Goal: Information Seeking & Learning: Learn about a topic

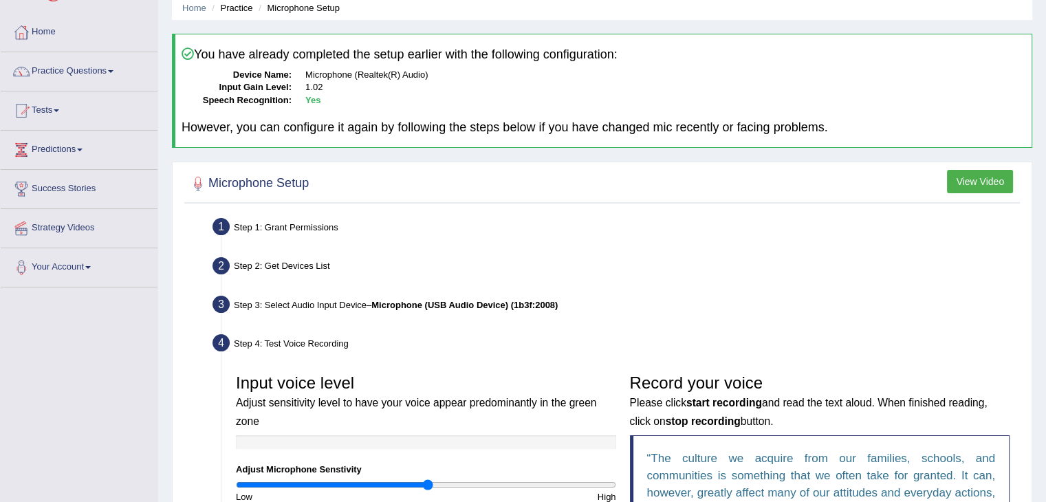
scroll to position [52, 0]
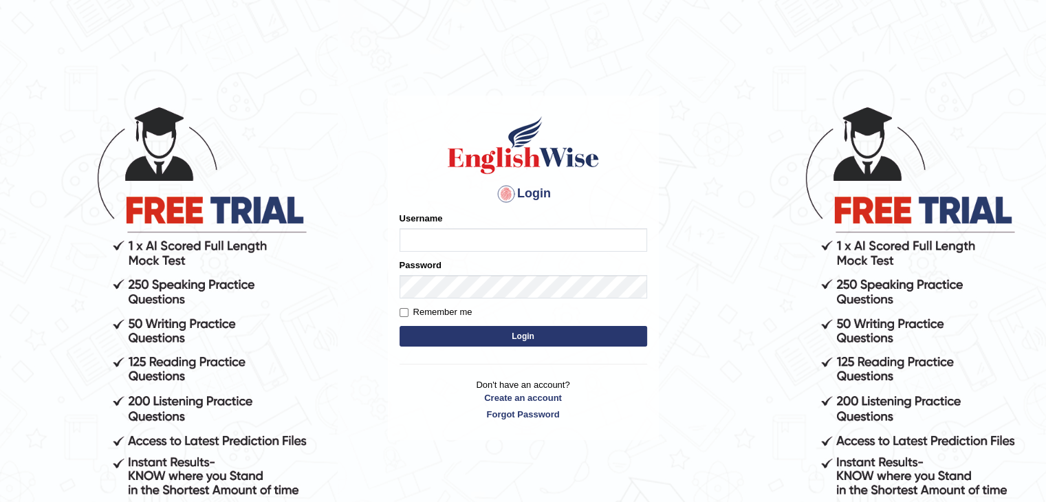
type input "LimaAnik"
click at [468, 329] on button "Login" at bounding box center [524, 336] width 248 height 21
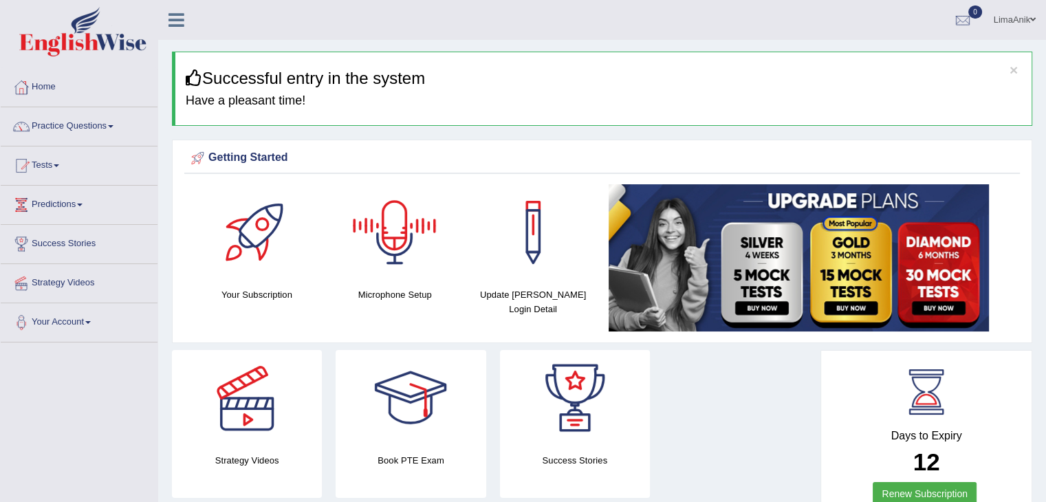
click at [399, 274] on div at bounding box center [395, 232] width 96 height 96
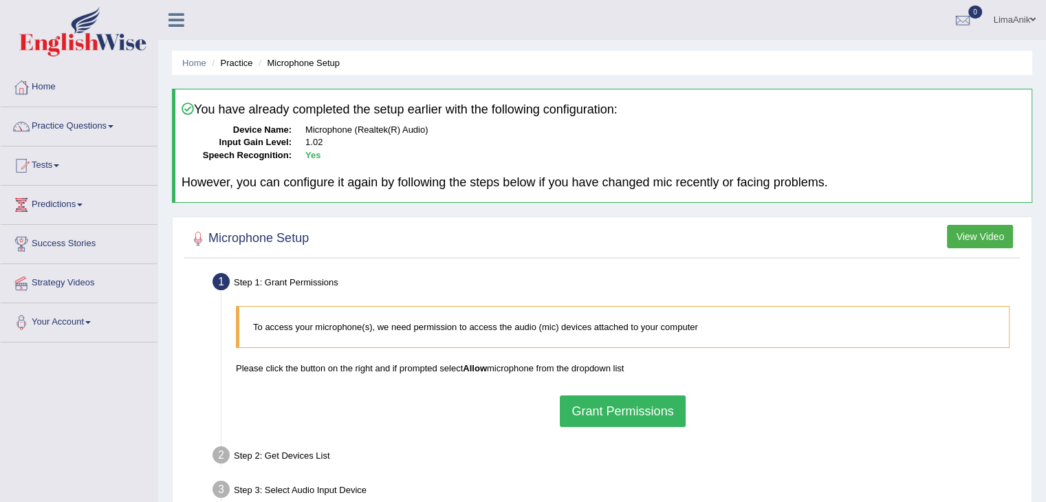
click at [616, 418] on button "Grant Permissions" at bounding box center [622, 411] width 125 height 32
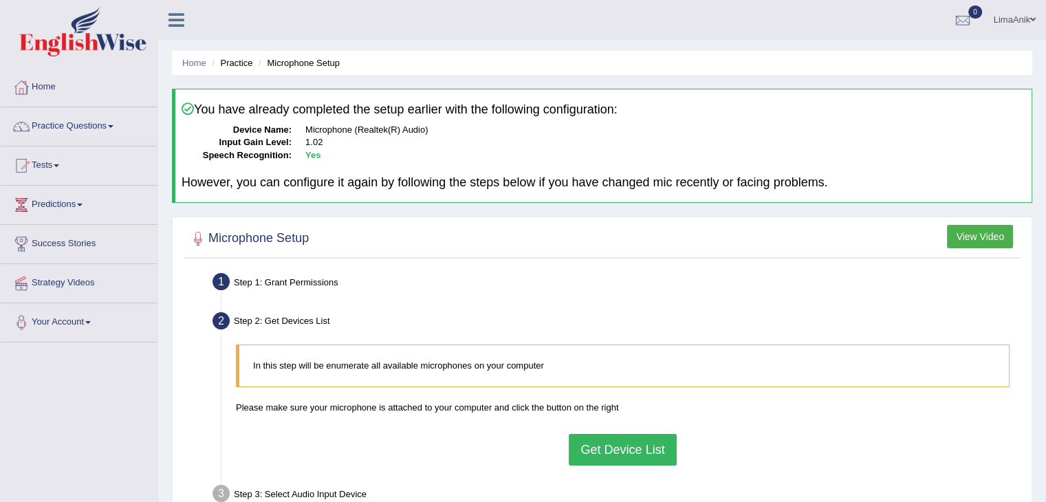
click at [668, 441] on button "Get Device List" at bounding box center [622, 450] width 107 height 32
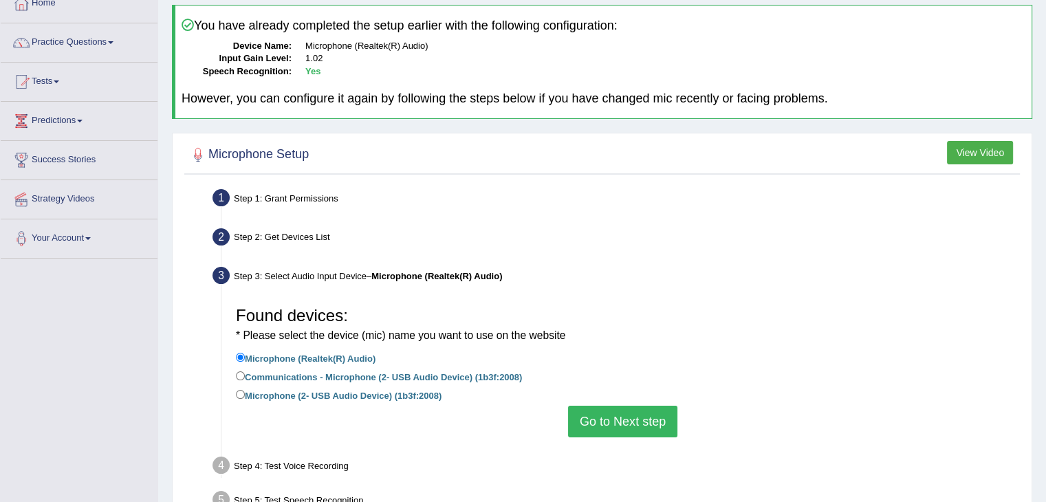
scroll to position [155, 0]
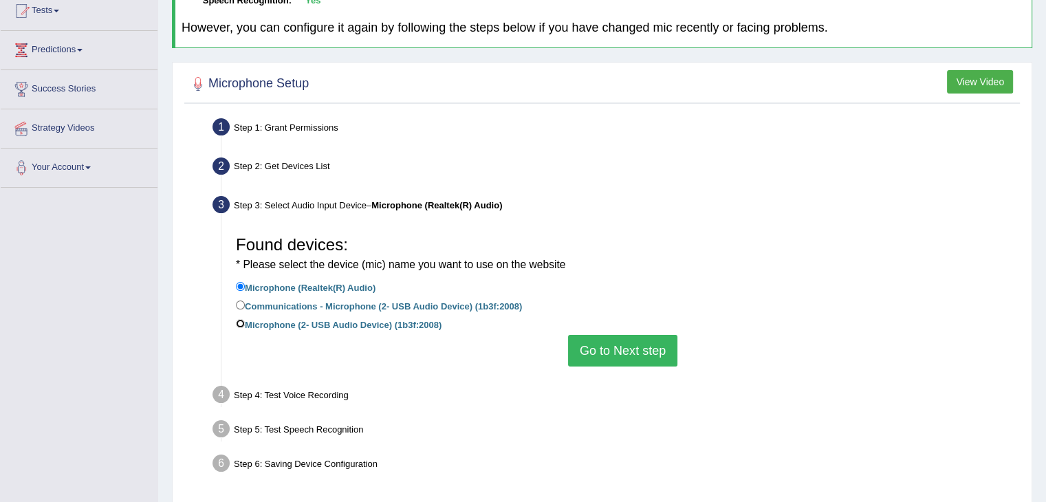
click at [239, 320] on input "Microphone (2- USB Audio Device) (1b3f:2008)" at bounding box center [240, 323] width 9 height 9
radio input "true"
click at [592, 343] on button "Go to Next step" at bounding box center [622, 351] width 109 height 32
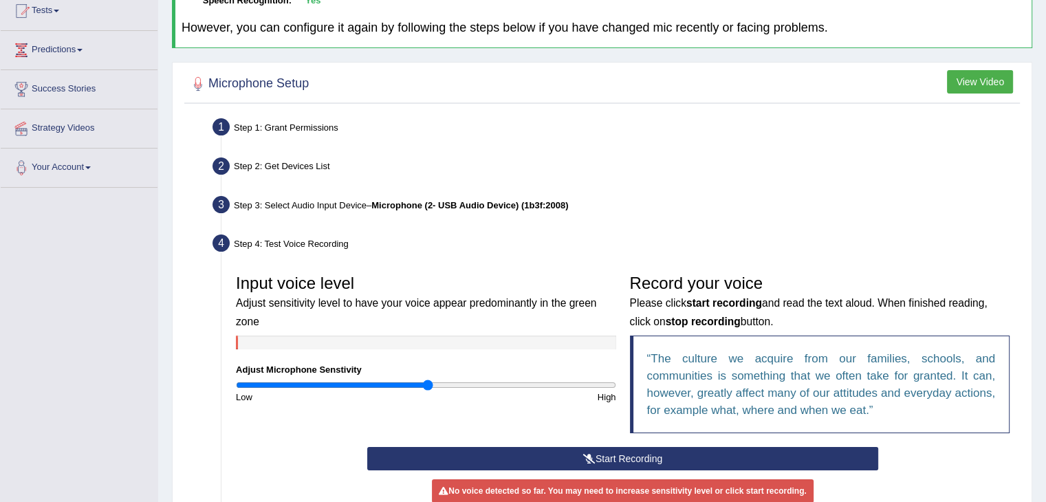
scroll to position [292, 0]
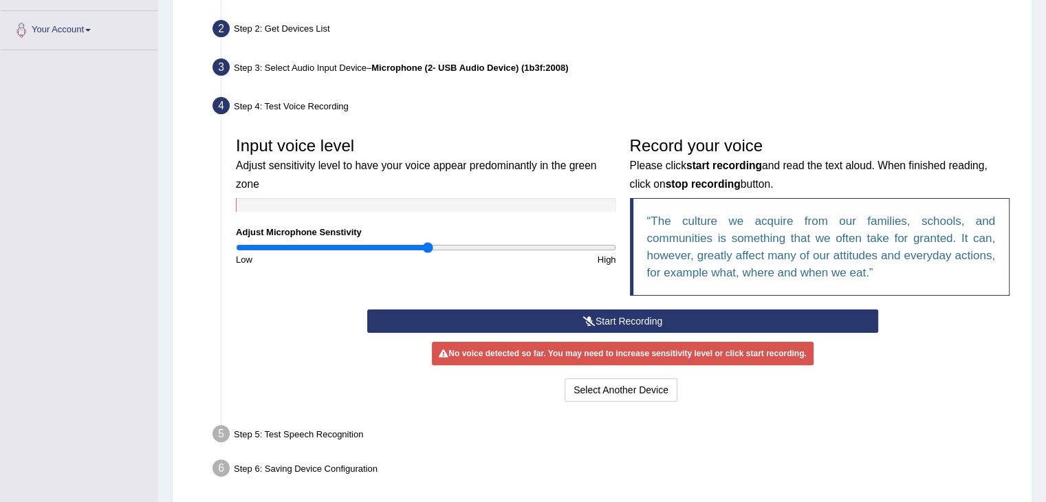
click at [641, 317] on button "Start Recording" at bounding box center [622, 320] width 511 height 23
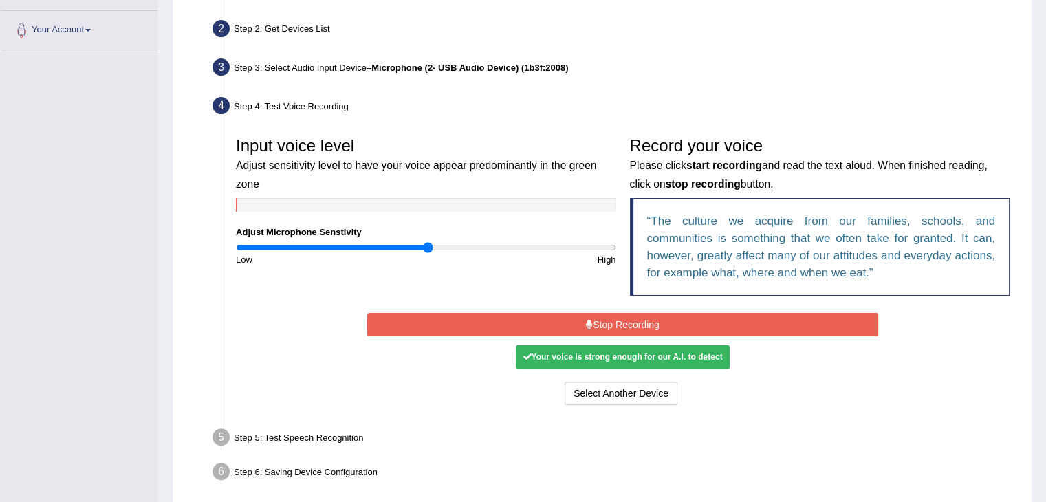
click at [558, 318] on button "Stop Recording" at bounding box center [622, 324] width 511 height 23
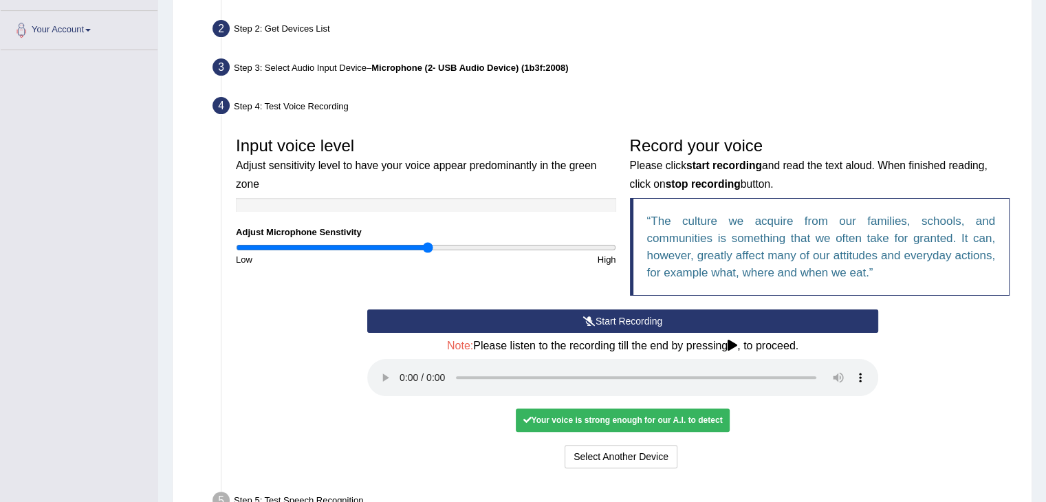
scroll to position [411, 0]
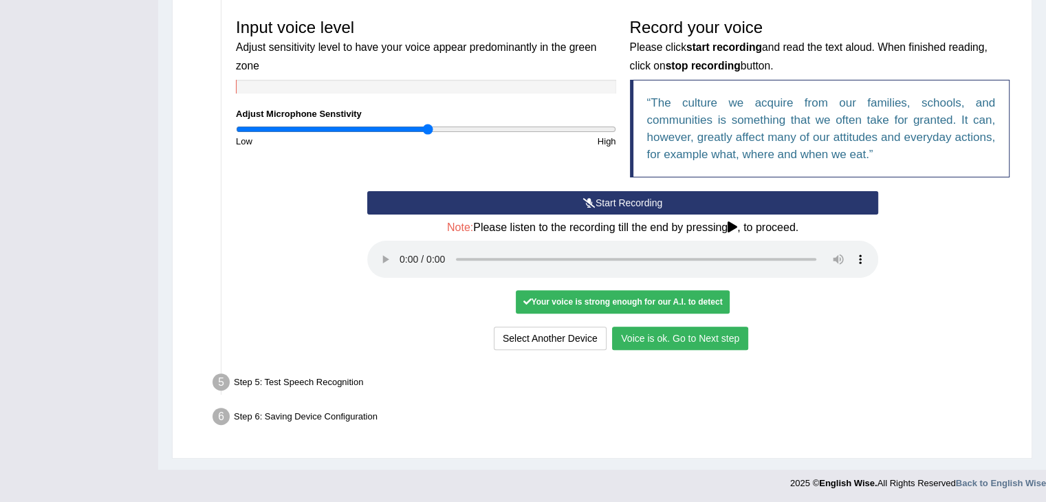
click at [711, 334] on button "Voice is ok. Go to Next step" at bounding box center [680, 338] width 136 height 23
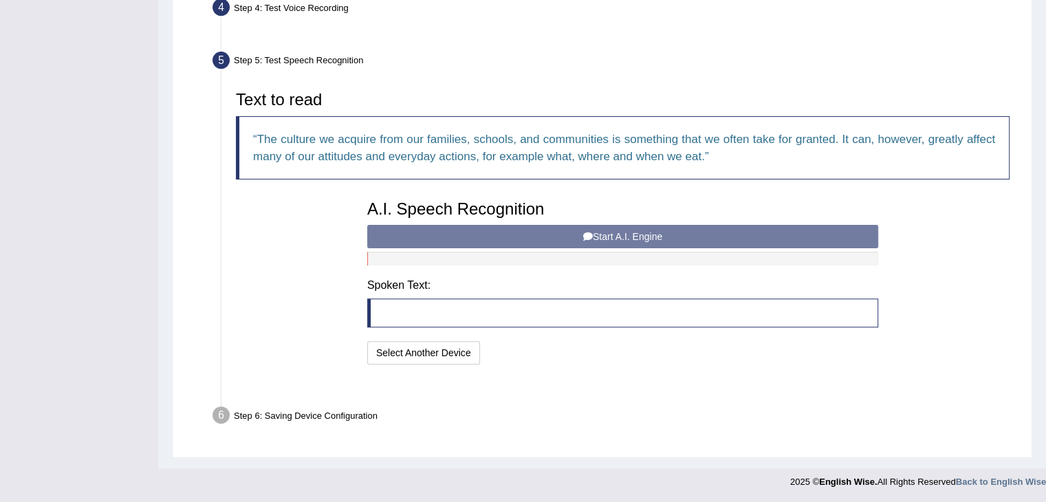
scroll to position [356, 0]
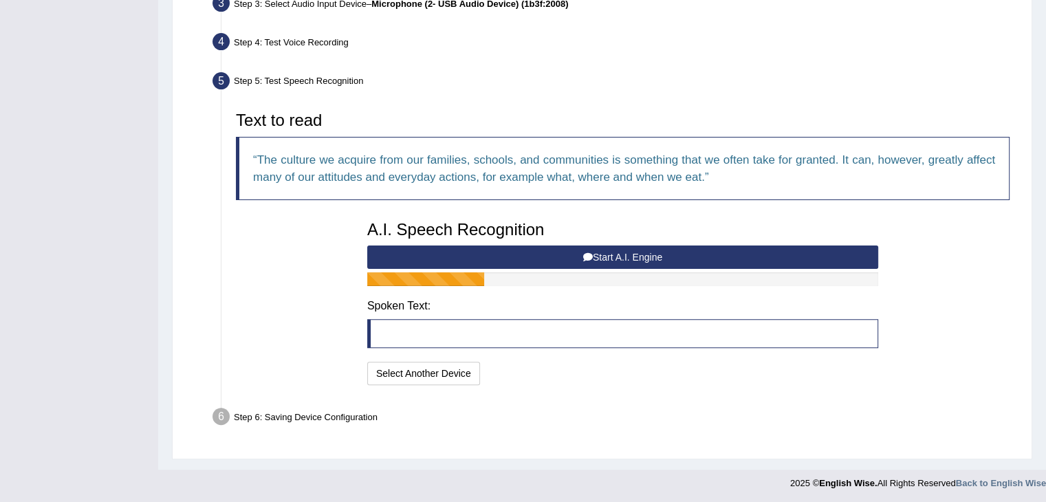
click at [400, 334] on blockquote at bounding box center [622, 333] width 511 height 29
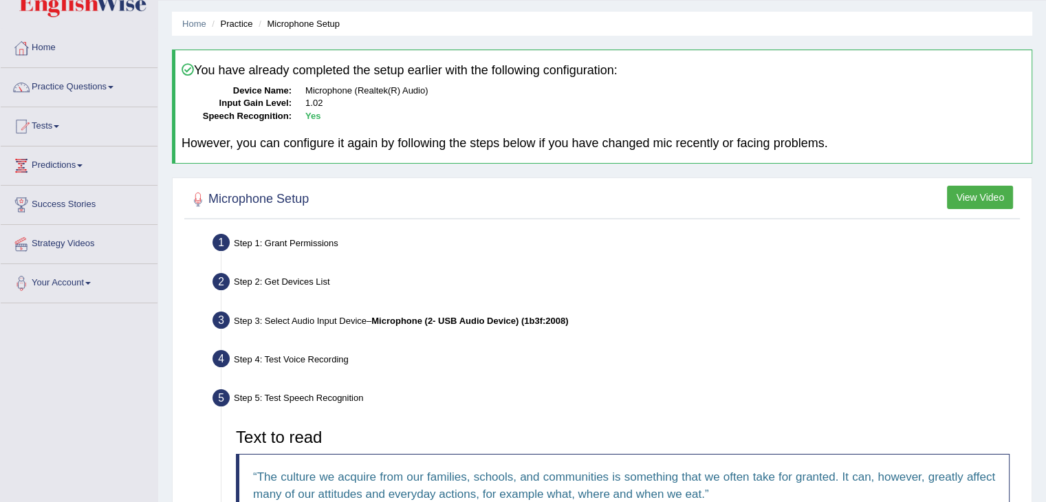
scroll to position [22, 0]
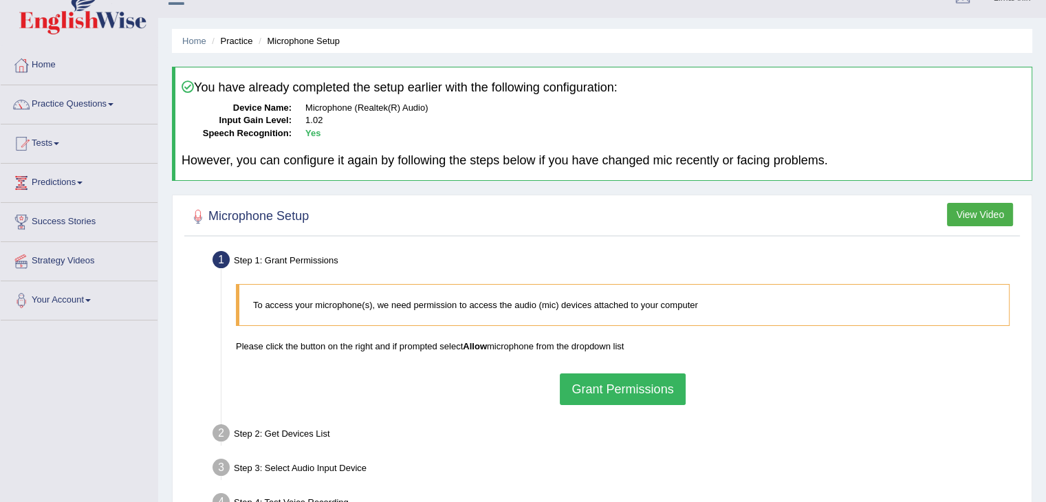
click at [613, 380] on button "Grant Permissions" at bounding box center [622, 389] width 125 height 32
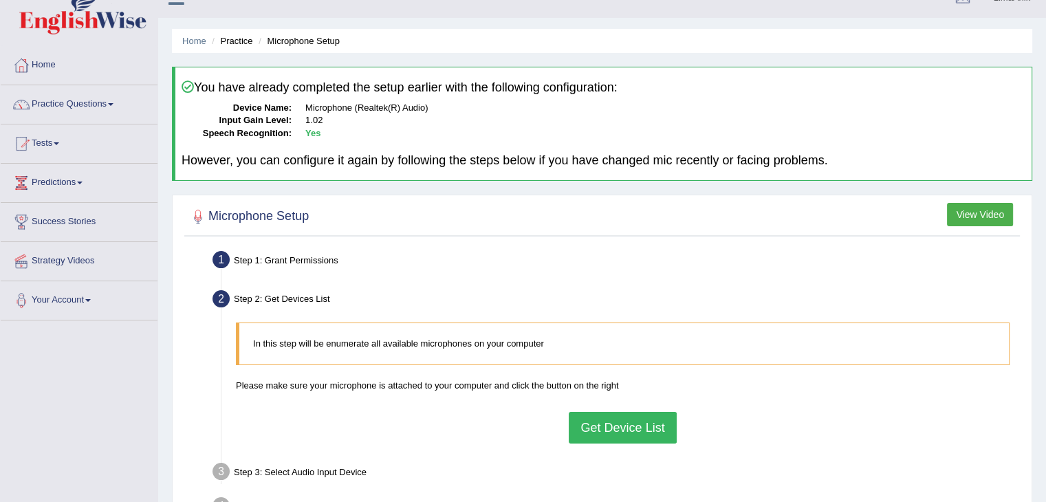
scroll to position [166, 0]
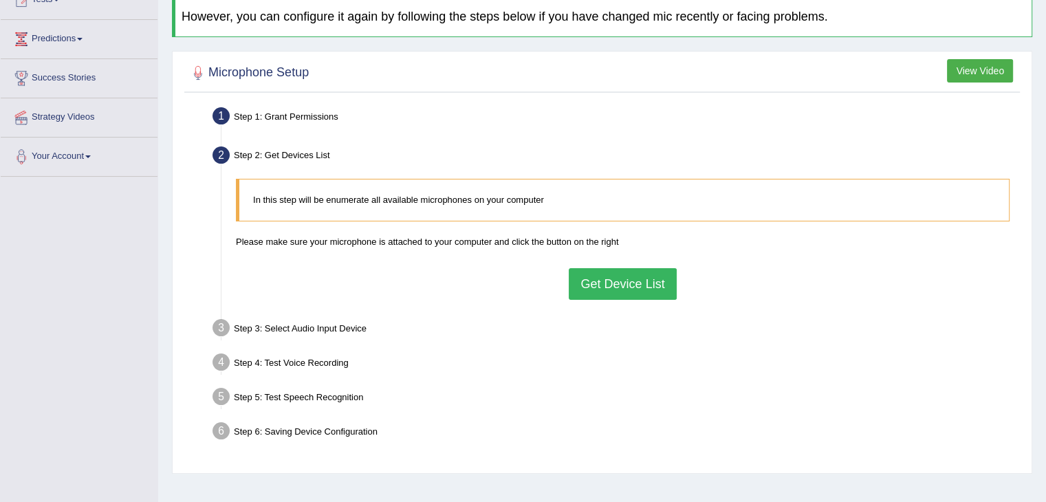
click at [578, 292] on button "Get Device List" at bounding box center [622, 284] width 107 height 32
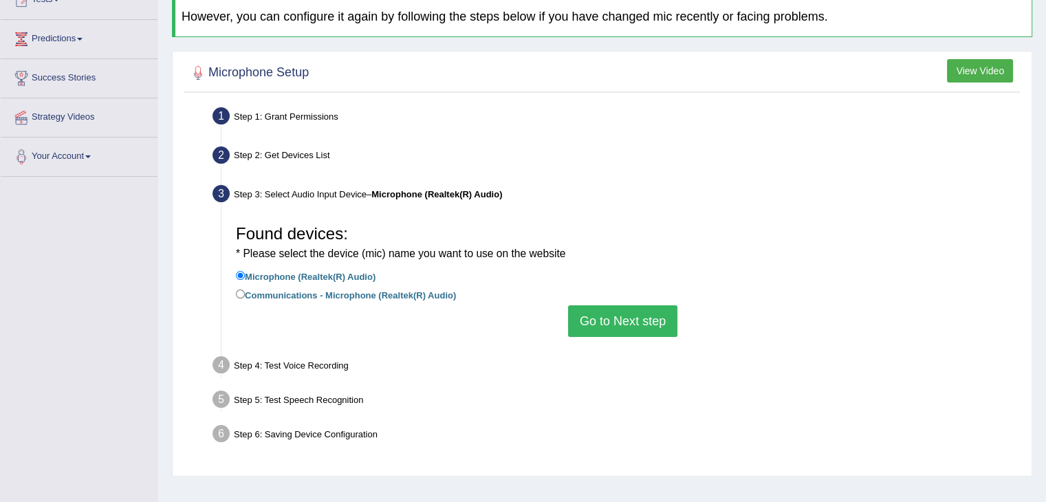
click at [651, 317] on button "Go to Next step" at bounding box center [622, 321] width 109 height 32
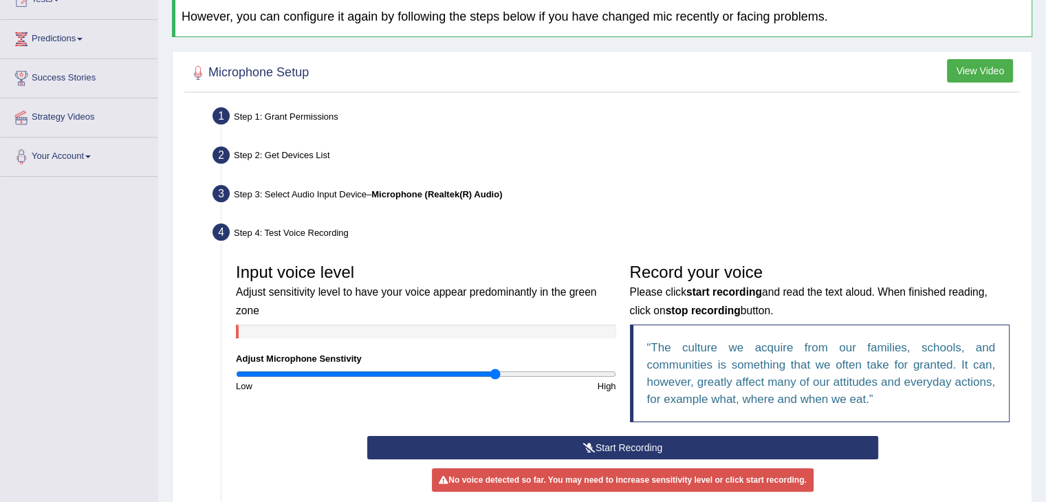
click at [493, 371] on input "range" at bounding box center [426, 374] width 380 height 11
click at [593, 451] on button "Start Recording" at bounding box center [622, 447] width 511 height 23
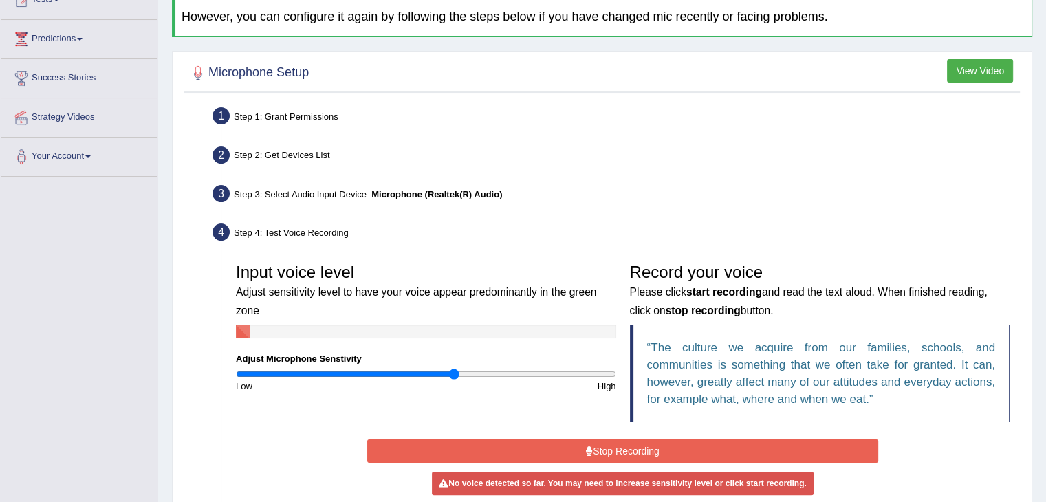
click at [455, 371] on input "range" at bounding box center [426, 374] width 380 height 11
click at [479, 372] on input "range" at bounding box center [426, 374] width 380 height 11
click at [422, 375] on input "range" at bounding box center [426, 374] width 380 height 11
click at [402, 378] on input "range" at bounding box center [426, 374] width 380 height 11
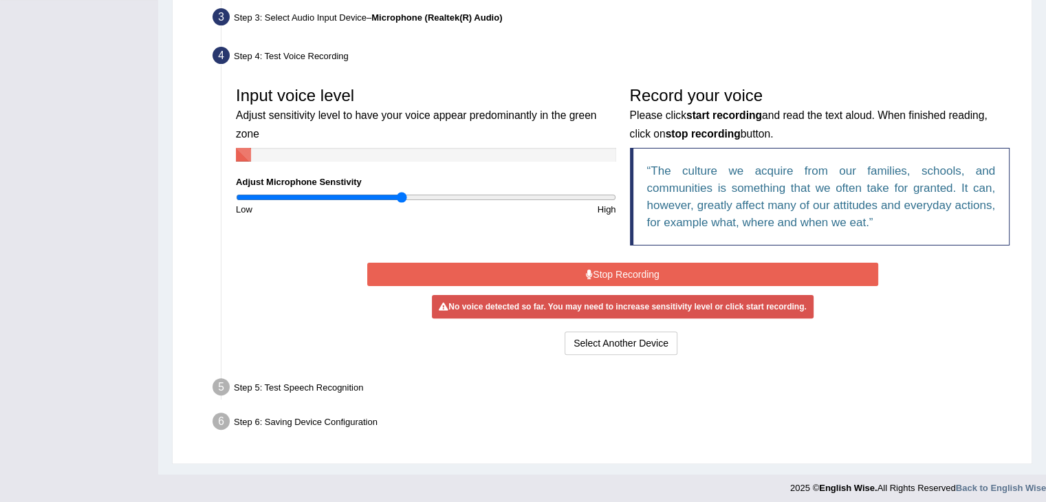
scroll to position [344, 0]
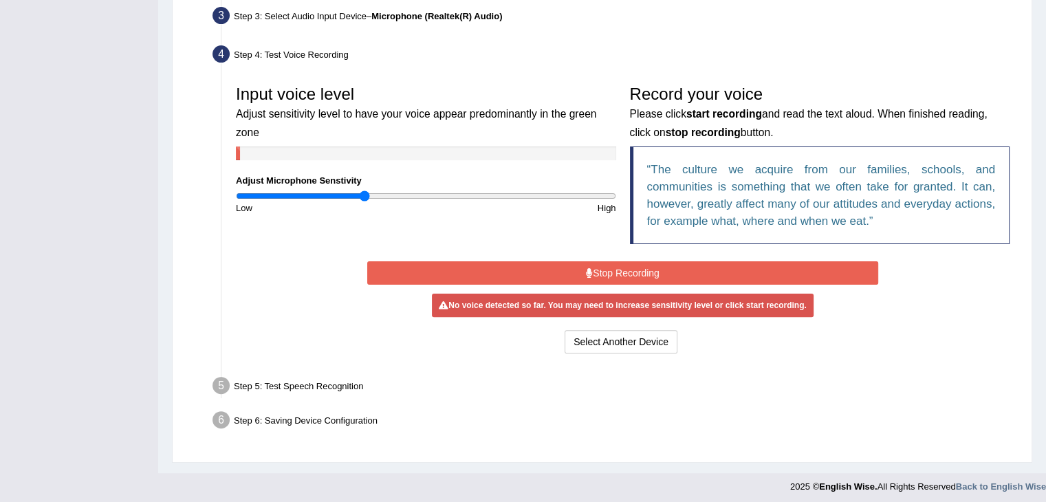
click at [364, 193] on input "range" at bounding box center [426, 195] width 380 height 11
type input "2"
click at [608, 195] on input "range" at bounding box center [426, 195] width 380 height 11
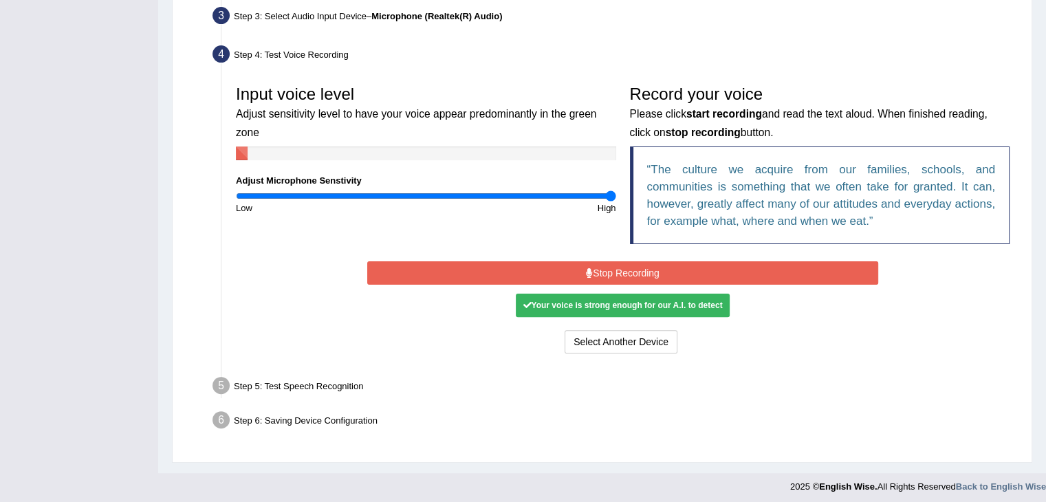
click at [585, 265] on button "Stop Recording" at bounding box center [622, 272] width 511 height 23
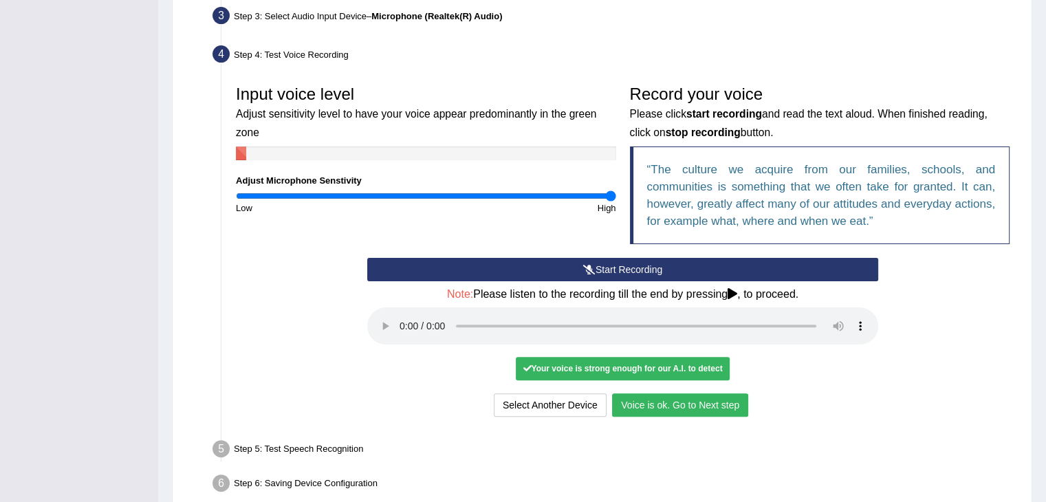
click at [710, 397] on button "Voice is ok. Go to Next step" at bounding box center [680, 404] width 136 height 23
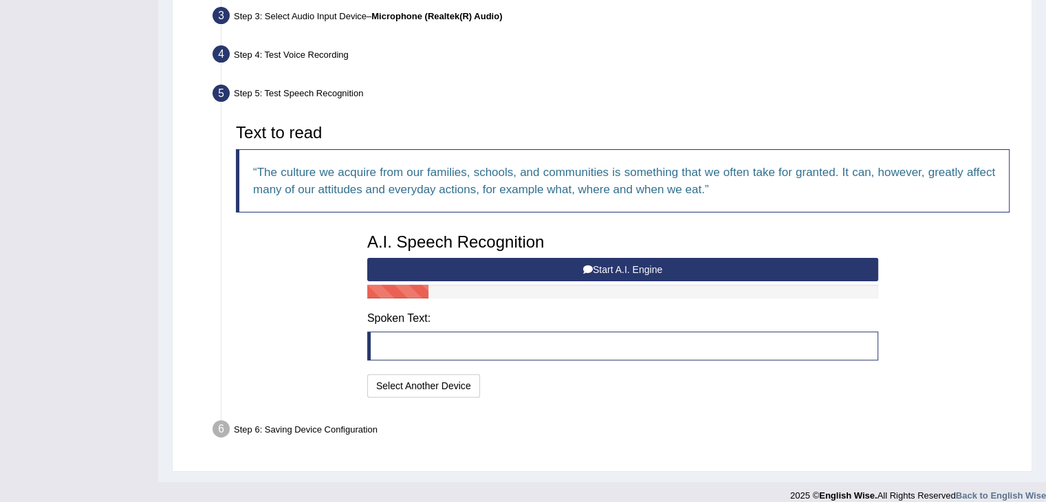
click at [385, 347] on blockquote at bounding box center [622, 345] width 511 height 29
click at [649, 281] on div "A.I. Speech Recognition Start A.I. Engine Stop A.I. Engine Note: Please listen …" at bounding box center [622, 313] width 525 height 175
click at [644, 273] on button "Start A.I. Engine" at bounding box center [622, 269] width 511 height 23
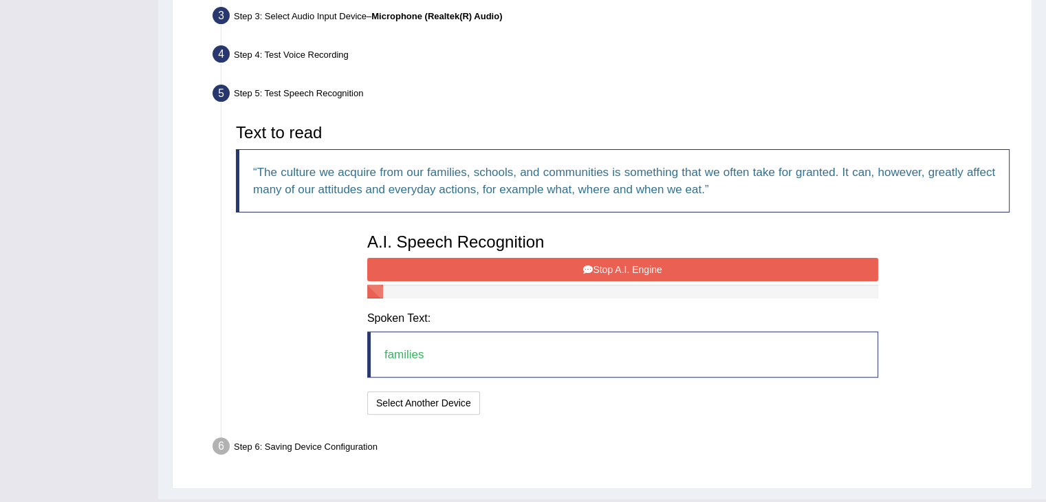
click at [604, 263] on button "Stop A.I. Engine" at bounding box center [622, 269] width 511 height 23
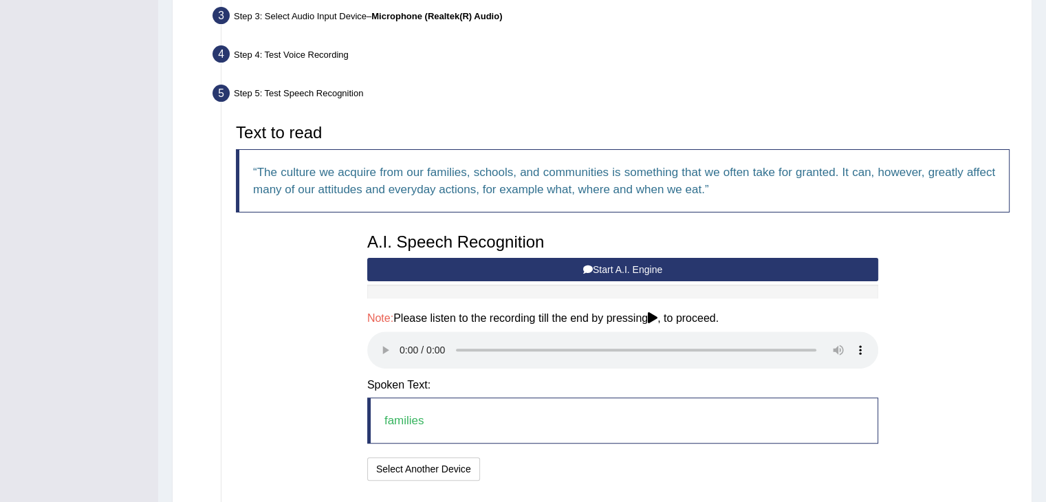
scroll to position [440, 0]
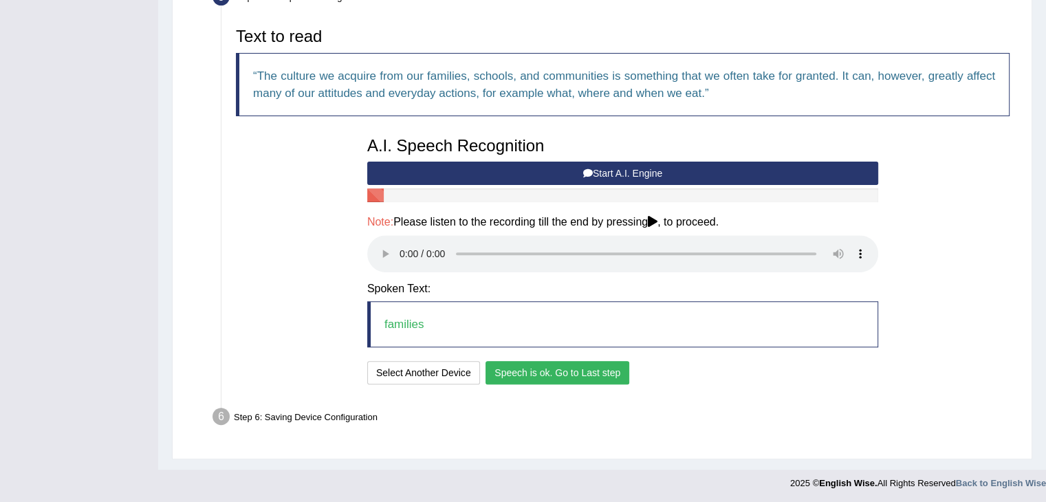
click at [534, 378] on button "Speech is ok. Go to Last step" at bounding box center [558, 372] width 144 height 23
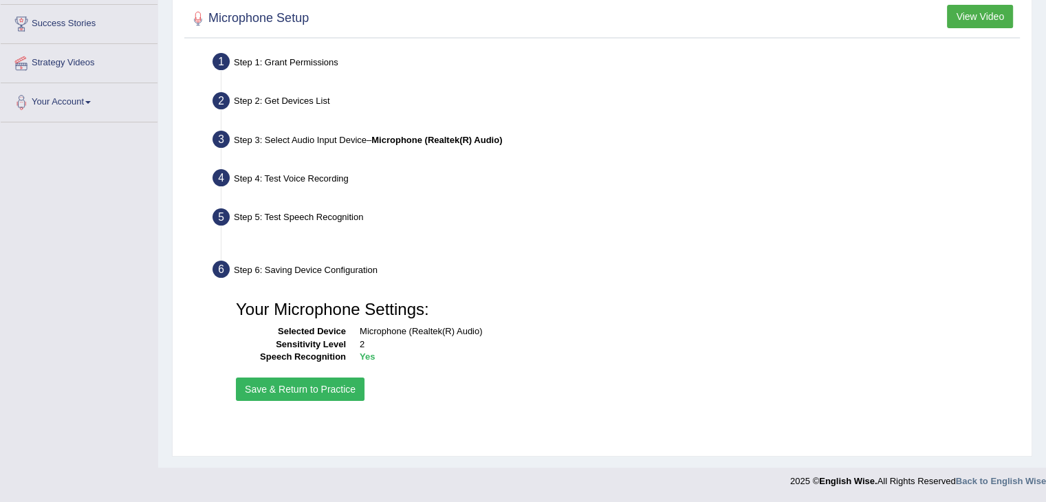
scroll to position [220, 0]
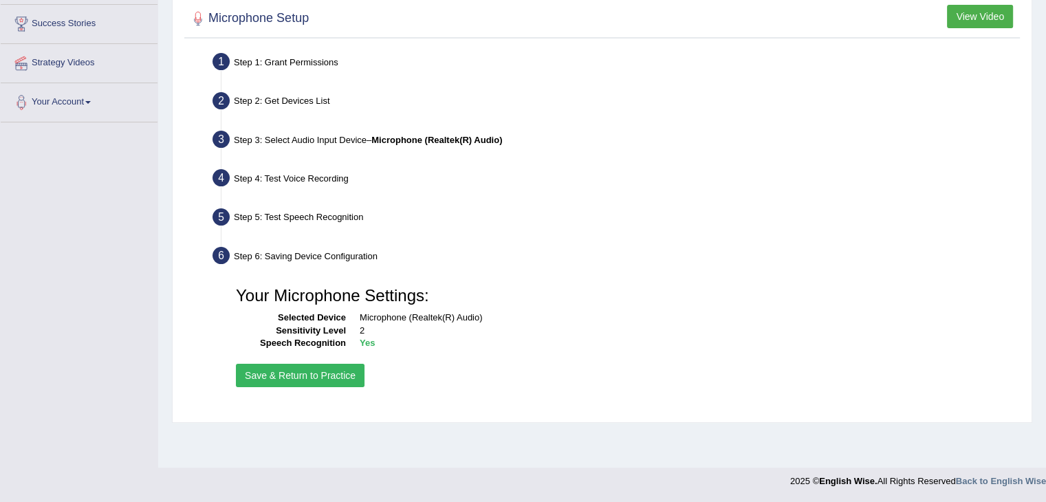
click at [319, 373] on button "Save & Return to Practice" at bounding box center [300, 375] width 129 height 23
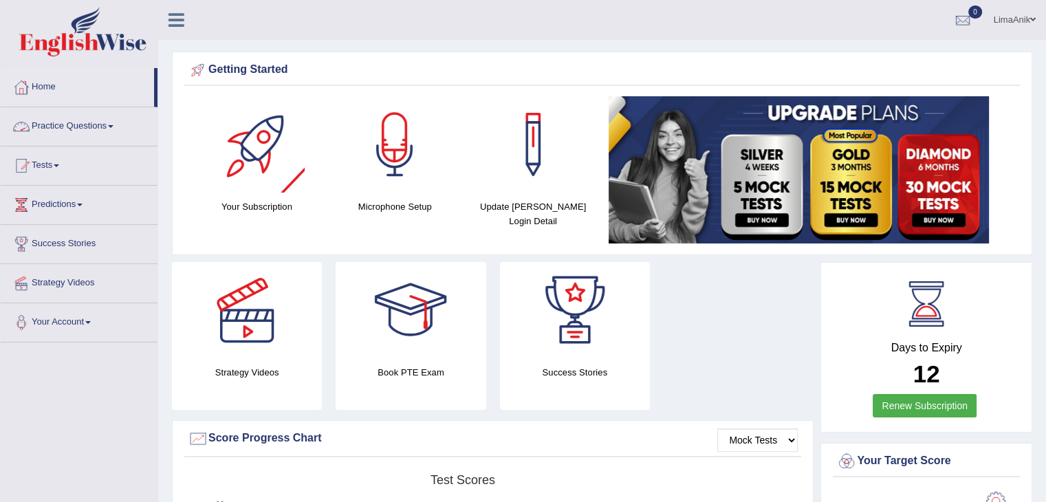
click at [72, 132] on link "Practice Questions" at bounding box center [79, 124] width 157 height 34
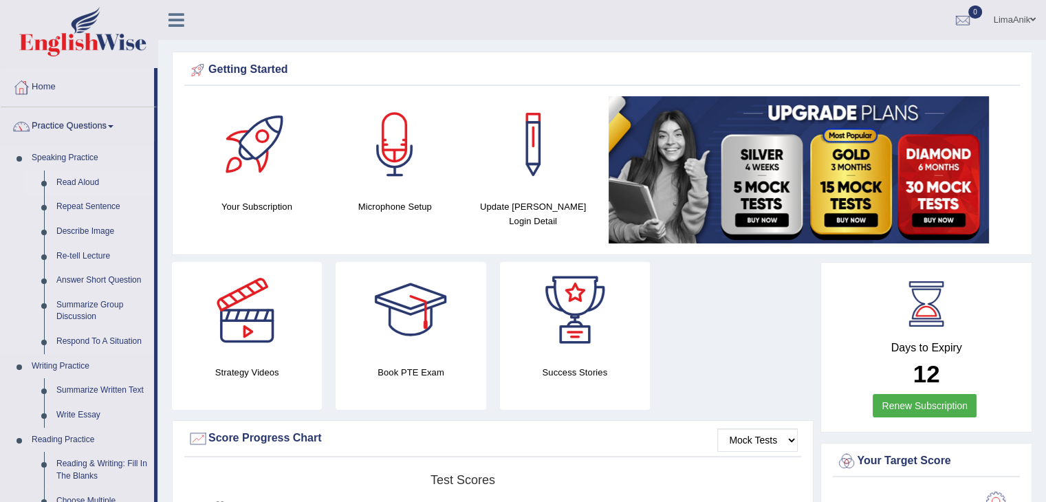
click at [82, 177] on link "Read Aloud" at bounding box center [102, 183] width 104 height 25
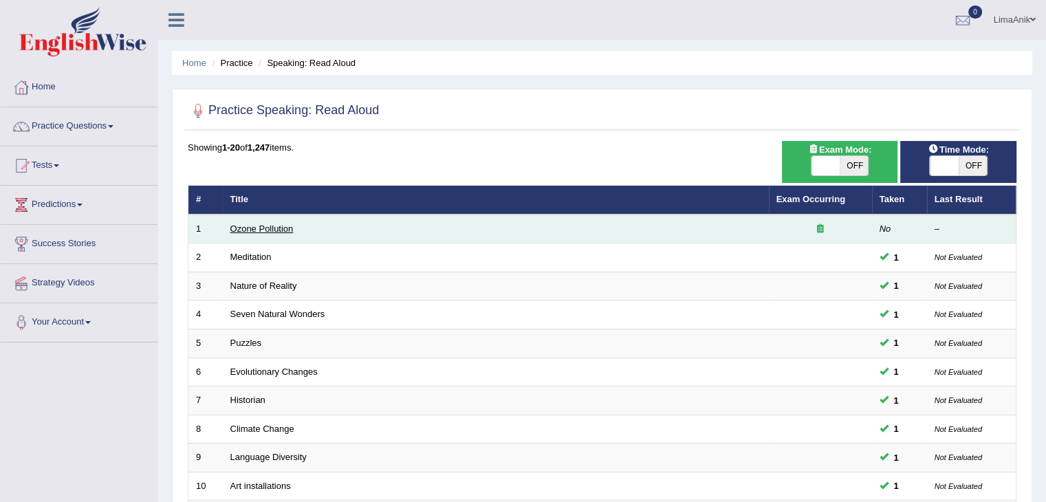
click at [264, 228] on link "Ozone Pollution" at bounding box center [261, 229] width 63 height 10
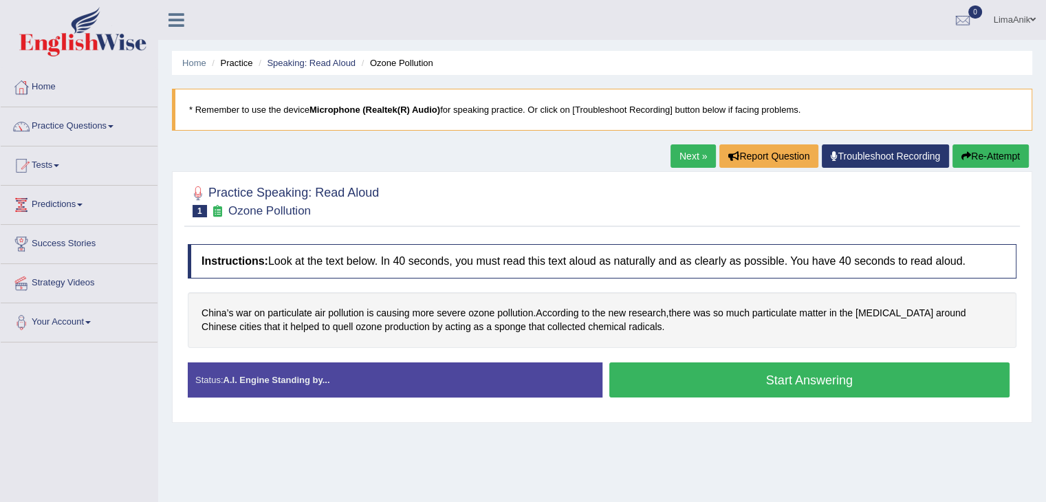
click at [646, 362] on button "Start Answering" at bounding box center [809, 379] width 401 height 35
click at [718, 384] on button "Start Answering" at bounding box center [809, 379] width 401 height 35
click at [743, 387] on button "Start Answering" at bounding box center [809, 379] width 401 height 35
click at [751, 391] on button "Start Answering" at bounding box center [809, 379] width 401 height 35
click at [726, 380] on button "Start Answering" at bounding box center [809, 379] width 401 height 35
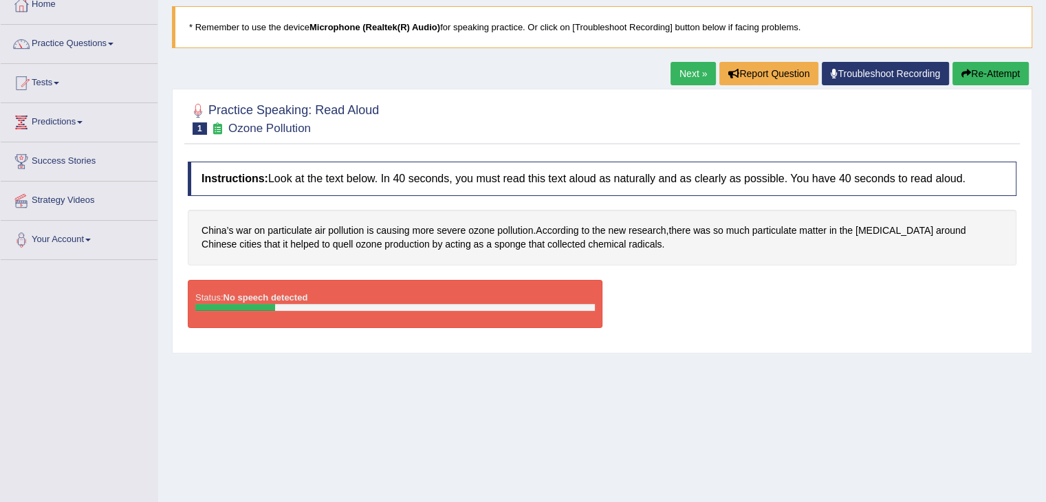
scroll to position [72, 0]
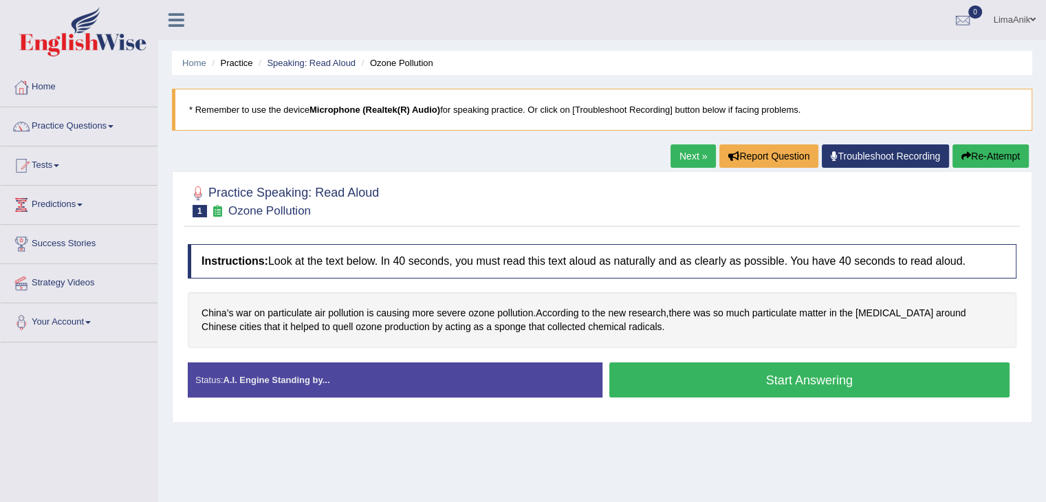
click at [688, 367] on button "Start Answering" at bounding box center [809, 379] width 401 height 35
click at [798, 372] on button "Start Answering" at bounding box center [809, 379] width 401 height 35
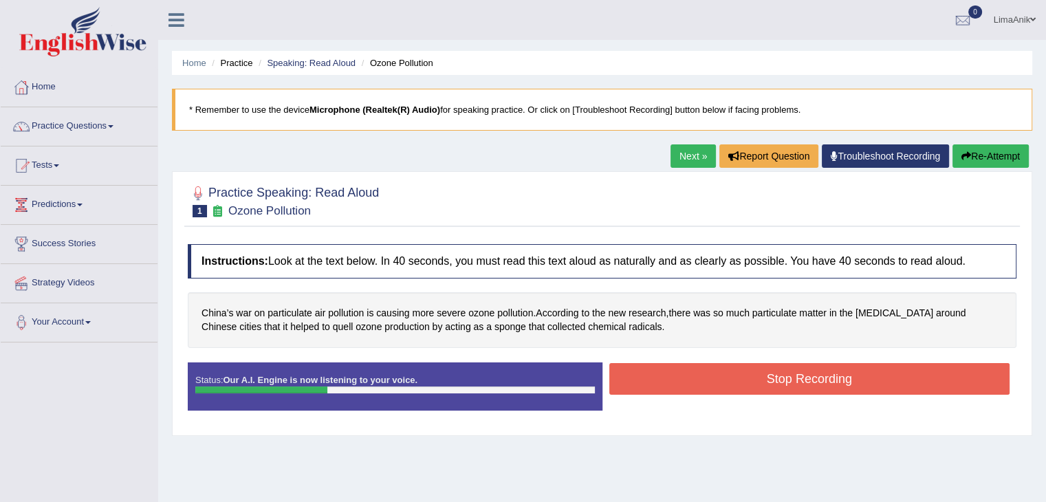
click at [811, 389] on button "Stop Recording" at bounding box center [809, 379] width 401 height 32
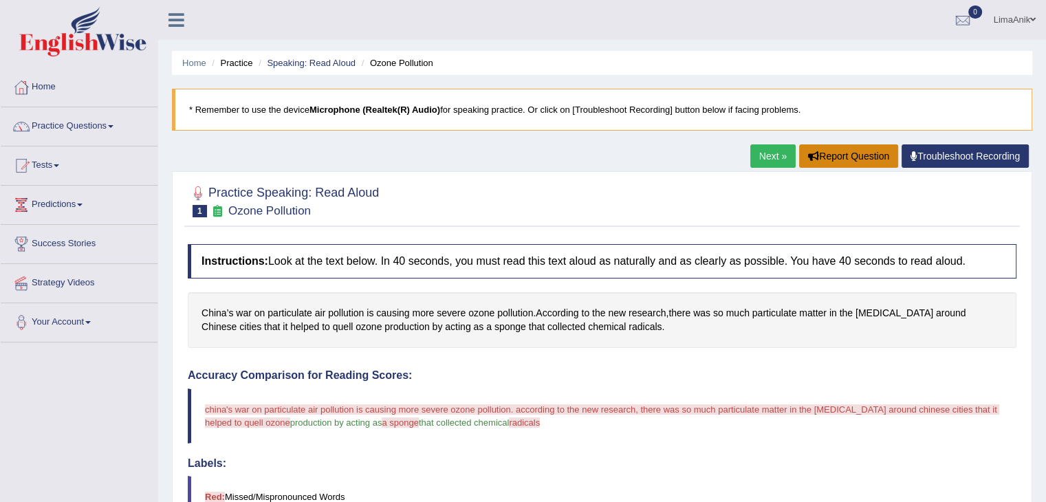
click at [873, 150] on button "Report Question" at bounding box center [848, 155] width 99 height 23
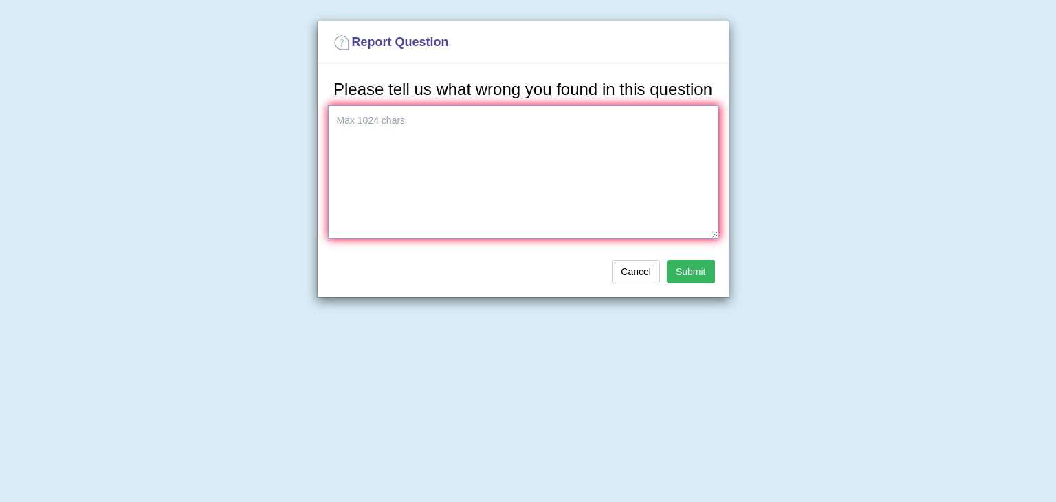
click at [363, 135] on textarea at bounding box center [523, 171] width 391 height 133
click at [827, 23] on div "Report Question Please tell us what wrong you found in this question Cancel Sub…" at bounding box center [528, 251] width 1056 height 502
click at [855, 198] on div "Report Question Please tell us what wrong you found in this question Cancel Sub…" at bounding box center [528, 251] width 1056 height 502
click at [396, 153] on textarea at bounding box center [523, 171] width 391 height 133
click at [565, 130] on textarea "why My Speech recognitin is not working as ussual" at bounding box center [523, 171] width 391 height 133
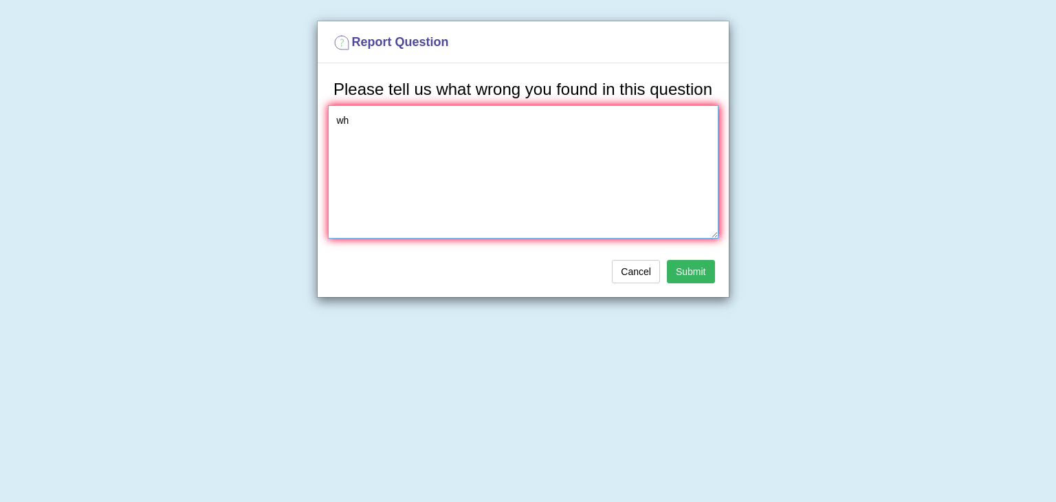
type textarea "w"
click at [594, 127] on textarea "Why my Speech recognition suddenly stop working? pl" at bounding box center [523, 171] width 391 height 133
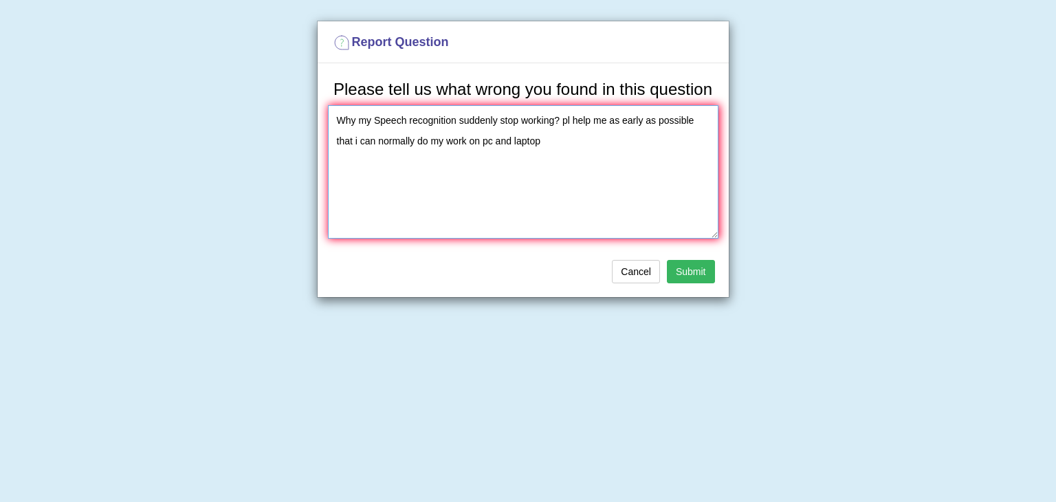
click at [373, 124] on textarea "Why my Speech recognition suddenly stop working? pl help me as early as possibl…" at bounding box center [523, 171] width 391 height 133
click at [523, 148] on textarea "Why Speech recognition suddenly stop working? pl help me as early as possible s…" at bounding box center [523, 171] width 391 height 133
type textarea "Why Speech recognition suddenly stop working? pl help me as early as possible s…"
click at [690, 268] on button "Submit" at bounding box center [691, 271] width 48 height 23
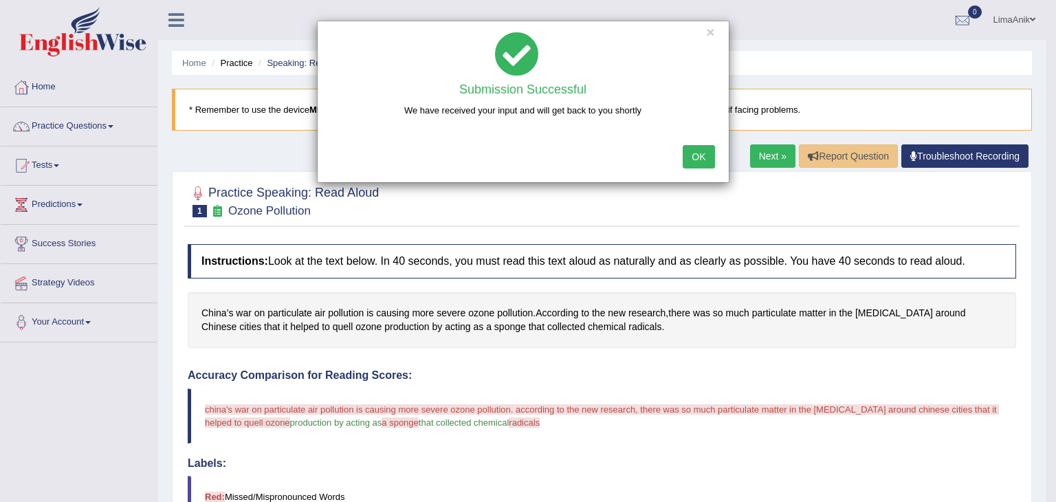
click at [695, 154] on button "OK" at bounding box center [699, 156] width 32 height 23
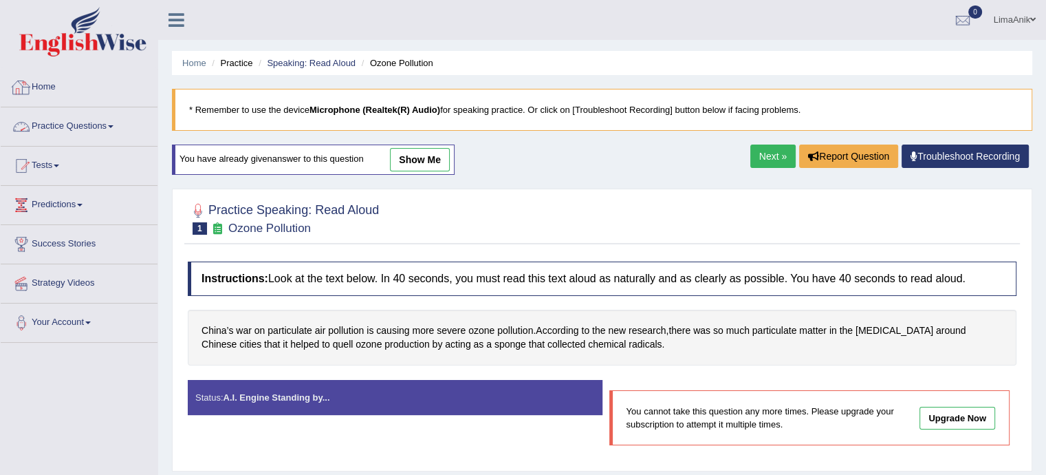
click at [55, 87] on link "Home" at bounding box center [79, 85] width 157 height 34
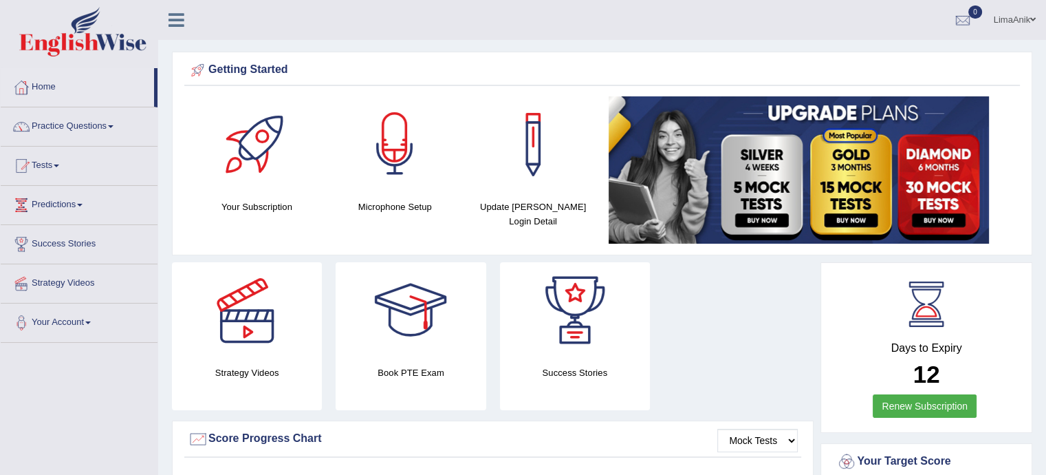
click at [362, 127] on div at bounding box center [395, 144] width 96 height 96
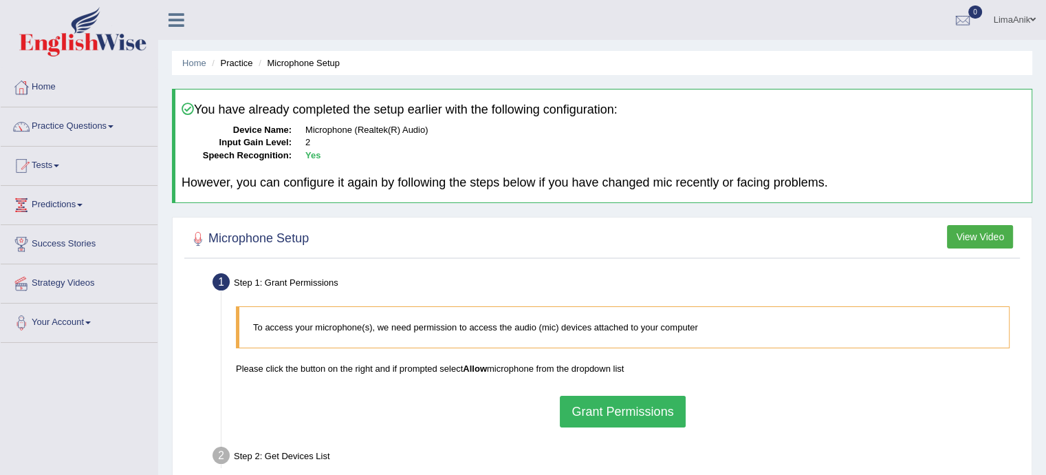
drag, startPoint x: 1056, startPoint y: 167, endPoint x: 634, endPoint y: 411, distance: 486.8
click at [634, 411] on button "Grant Permissions" at bounding box center [622, 411] width 125 height 32
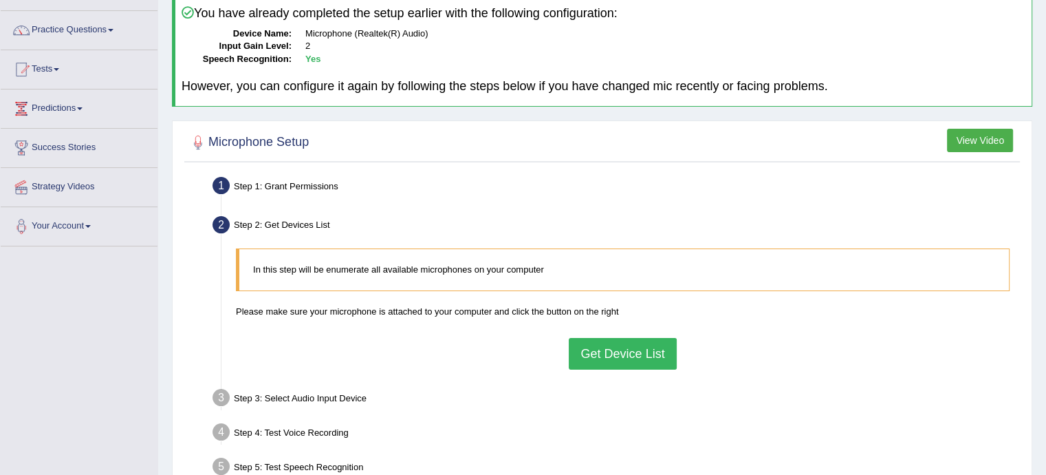
scroll to position [107, 0]
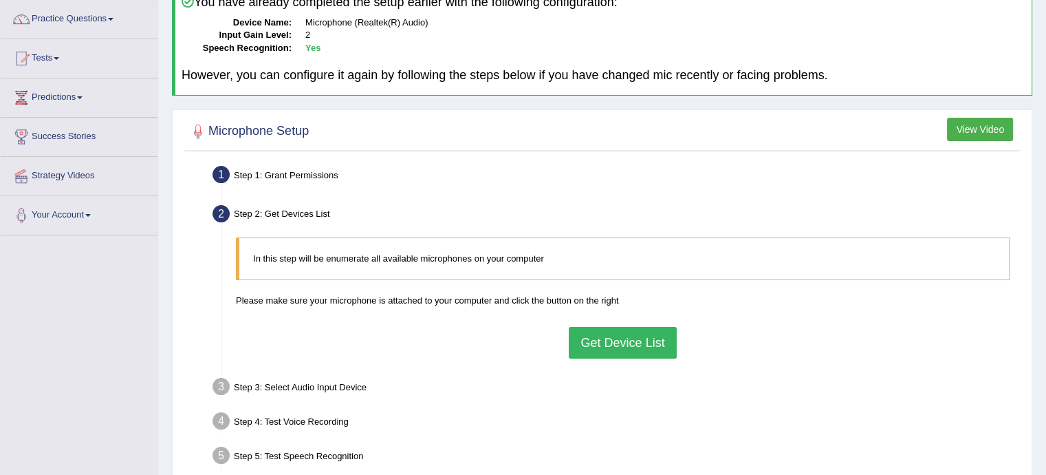
click at [657, 338] on button "Get Device List" at bounding box center [622, 343] width 107 height 32
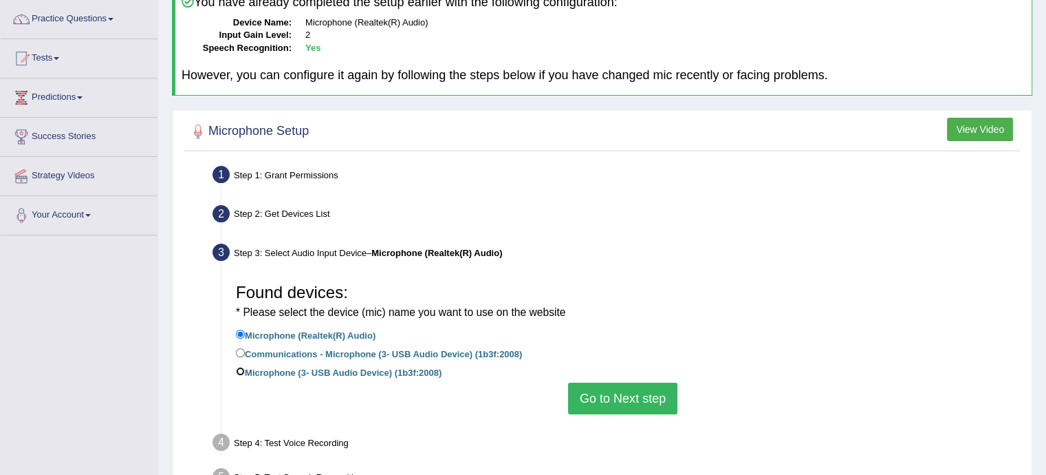
click at [237, 371] on input "Microphone (3- USB Audio Device) (1b3f:2008)" at bounding box center [240, 371] width 9 height 9
radio input "true"
click at [610, 393] on button "Go to Next step" at bounding box center [622, 398] width 109 height 32
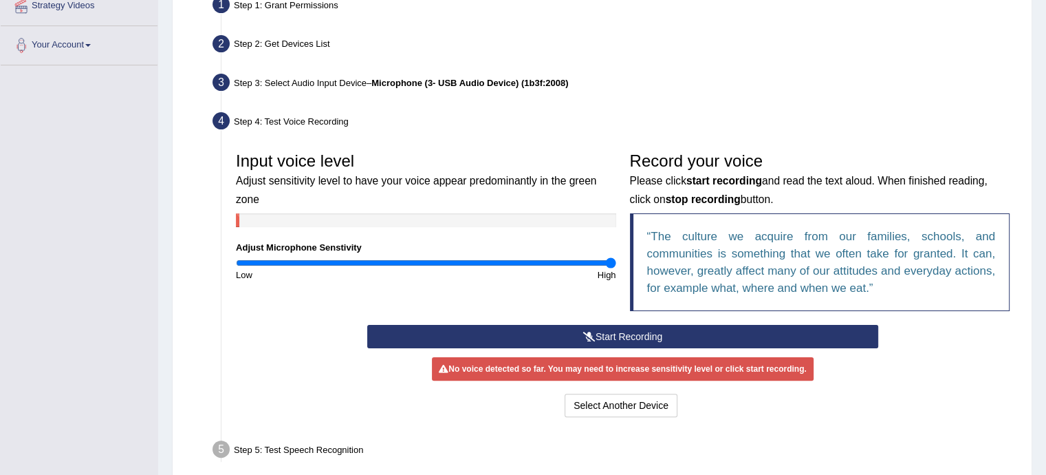
scroll to position [329, 0]
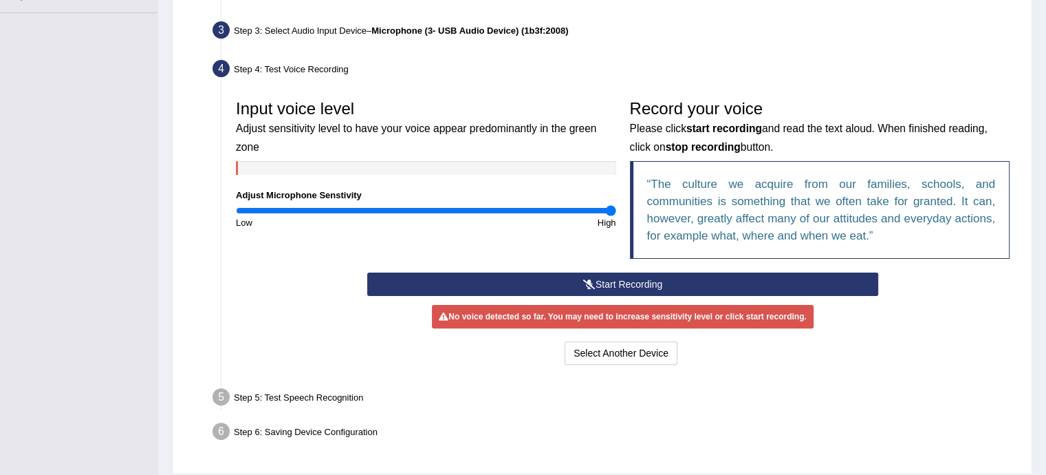
click at [666, 284] on button "Start Recording" at bounding box center [622, 283] width 511 height 23
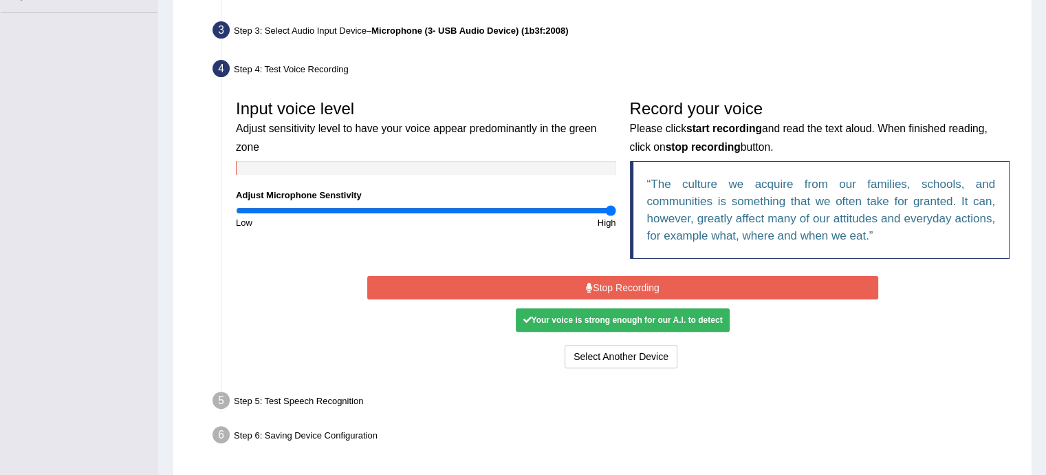
click at [587, 276] on button "Stop Recording" at bounding box center [622, 287] width 511 height 23
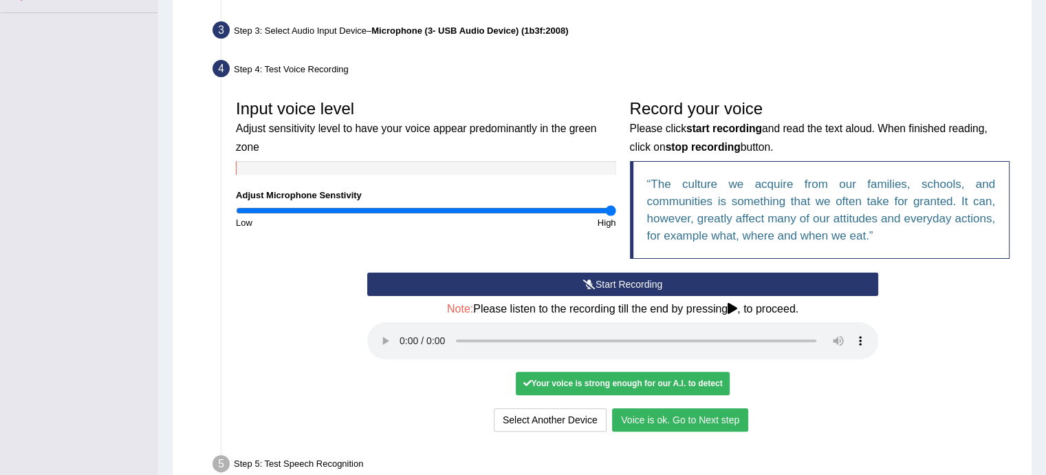
click at [637, 421] on button "Voice is ok. Go to Next step" at bounding box center [680, 419] width 136 height 23
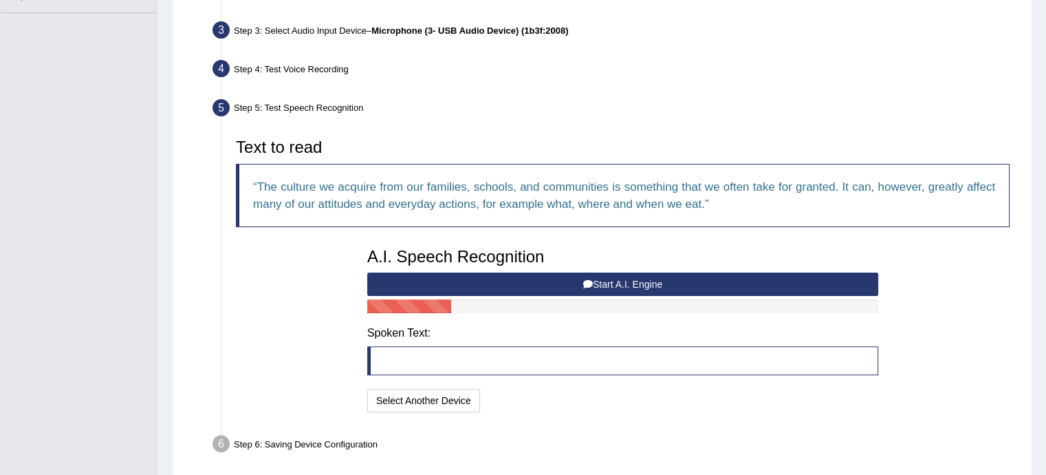
click at [407, 358] on blockquote at bounding box center [622, 360] width 511 height 29
click at [621, 285] on button "Start A.I. Engine" at bounding box center [622, 283] width 511 height 23
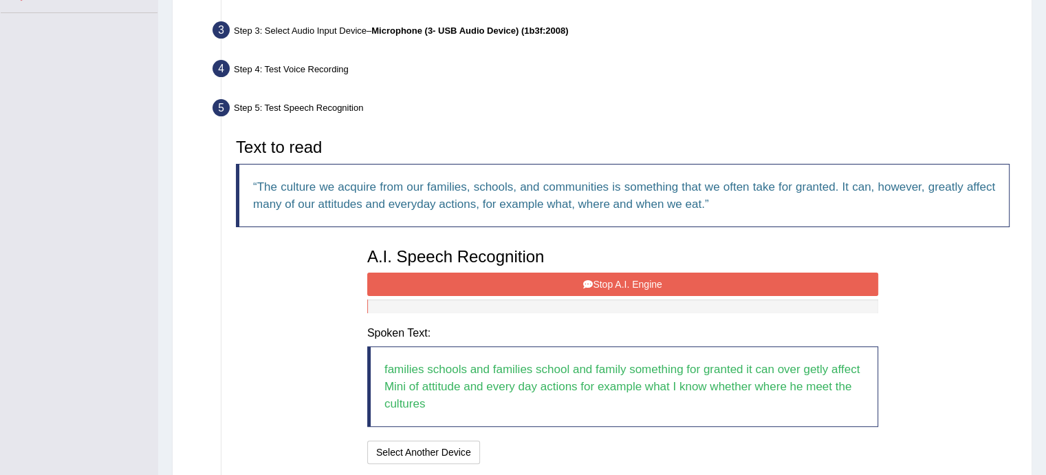
click at [611, 279] on button "Stop A.I. Engine" at bounding box center [622, 283] width 511 height 23
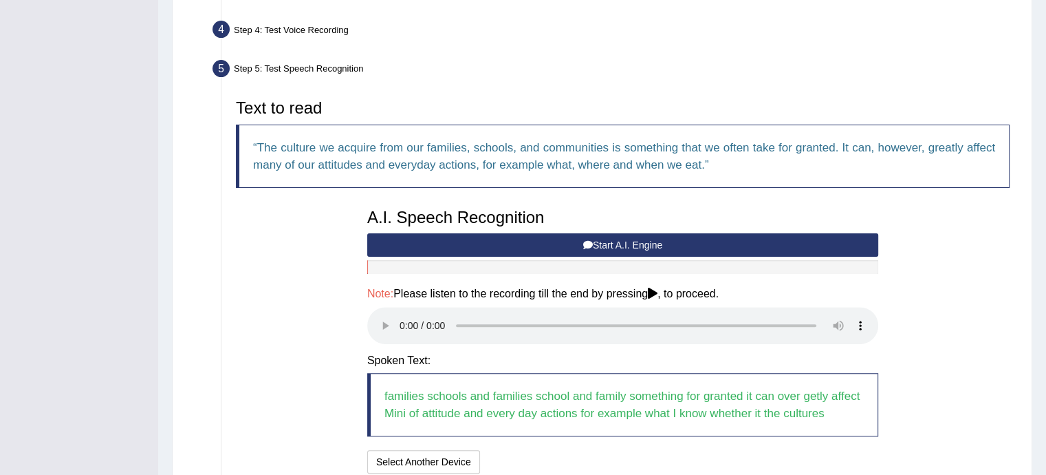
scroll to position [366, 0]
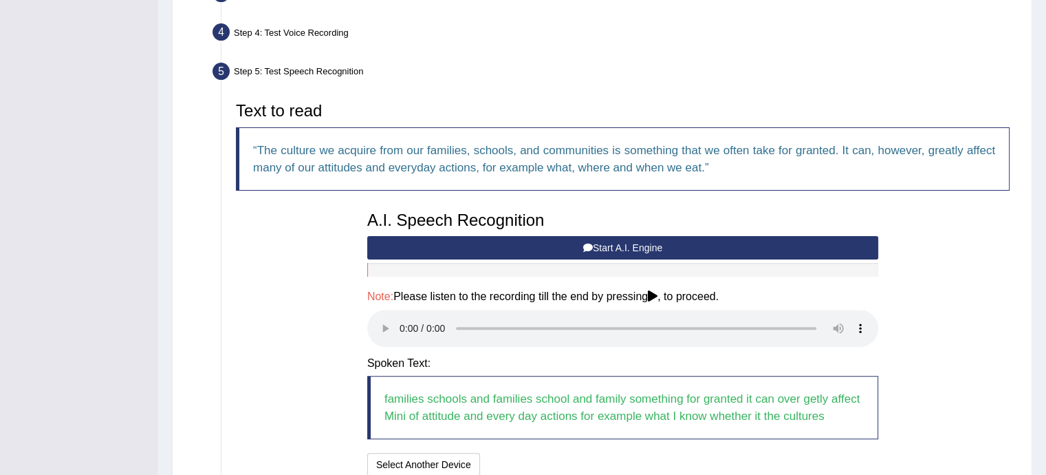
click at [649, 236] on button "Start A.I. Engine" at bounding box center [622, 247] width 511 height 23
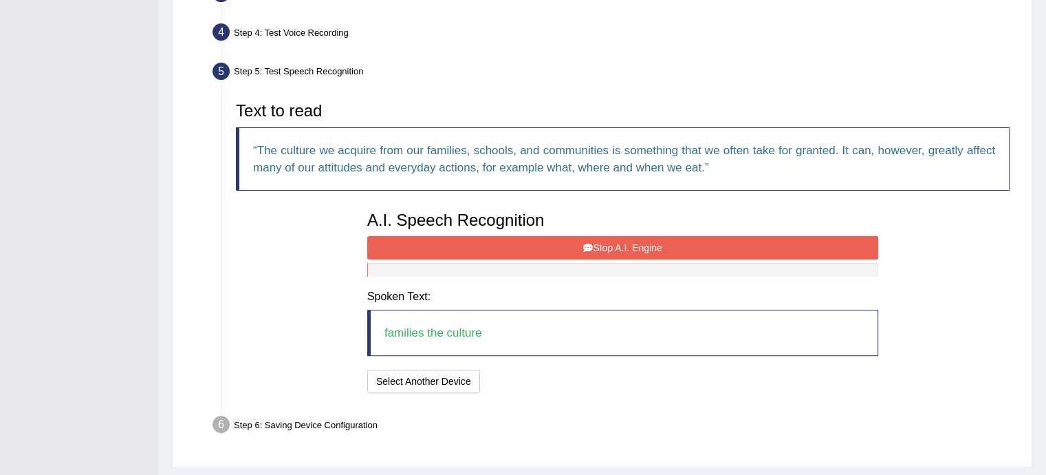
click at [563, 243] on button "Stop A.I. Engine" at bounding box center [622, 247] width 511 height 23
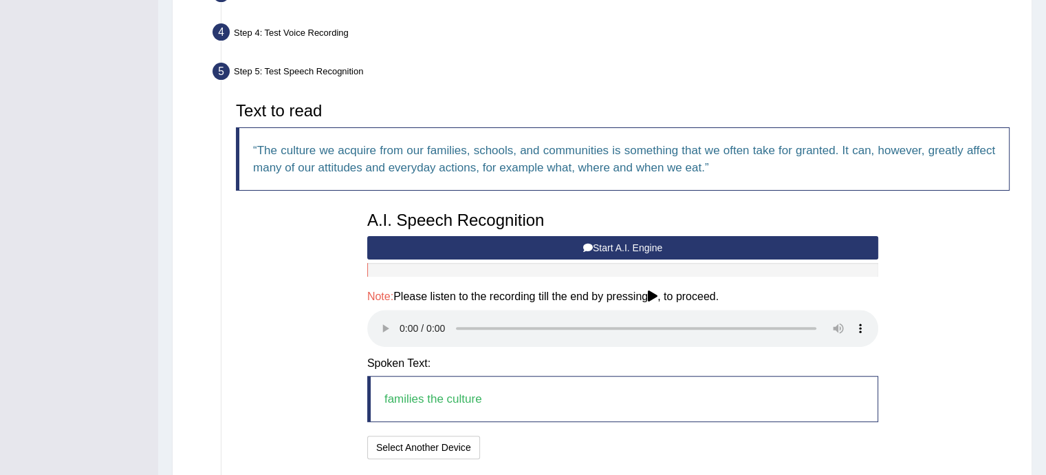
click at [563, 243] on button "Start A.I. Engine" at bounding box center [622, 247] width 511 height 23
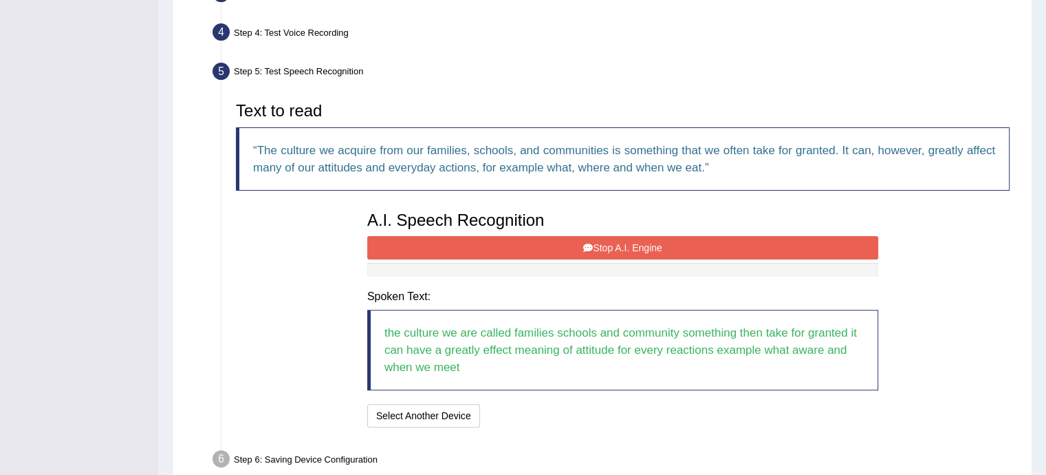
click at [596, 247] on button "Stop A.I. Engine" at bounding box center [622, 247] width 511 height 23
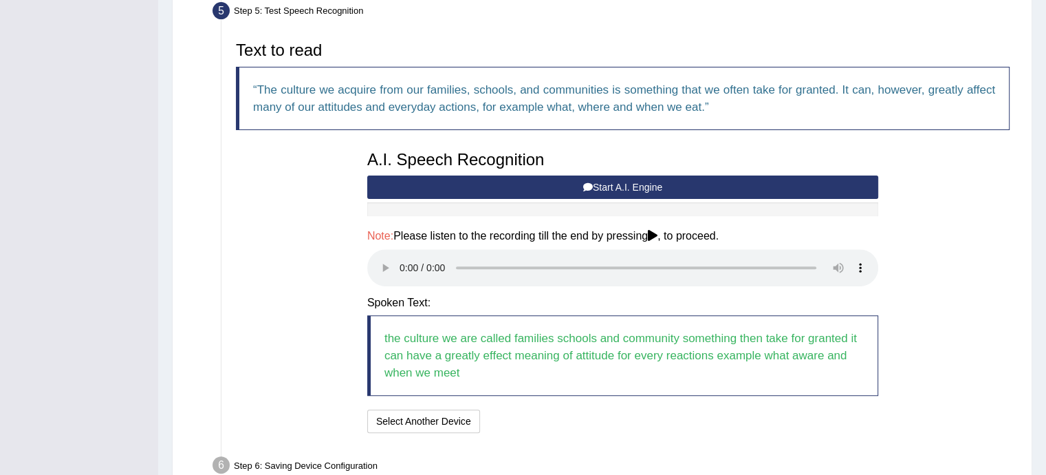
scroll to position [502, 0]
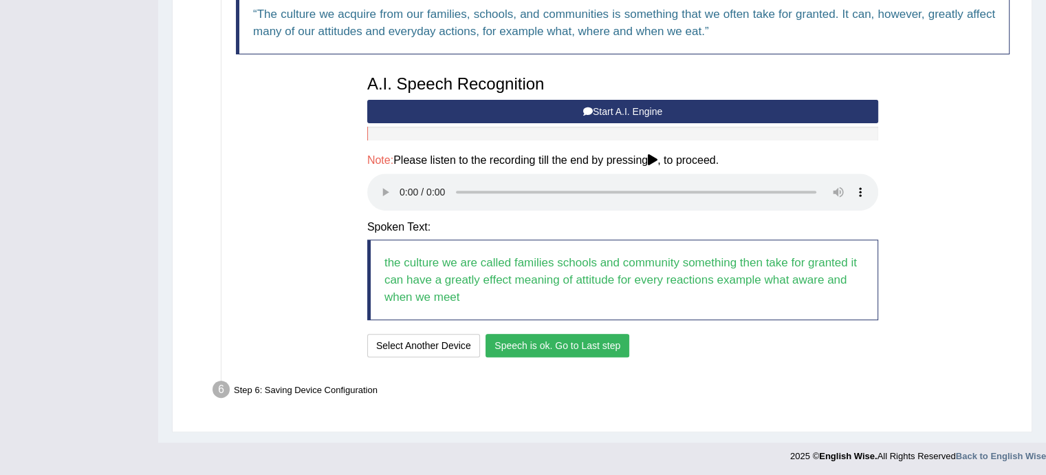
click at [560, 345] on button "Speech is ok. Go to Last step" at bounding box center [558, 345] width 144 height 23
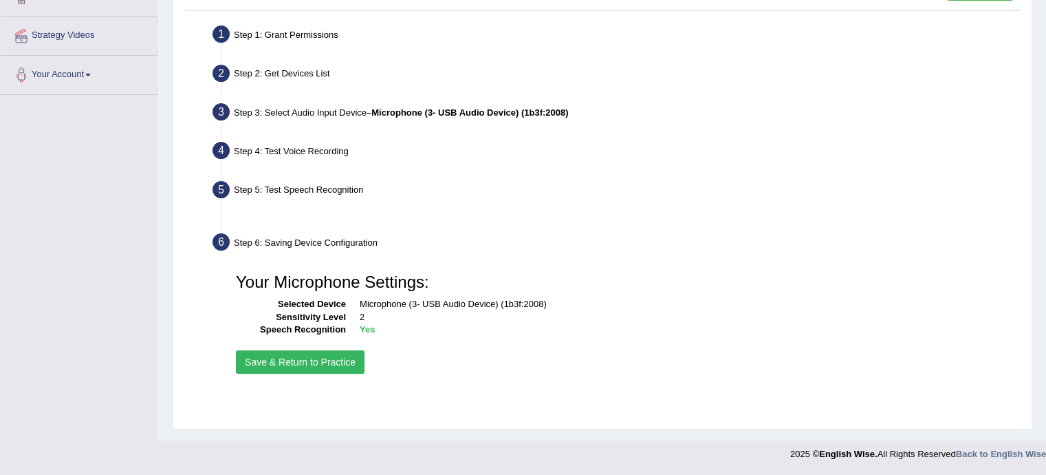
scroll to position [248, 0]
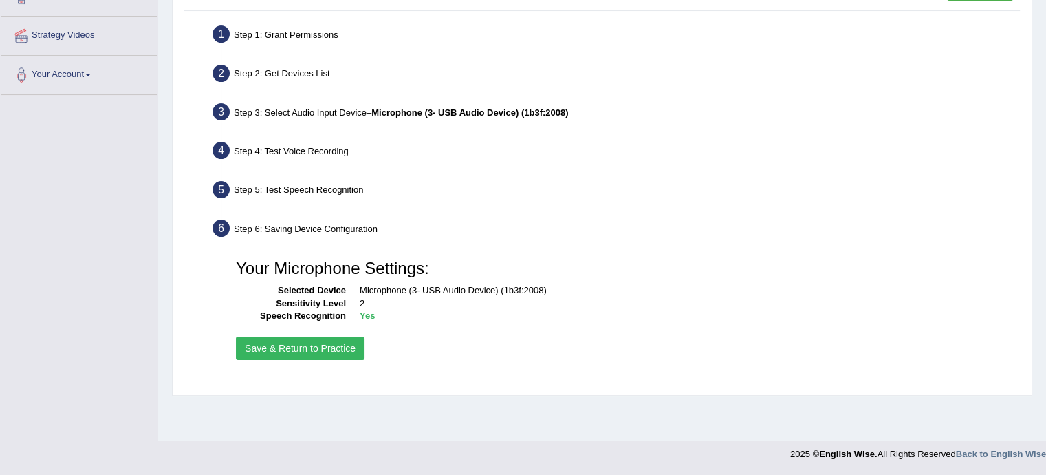
click at [302, 351] on button "Save & Return to Practice" at bounding box center [300, 347] width 129 height 23
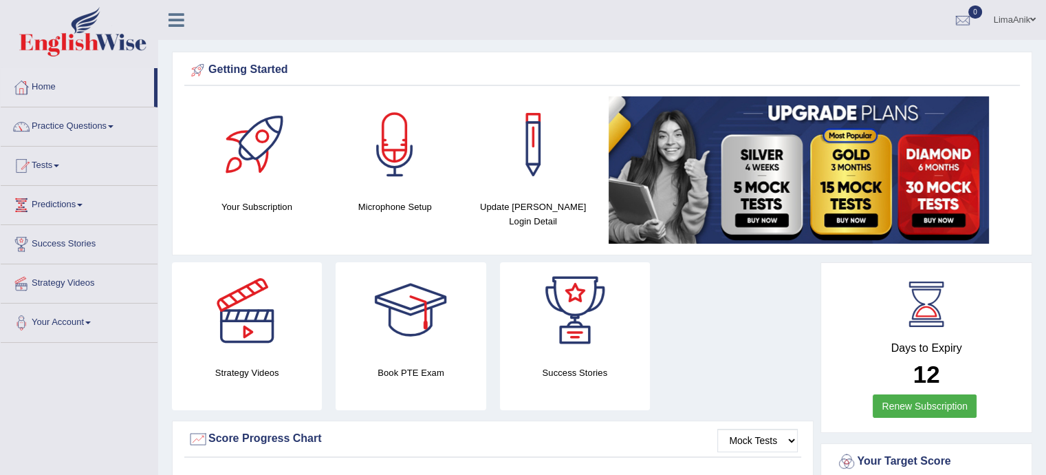
drag, startPoint x: 0, startPoint y: 0, endPoint x: 388, endPoint y: 128, distance: 408.4
click at [388, 128] on div at bounding box center [395, 144] width 96 height 96
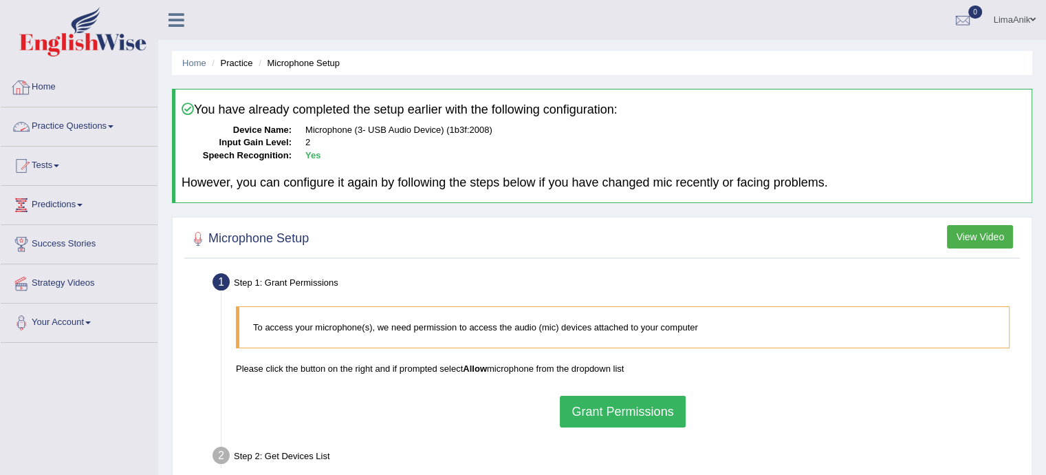
click at [91, 122] on link "Practice Questions" at bounding box center [79, 124] width 157 height 34
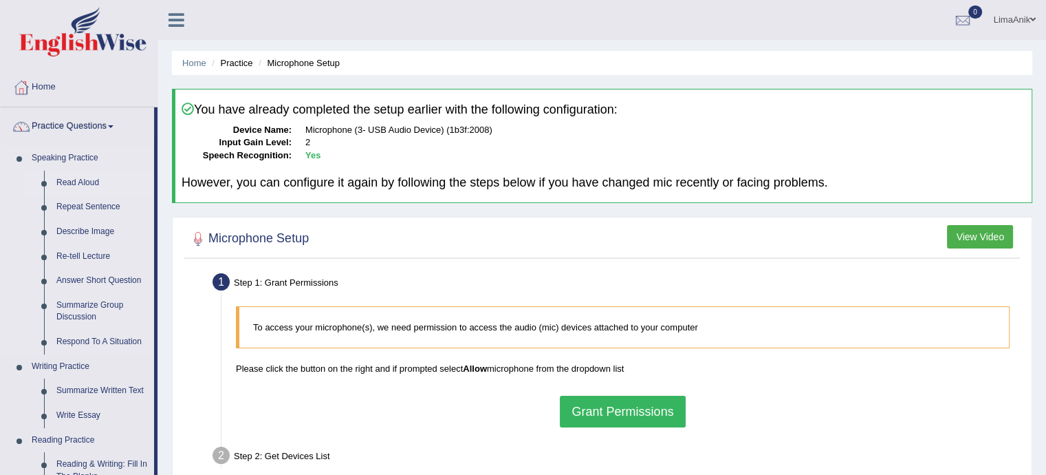
click at [75, 177] on link "Read Aloud" at bounding box center [102, 183] width 104 height 25
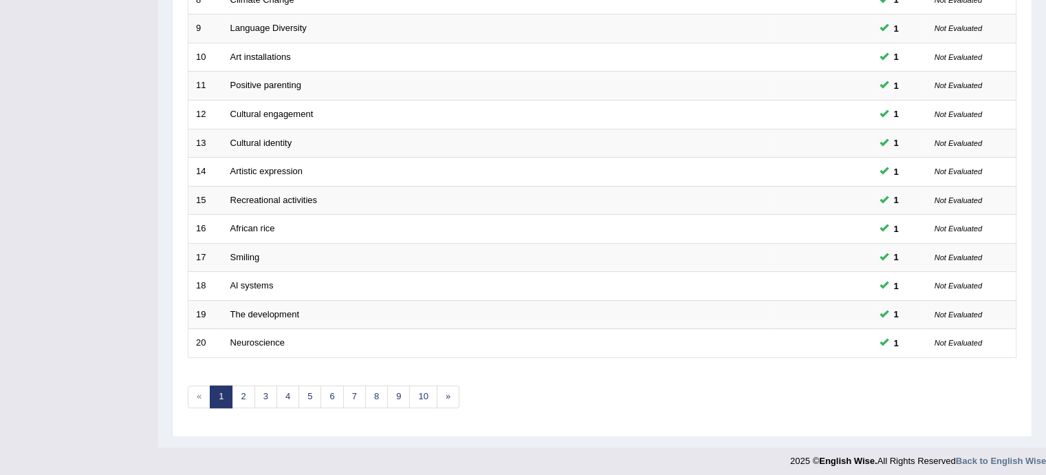
scroll to position [428, 0]
click at [422, 394] on link "10" at bounding box center [423, 397] width 28 height 23
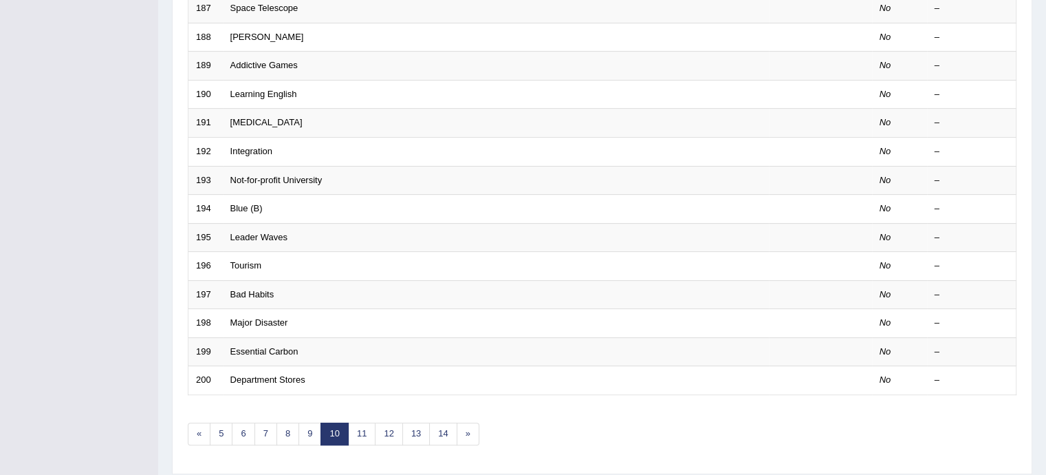
scroll to position [432, 0]
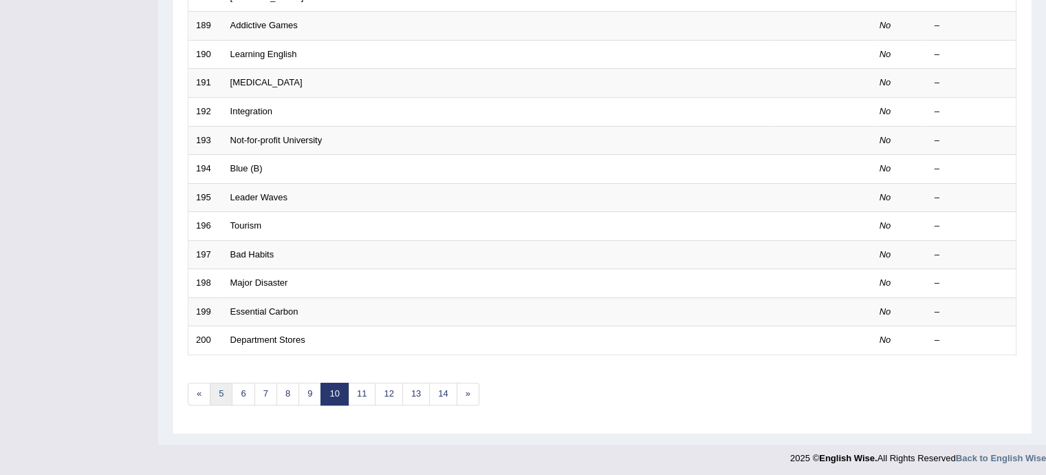
click at [226, 384] on link "5" at bounding box center [221, 393] width 23 height 23
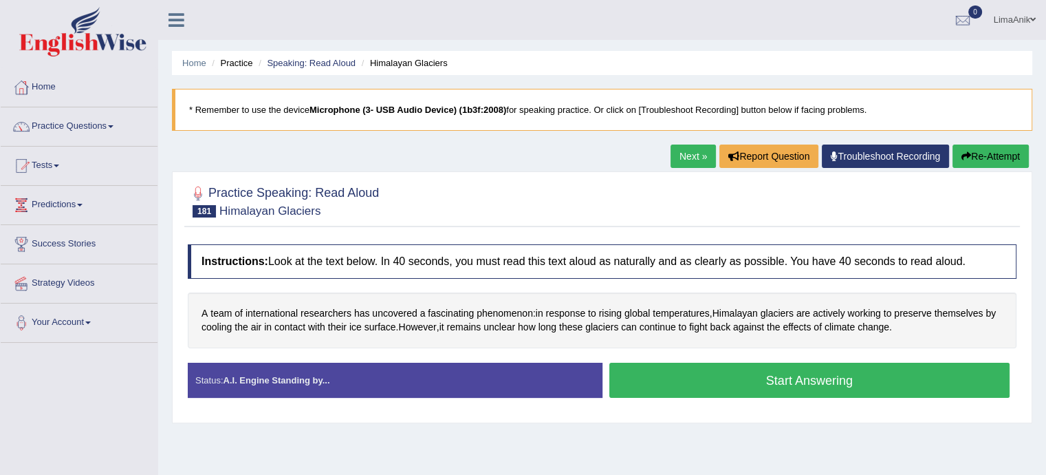
scroll to position [100, 0]
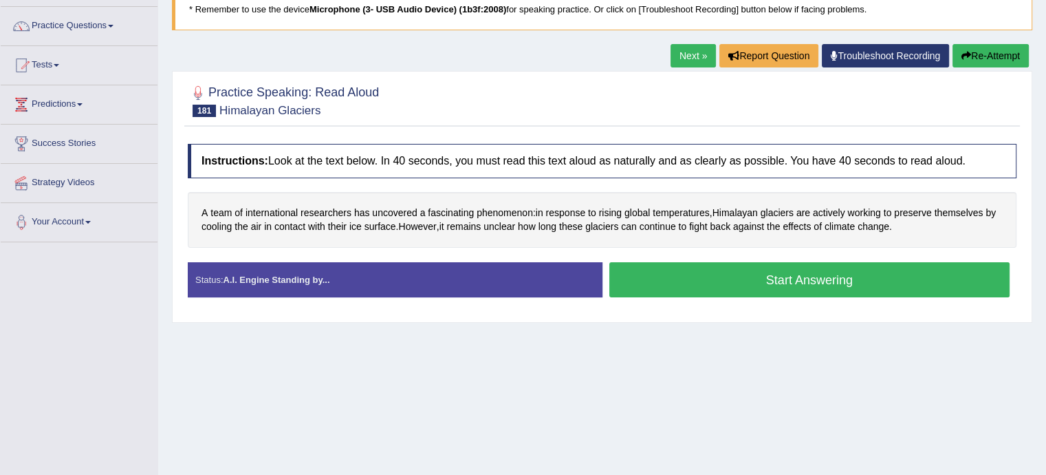
click at [737, 271] on button "Start Answering" at bounding box center [809, 279] width 401 height 35
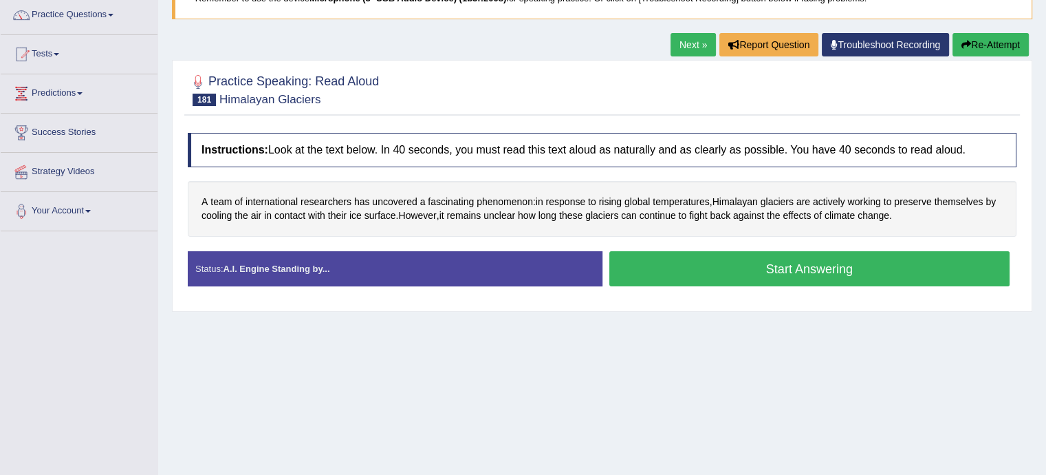
click at [718, 268] on button "Start Answering" at bounding box center [809, 268] width 401 height 35
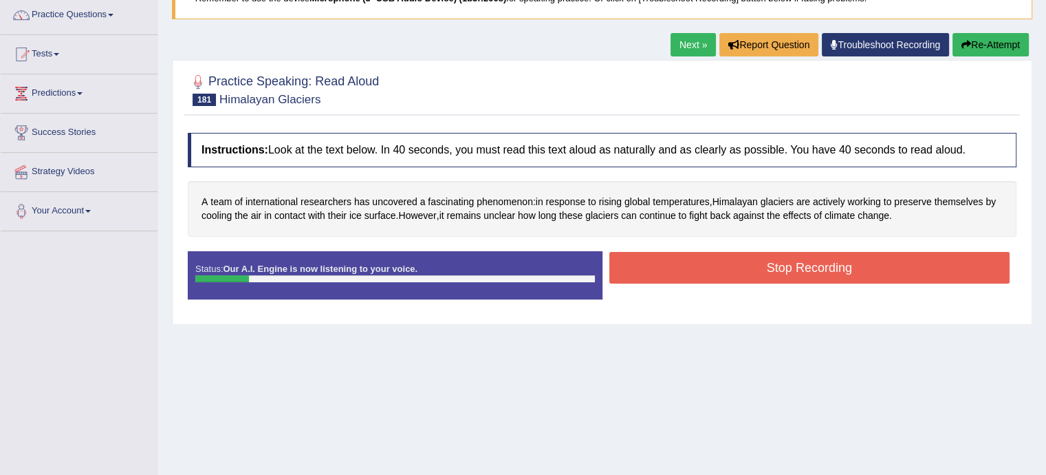
click at [775, 390] on div "Home Practice Speaking: Read Aloud Himalayan Glaciers * Remember to use the dev…" at bounding box center [602, 233] width 888 height 688
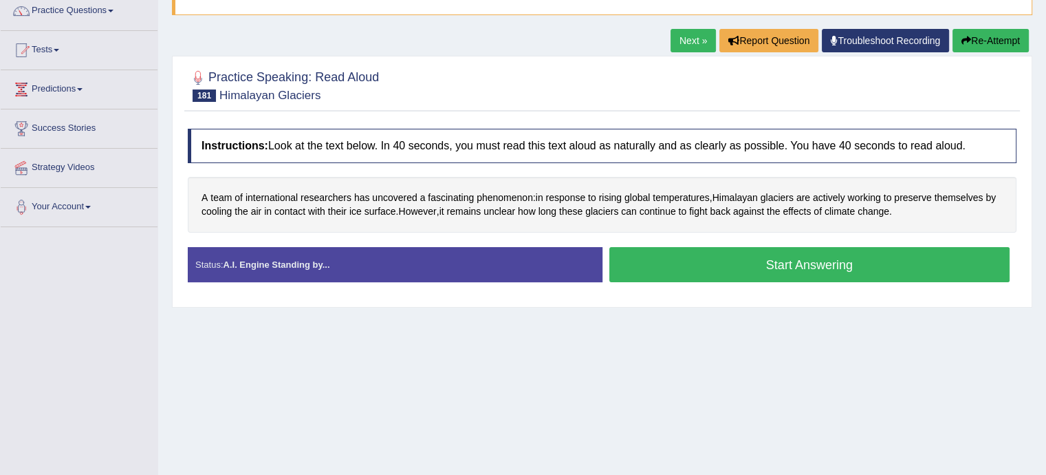
click at [719, 273] on button "Start Answering" at bounding box center [809, 264] width 401 height 35
click at [723, 265] on button "Start Answering" at bounding box center [809, 264] width 401 height 35
click at [691, 259] on button "Start Answering" at bounding box center [809, 264] width 401 height 35
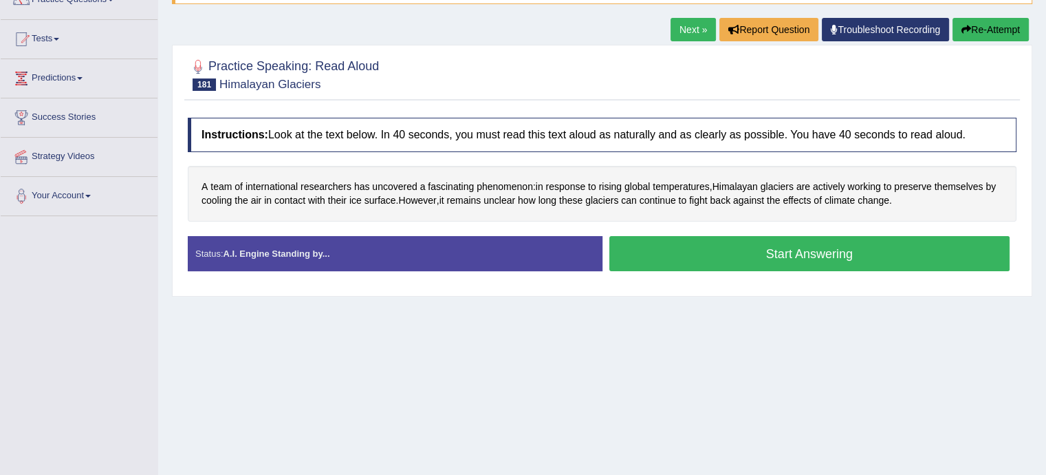
scroll to position [116, 0]
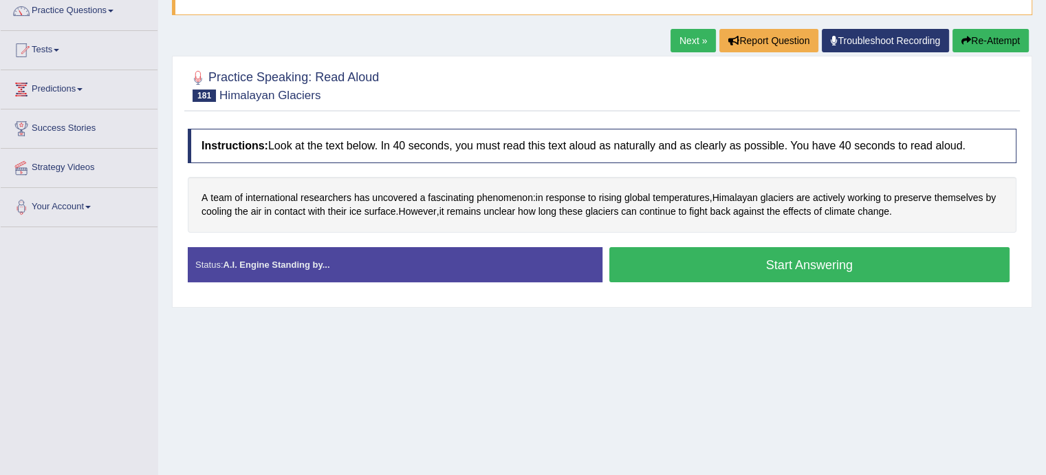
click at [770, 256] on button "Start Answering" at bounding box center [809, 264] width 401 height 35
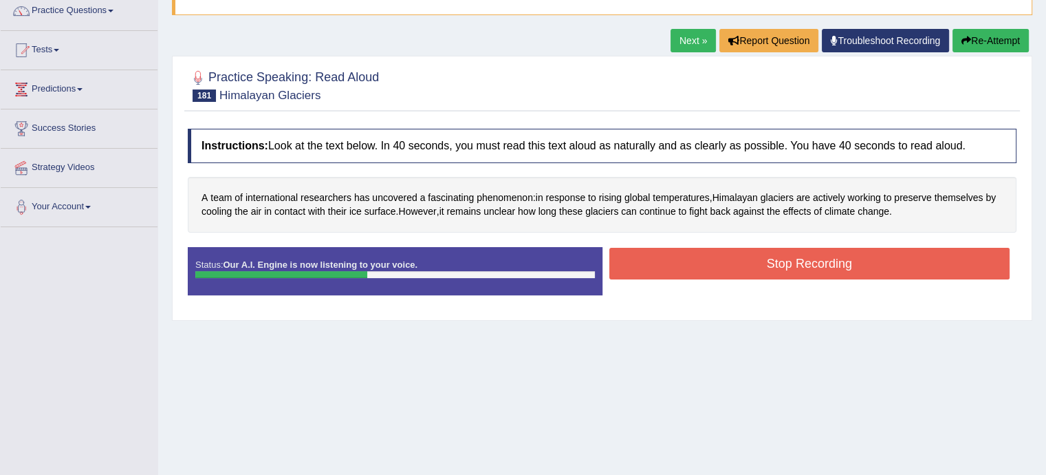
click at [770, 256] on button "Stop Recording" at bounding box center [809, 264] width 401 height 32
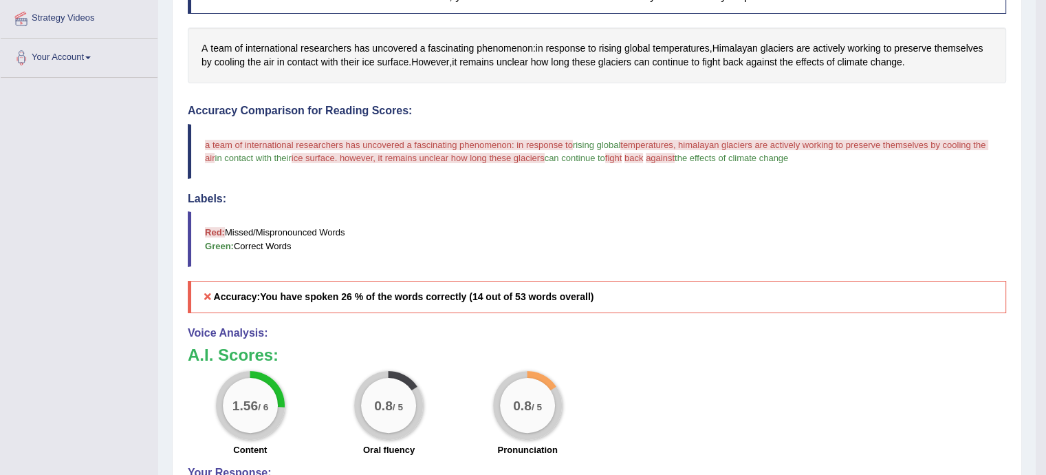
scroll to position [0, 0]
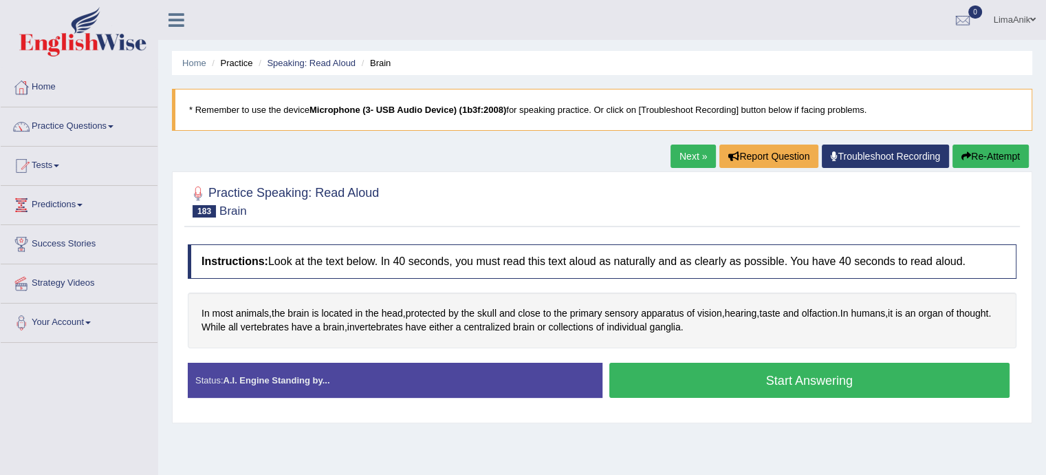
click at [743, 383] on button "Start Answering" at bounding box center [809, 379] width 401 height 35
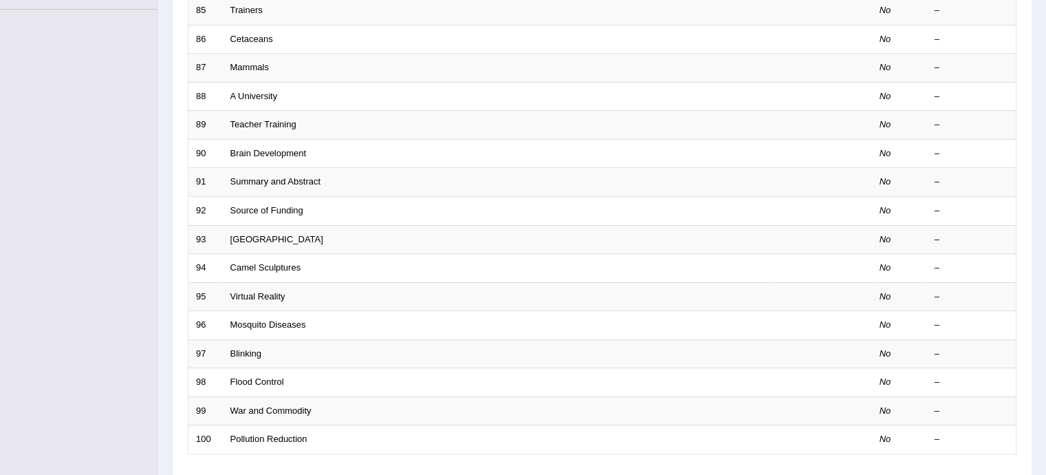
scroll to position [356, 0]
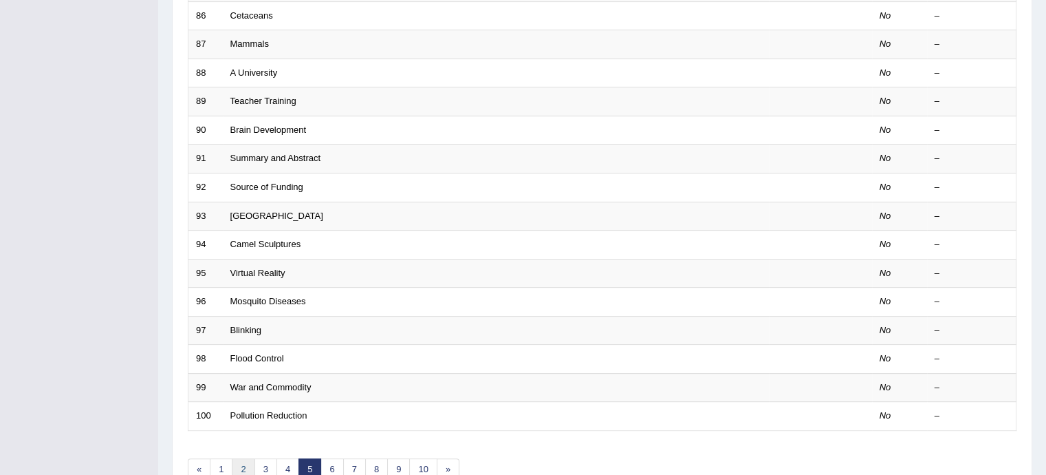
click at [246, 463] on link "2" at bounding box center [243, 469] width 23 height 23
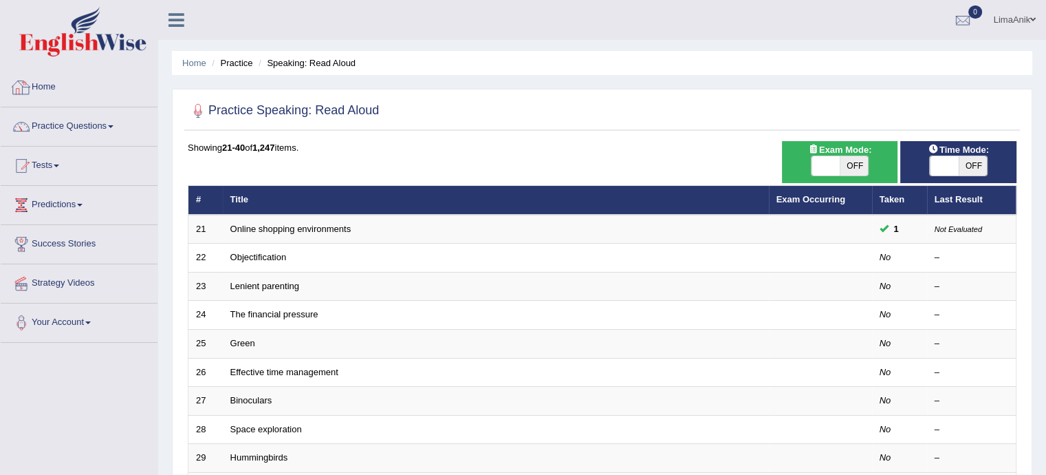
click at [49, 86] on link "Home" at bounding box center [79, 85] width 157 height 34
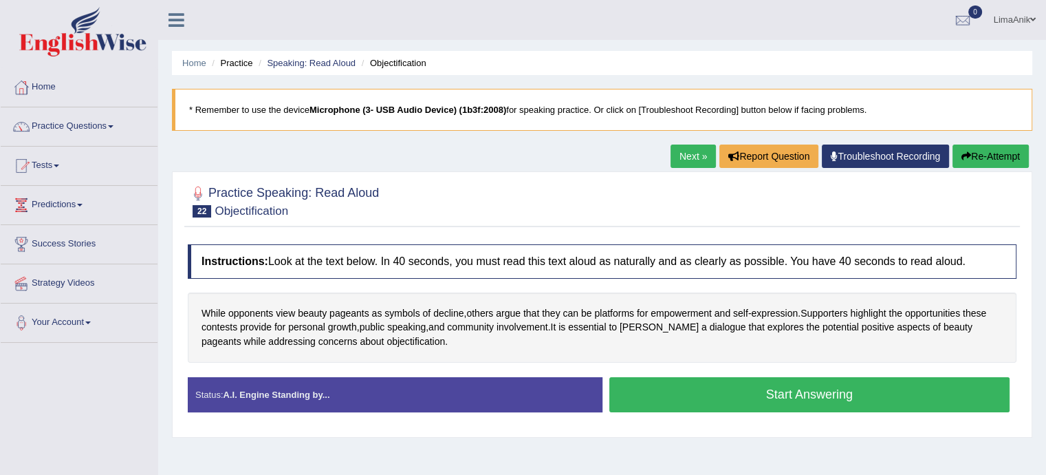
click at [780, 383] on button "Start Answering" at bounding box center [809, 394] width 401 height 35
click at [647, 383] on button "Start Answering" at bounding box center [809, 394] width 401 height 35
click at [708, 404] on button "Start Answering" at bounding box center [809, 394] width 401 height 35
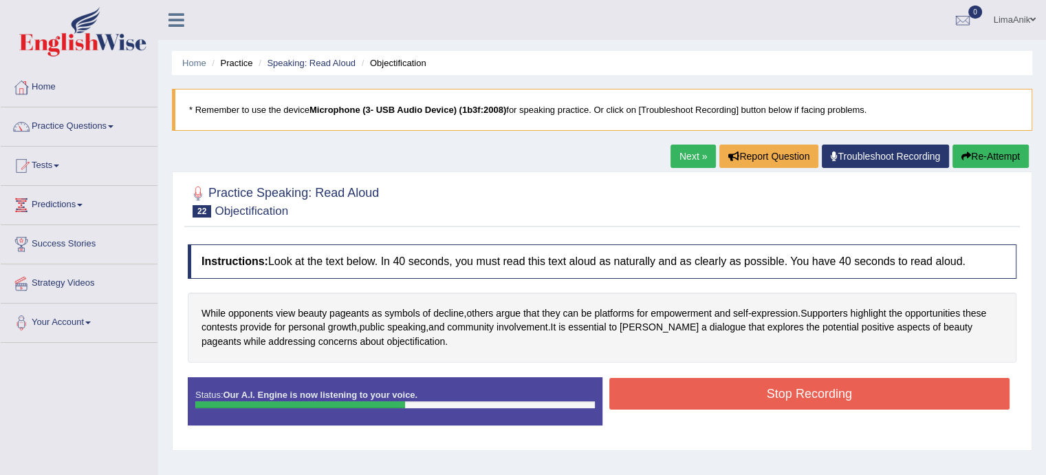
click at [760, 406] on button "Stop Recording" at bounding box center [809, 394] width 401 height 32
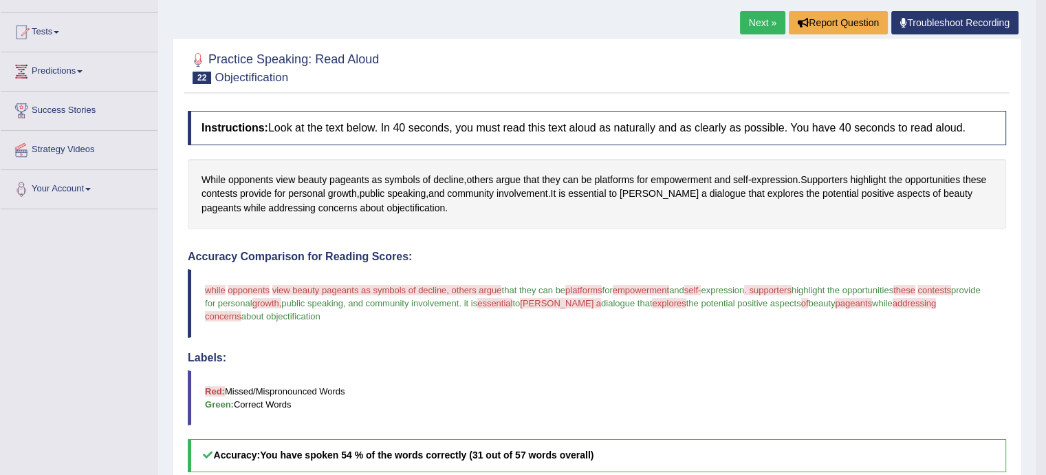
scroll to position [261, 0]
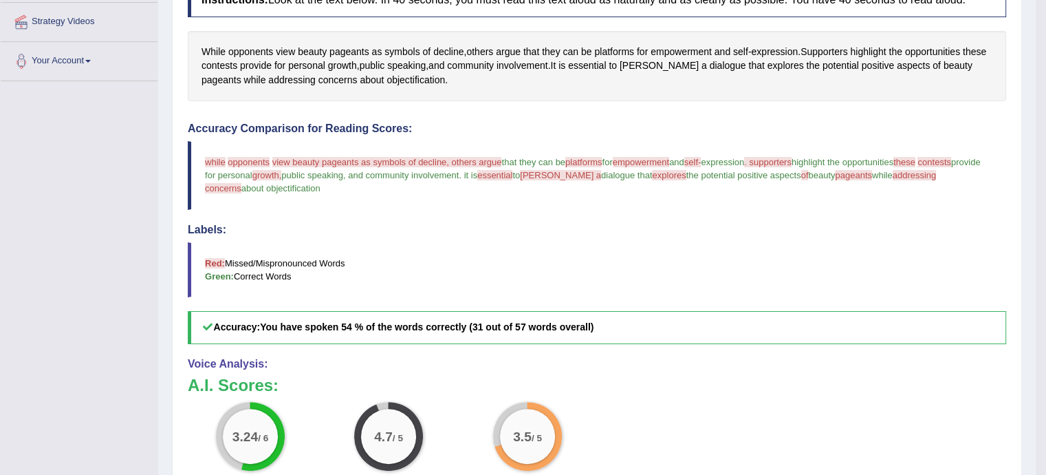
drag, startPoint x: 1056, startPoint y: 330, endPoint x: 704, endPoint y: 312, distance: 351.9
click at [704, 312] on h5 "Accuracy: You have spoken 54 % of the words correctly (31 out of 57 words overa…" at bounding box center [597, 327] width 818 height 32
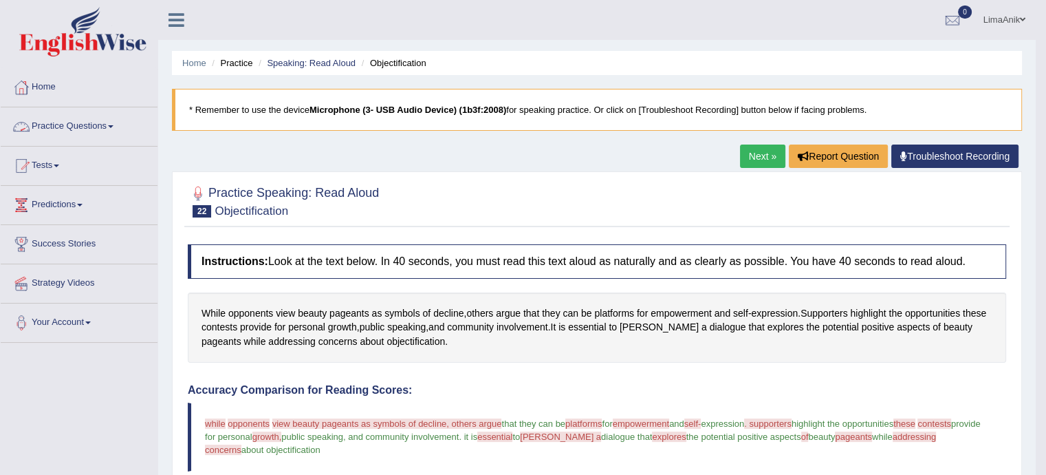
click at [96, 125] on link "Practice Questions" at bounding box center [79, 124] width 157 height 34
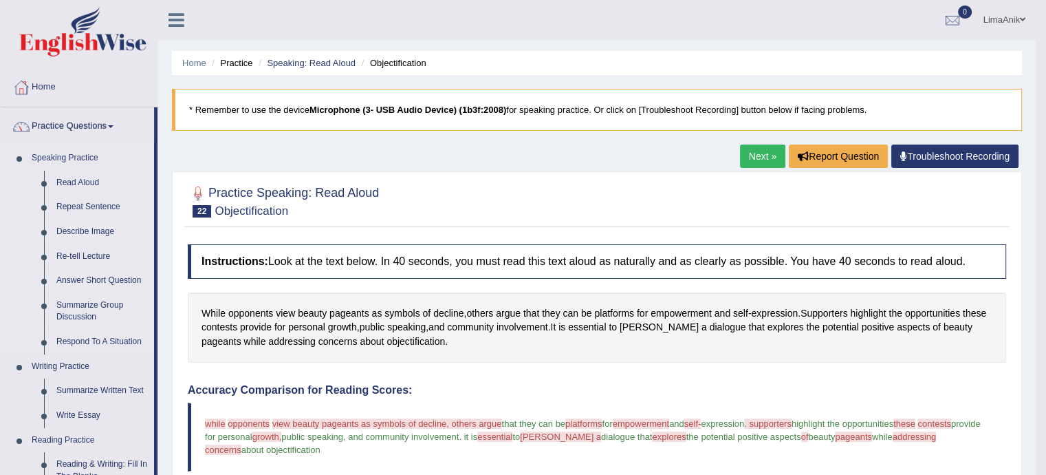
click at [100, 225] on link "Describe Image" at bounding box center [102, 231] width 104 height 25
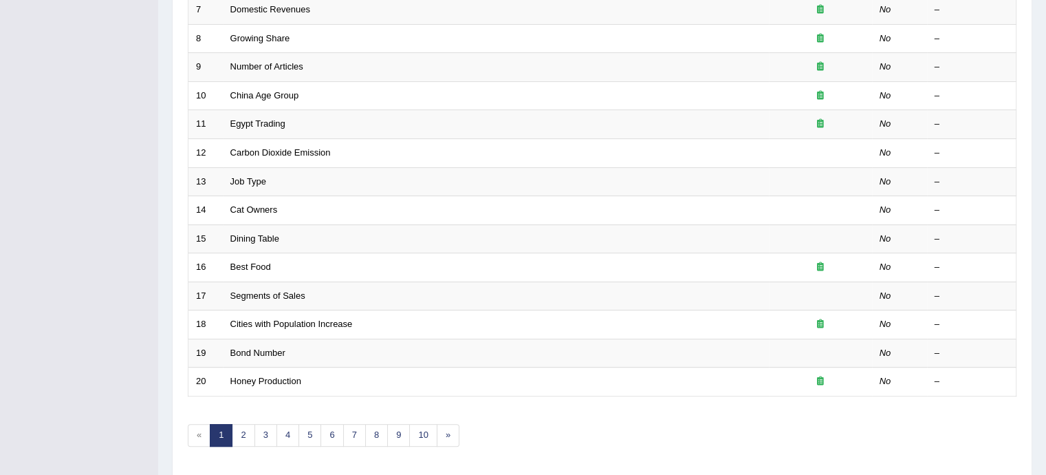
scroll to position [395, 0]
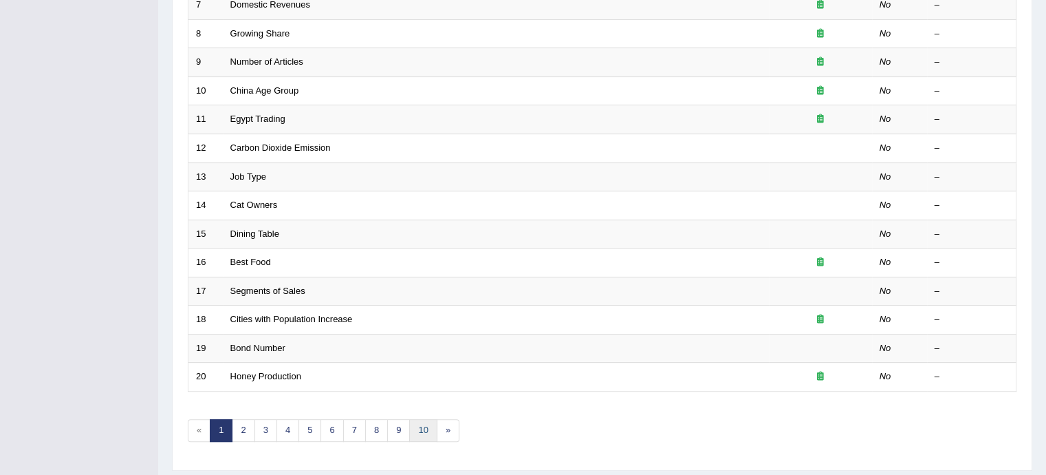
click at [421, 420] on link "10" at bounding box center [423, 430] width 28 height 23
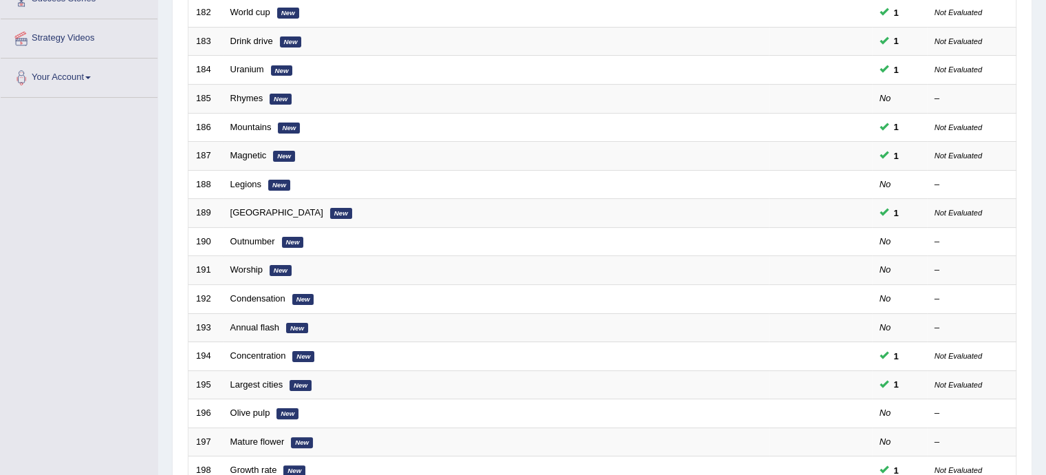
scroll to position [432, 0]
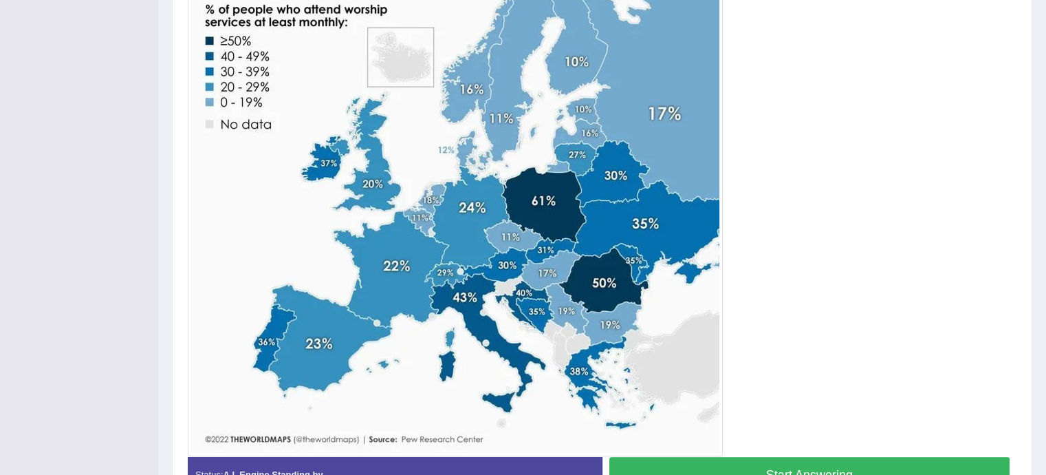
scroll to position [470, 0]
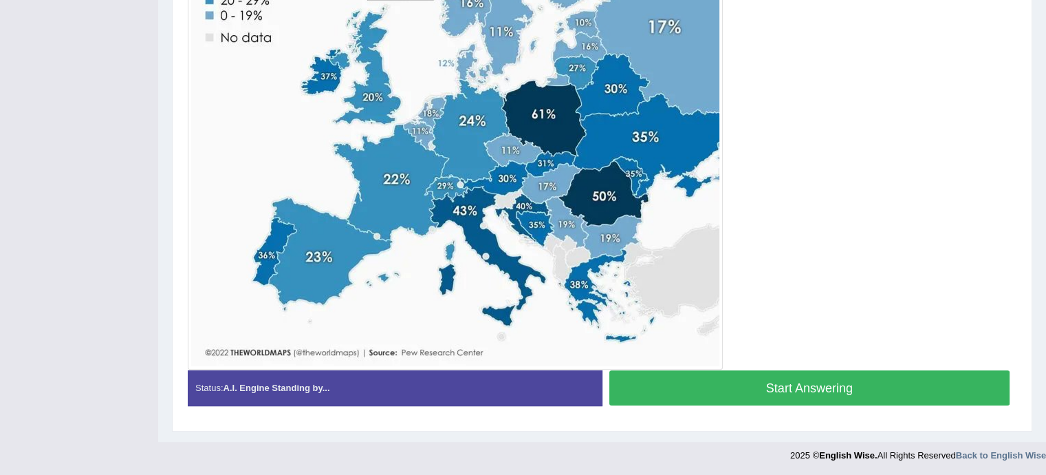
click at [851, 387] on button "Start Answering" at bounding box center [809, 387] width 401 height 35
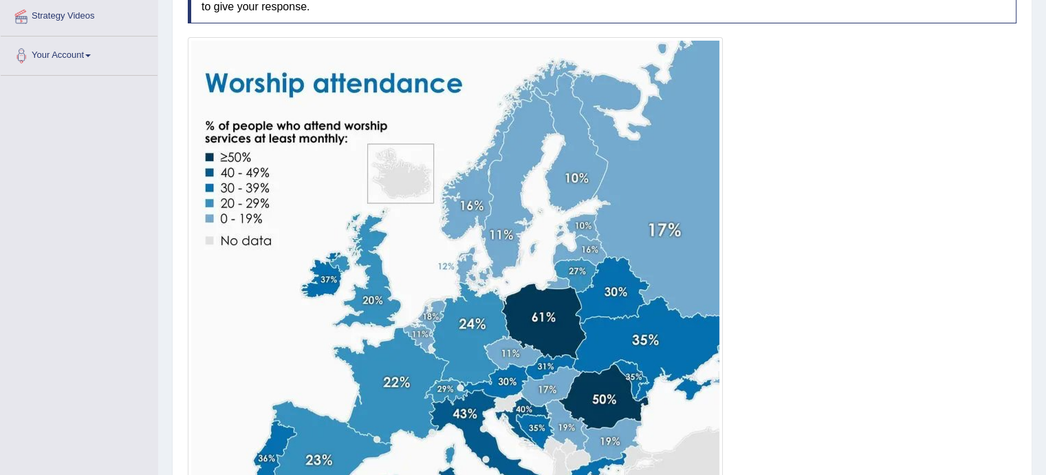
scroll to position [215, 0]
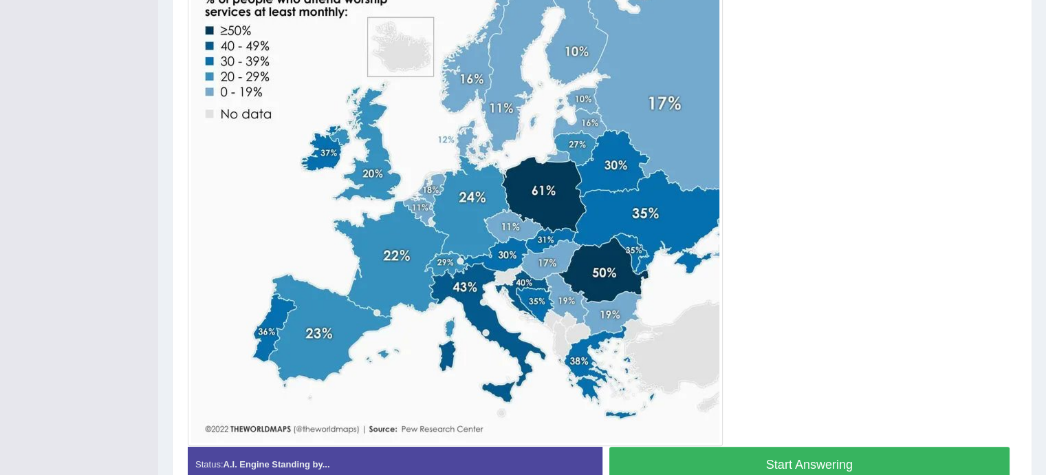
scroll to position [390, 0]
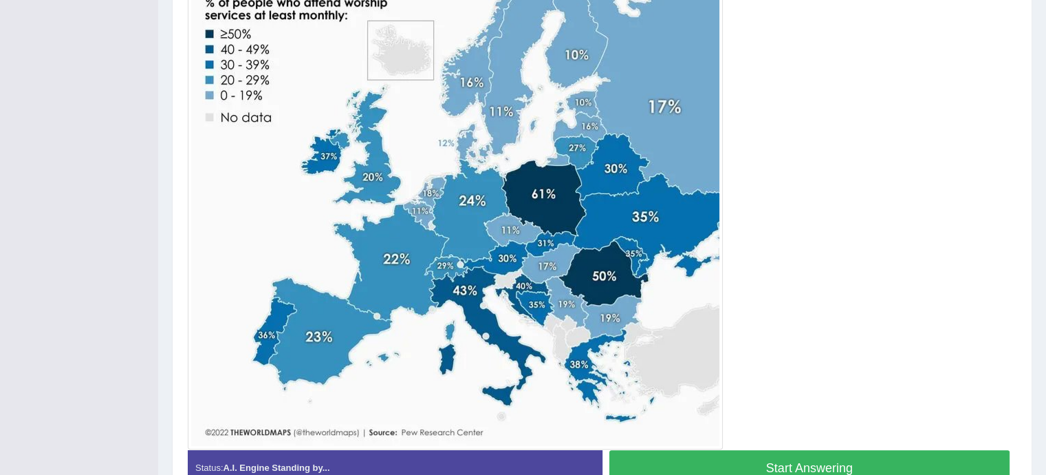
click at [778, 468] on button "Start Answering" at bounding box center [809, 467] width 401 height 35
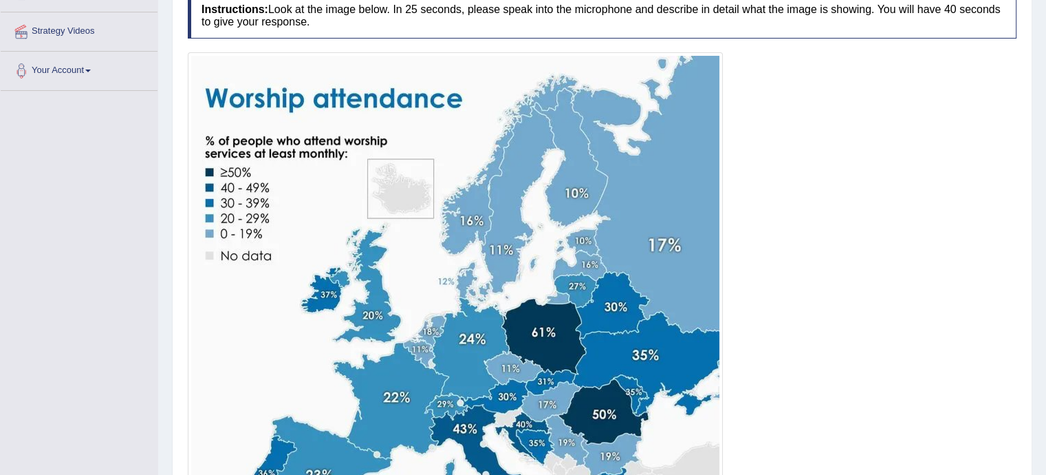
scroll to position [195, 0]
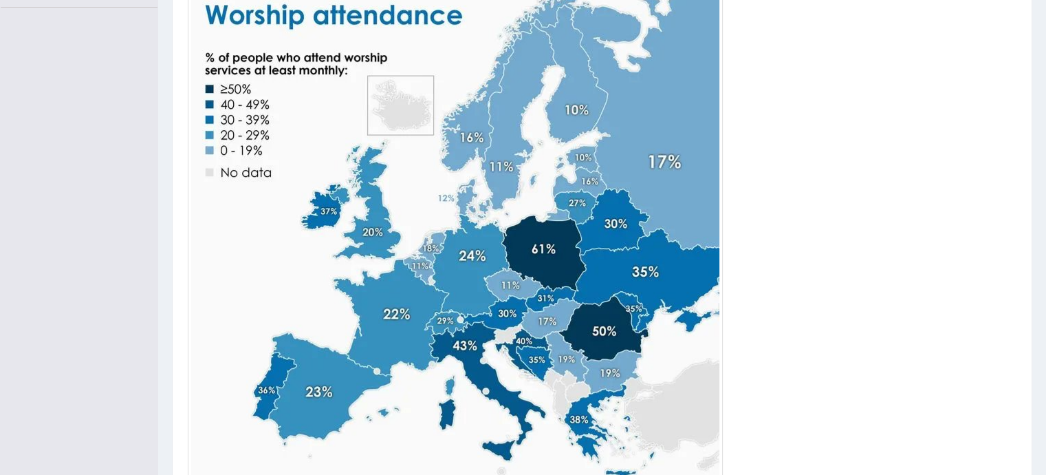
scroll to position [468, 0]
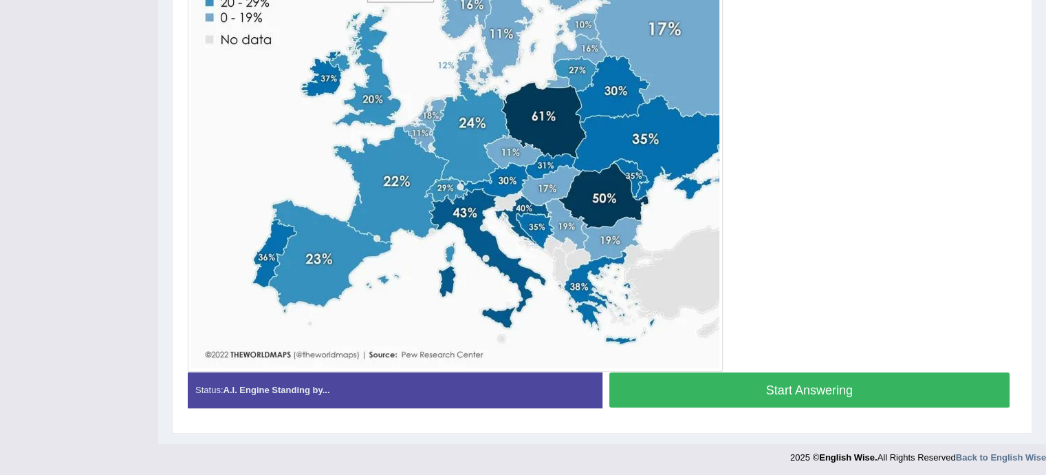
click at [787, 391] on button "Start Answering" at bounding box center [809, 389] width 401 height 35
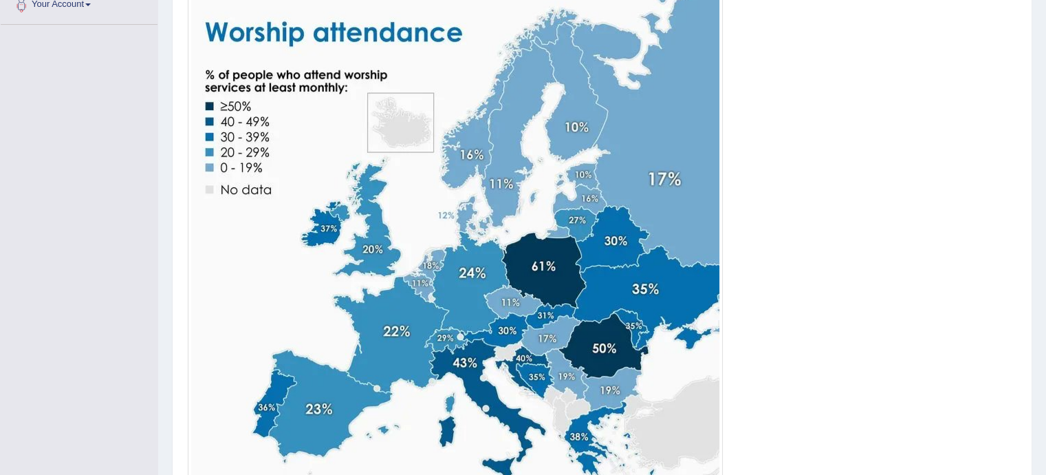
scroll to position [448, 0]
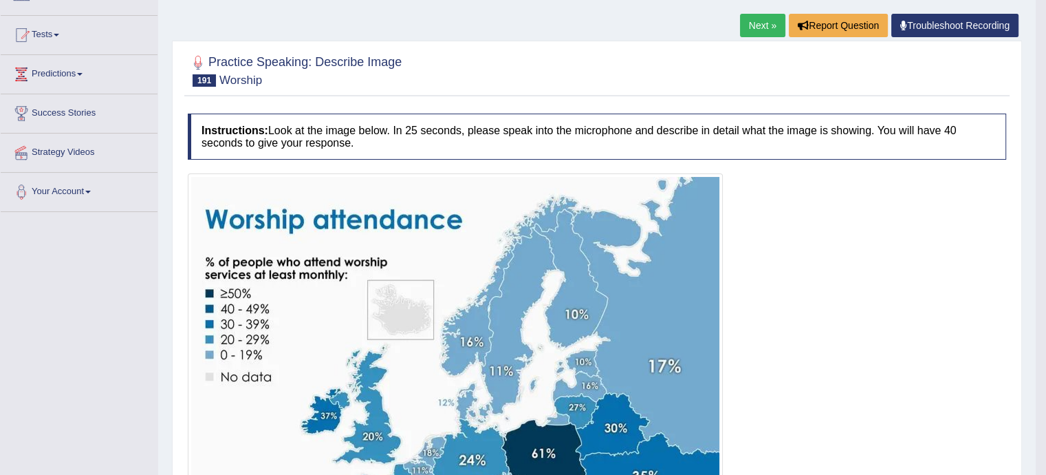
scroll to position [0, 0]
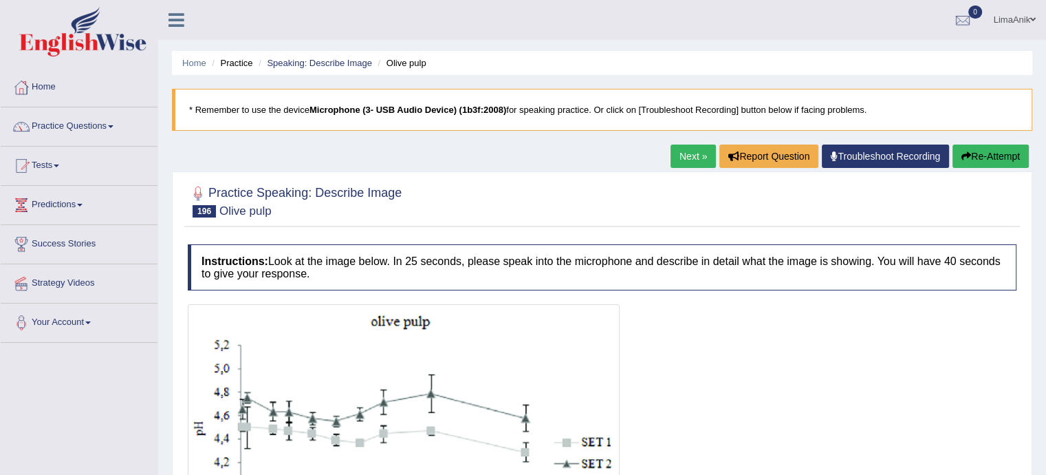
click at [1007, 102] on blockquote "* Remember to use the device Microphone (3- USB Audio Device) (1b3f:2008) for s…" at bounding box center [602, 110] width 860 height 42
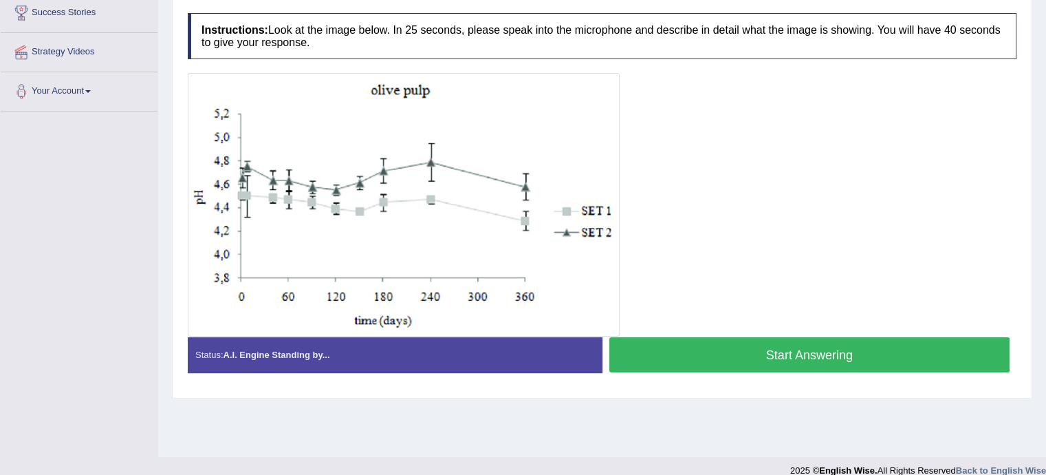
scroll to position [248, 0]
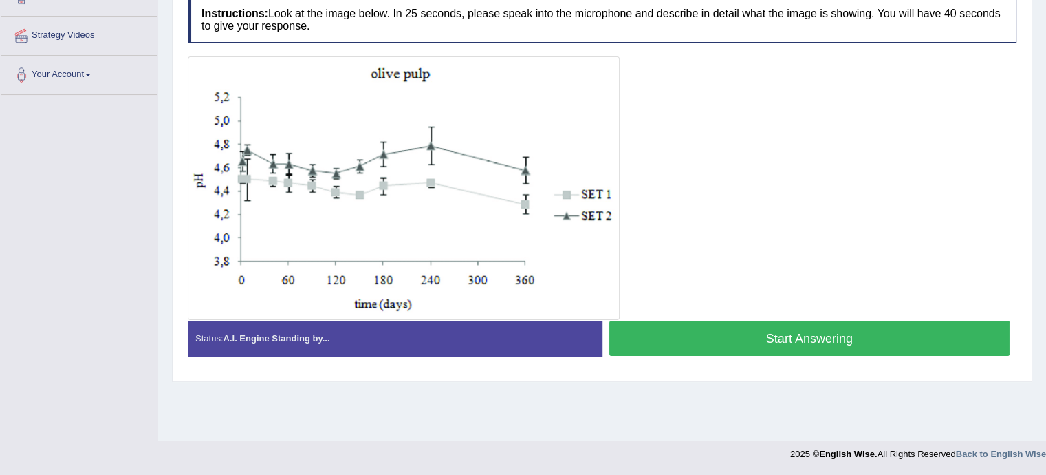
click at [751, 337] on button "Start Answering" at bounding box center [809, 337] width 401 height 35
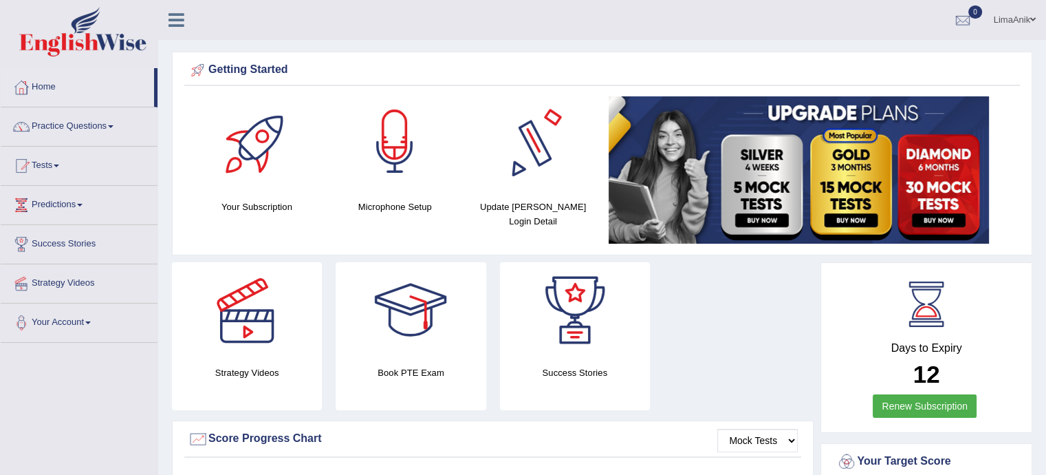
click at [378, 157] on div at bounding box center [395, 144] width 96 height 96
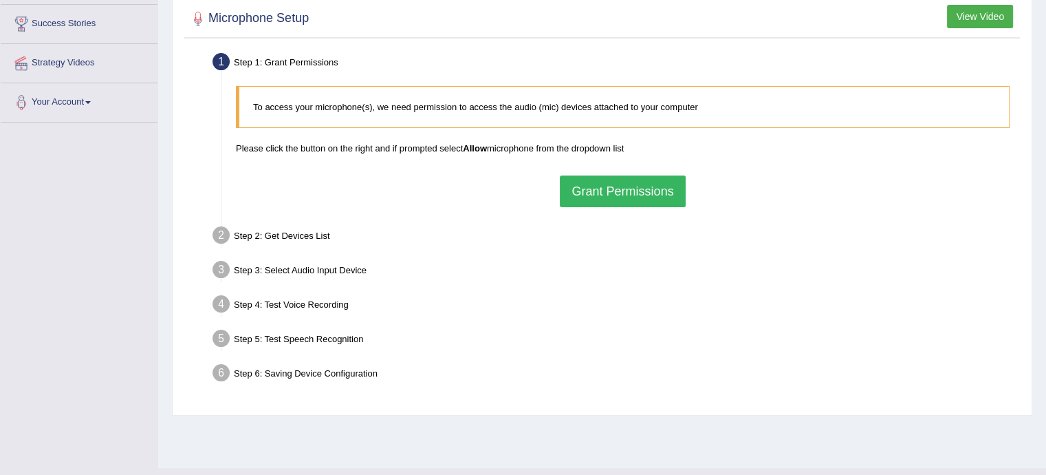
scroll to position [222, 0]
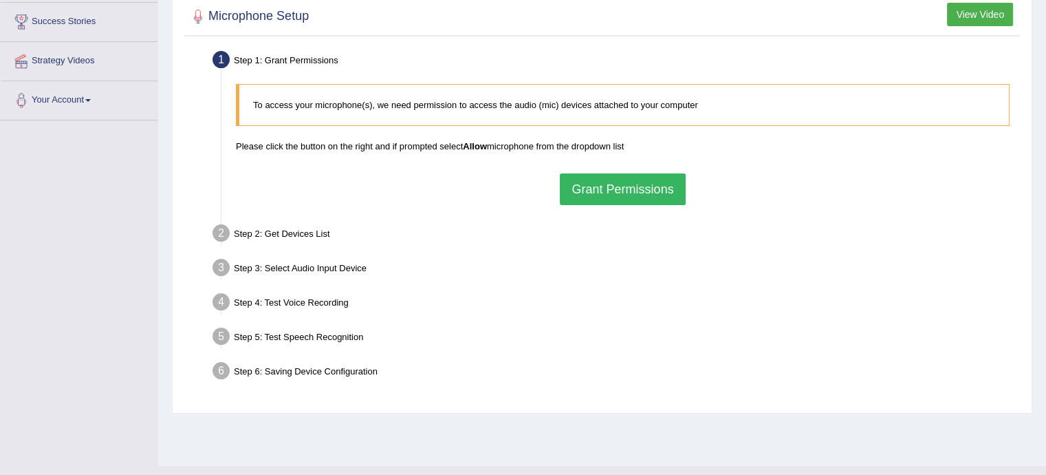
click at [622, 186] on button "Grant Permissions" at bounding box center [622, 189] width 125 height 32
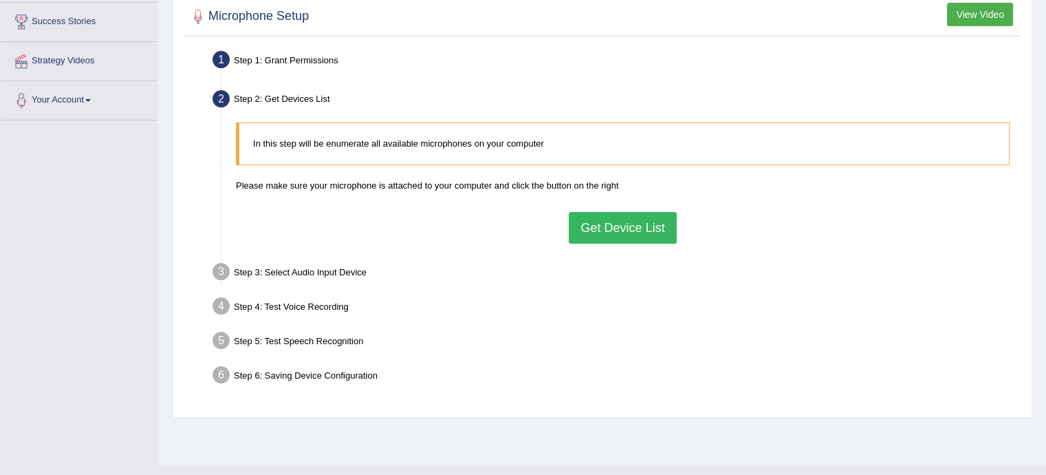
click at [614, 221] on button "Get Device List" at bounding box center [622, 228] width 107 height 32
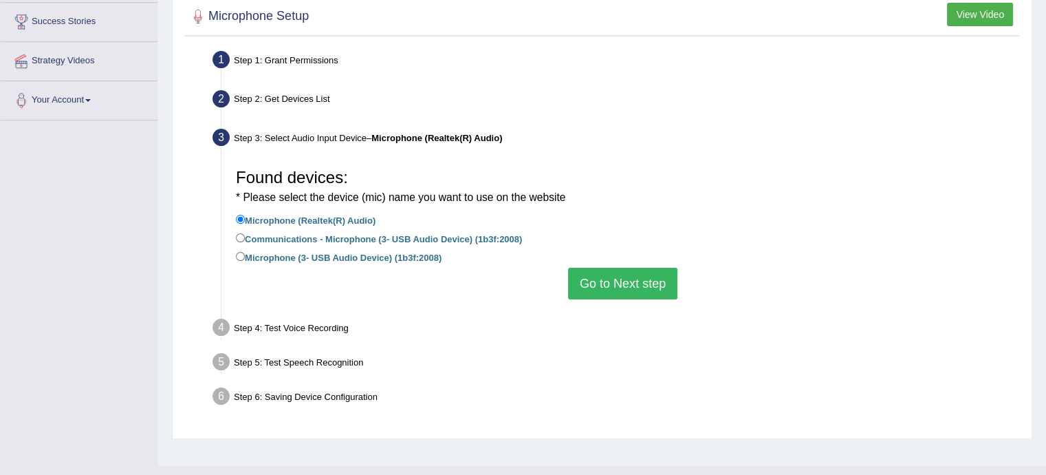
click at [234, 257] on div "Found devices: * Please select the device (mic) name you want to use on the web…" at bounding box center [622, 230] width 787 height 151
click at [237, 257] on input "Microphone (3- USB Audio Device) (1b3f:2008)" at bounding box center [240, 256] width 9 height 9
radio input "true"
click at [651, 292] on button "Go to Next step" at bounding box center [622, 284] width 109 height 32
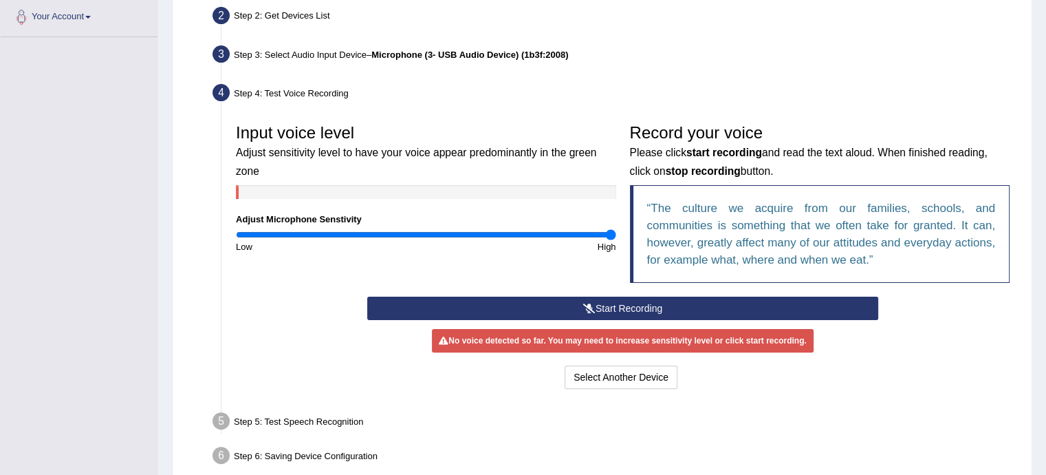
scroll to position [318, 0]
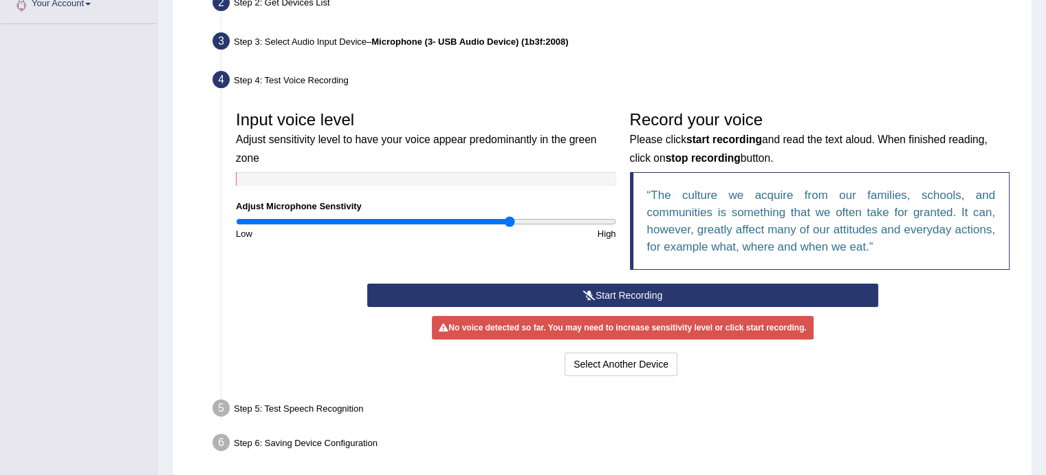
type input "1.46"
click at [510, 216] on input "range" at bounding box center [426, 221] width 380 height 11
click at [583, 295] on icon at bounding box center [589, 295] width 12 height 10
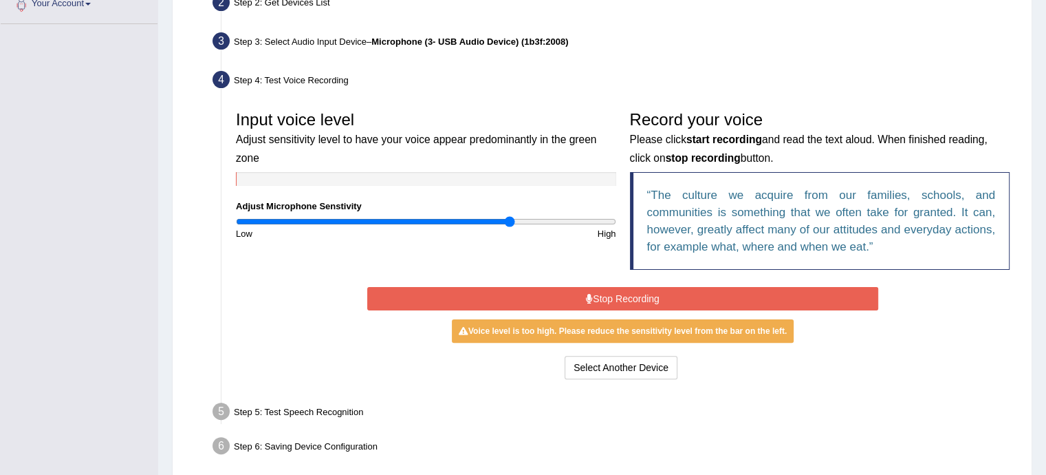
click at [571, 287] on button "Stop Recording" at bounding box center [622, 298] width 511 height 23
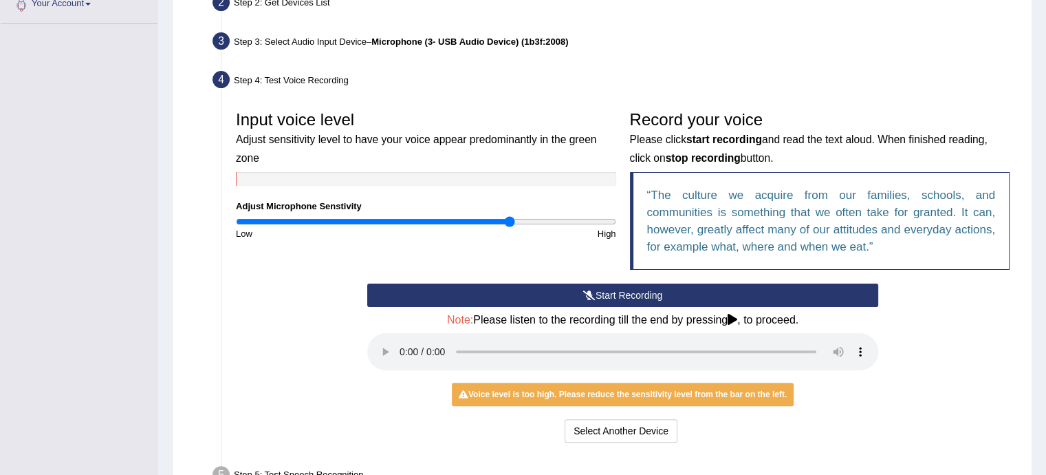
click at [585, 287] on button "Start Recording" at bounding box center [622, 294] width 511 height 23
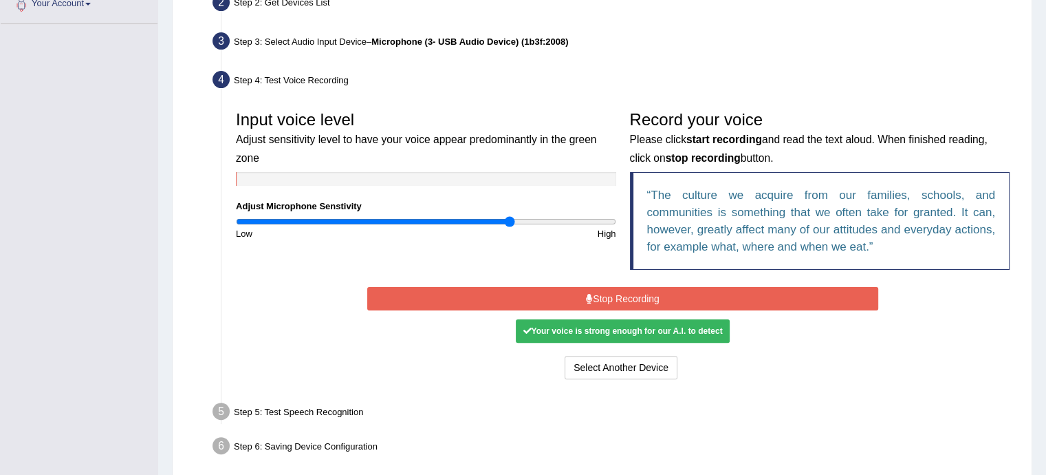
click at [641, 303] on button "Stop Recording" at bounding box center [622, 298] width 511 height 23
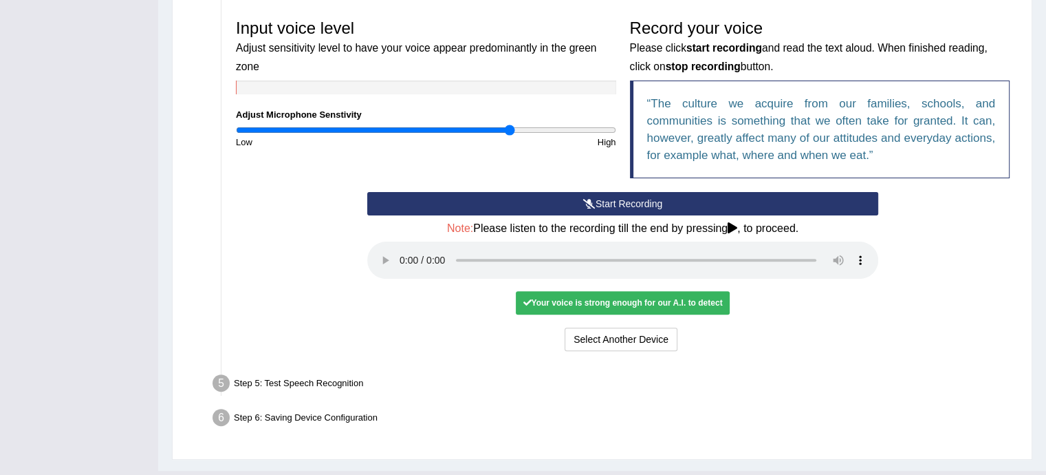
scroll to position [424, 0]
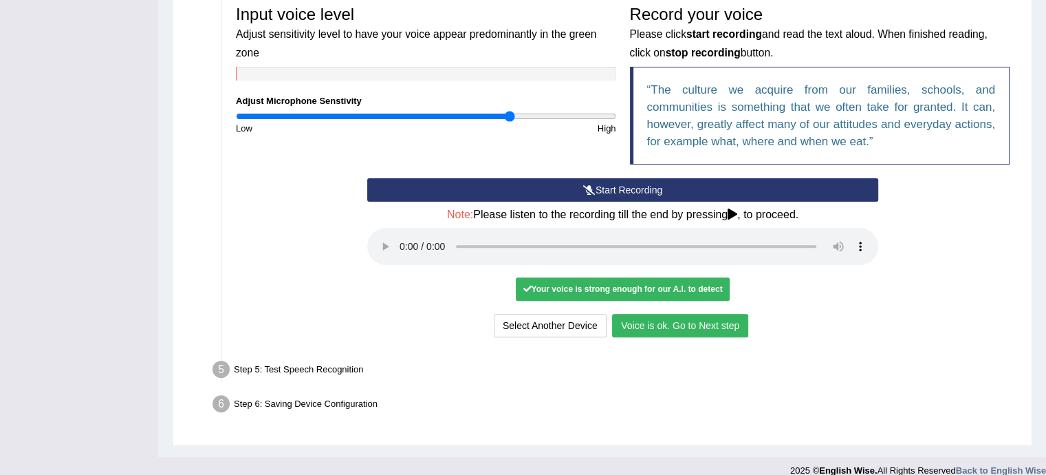
click at [671, 329] on button "Voice is ok. Go to Next step" at bounding box center [680, 325] width 136 height 23
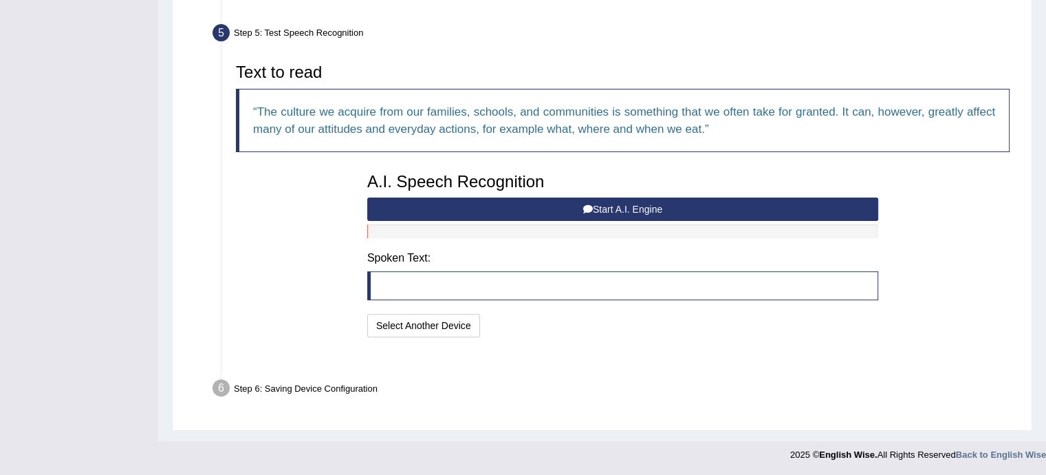
scroll to position [384, 0]
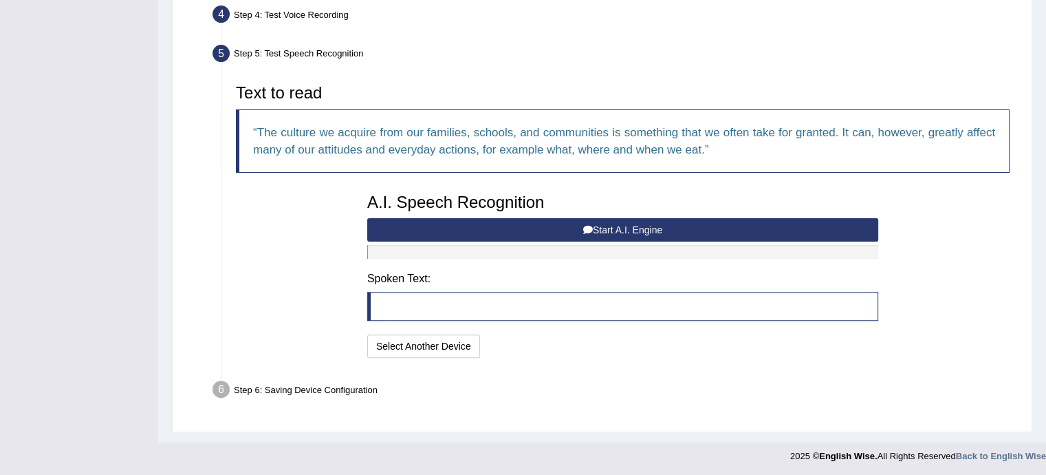
click at [626, 220] on button "Start A.I. Engine" at bounding box center [622, 229] width 511 height 23
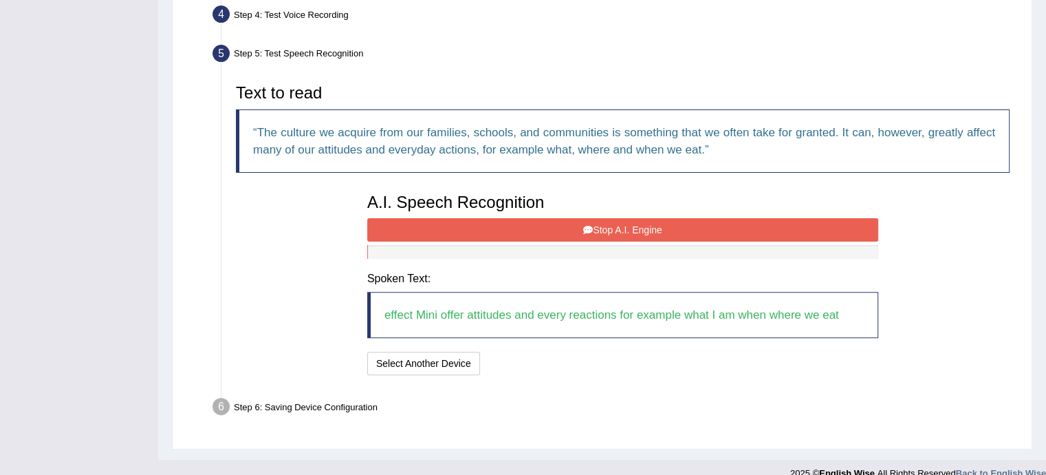
click at [546, 229] on button "Stop A.I. Engine" at bounding box center [622, 229] width 511 height 23
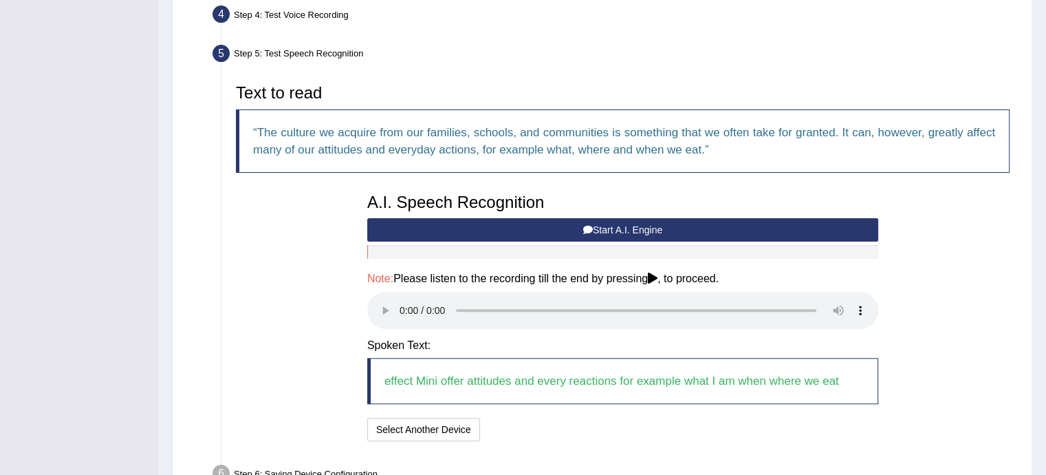
click at [585, 234] on button "Start A.I. Engine" at bounding box center [622, 229] width 511 height 23
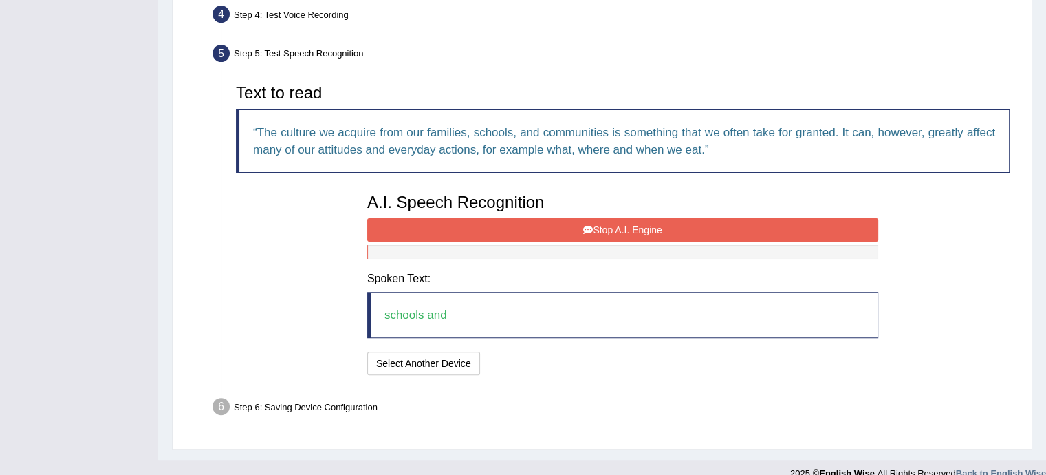
click at [479, 237] on button "Stop A.I. Engine" at bounding box center [622, 229] width 511 height 23
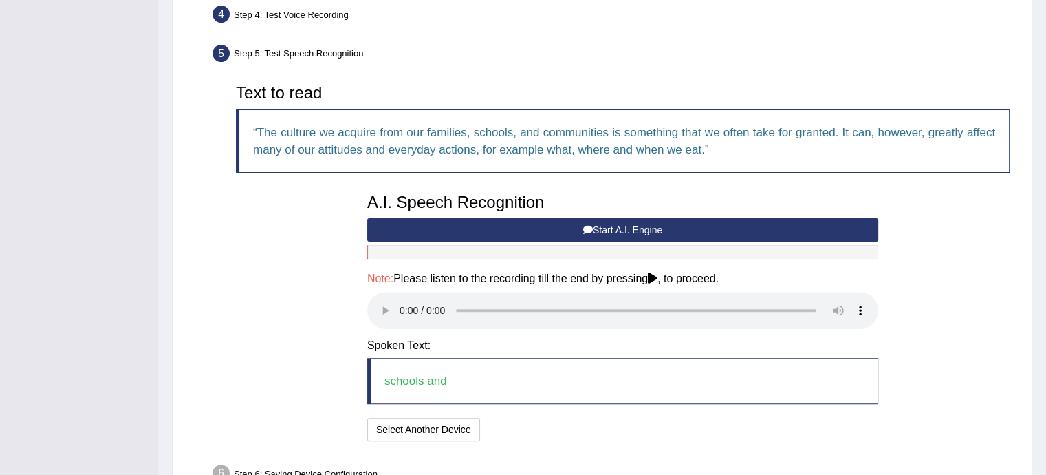
click at [520, 219] on button "Start A.I. Engine" at bounding box center [622, 229] width 511 height 23
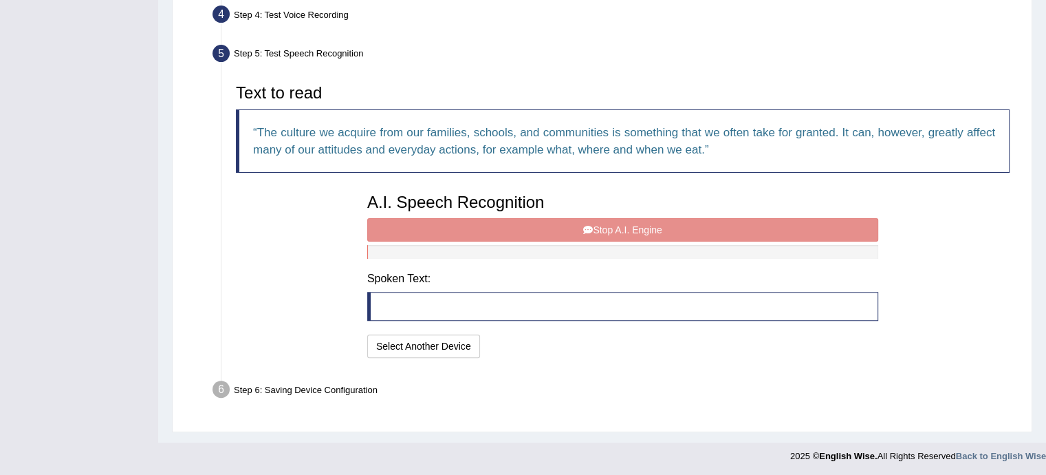
click at [583, 226] on div "A.I. Speech Recognition Start A.I. Engine Stop A.I. Engine Note: Please listen …" at bounding box center [622, 273] width 525 height 175
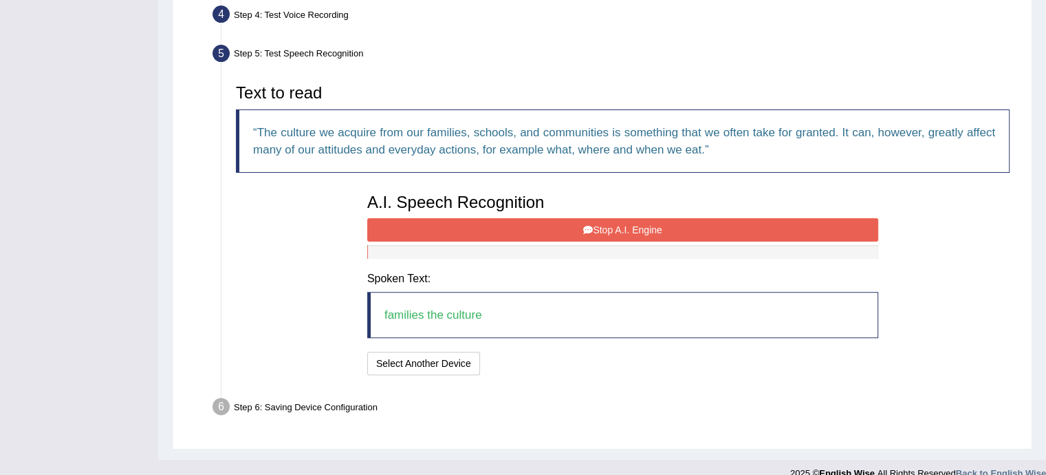
click at [512, 226] on button "Stop A.I. Engine" at bounding box center [622, 229] width 511 height 23
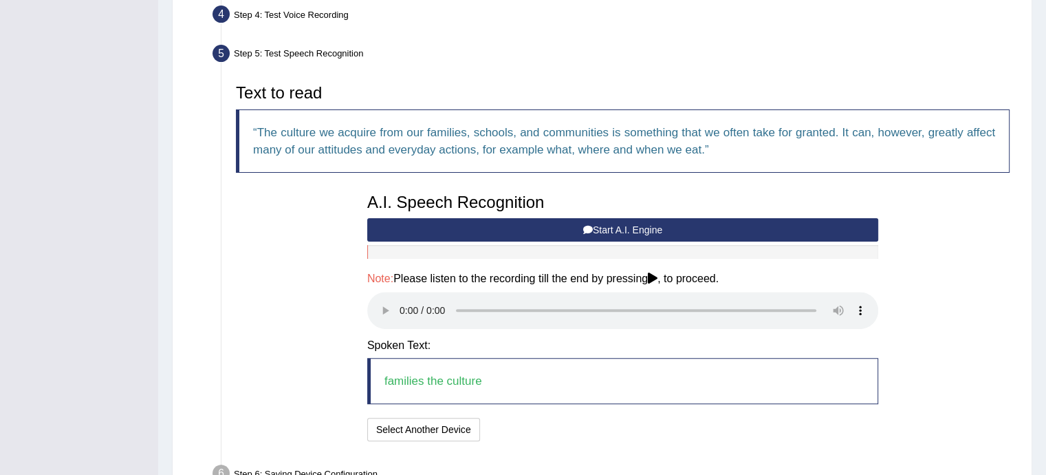
click at [520, 232] on button "Start A.I. Engine" at bounding box center [622, 229] width 511 height 23
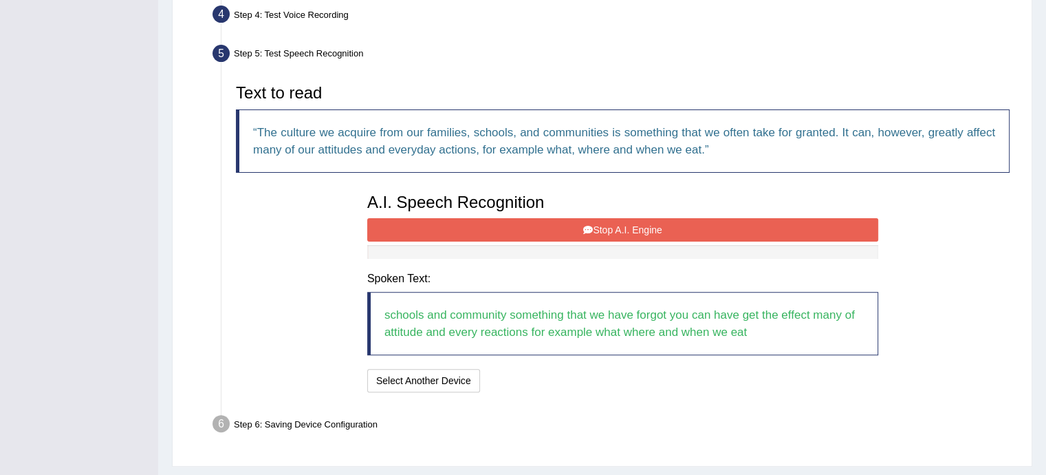
click at [607, 221] on button "Stop A.I. Engine" at bounding box center [622, 229] width 511 height 23
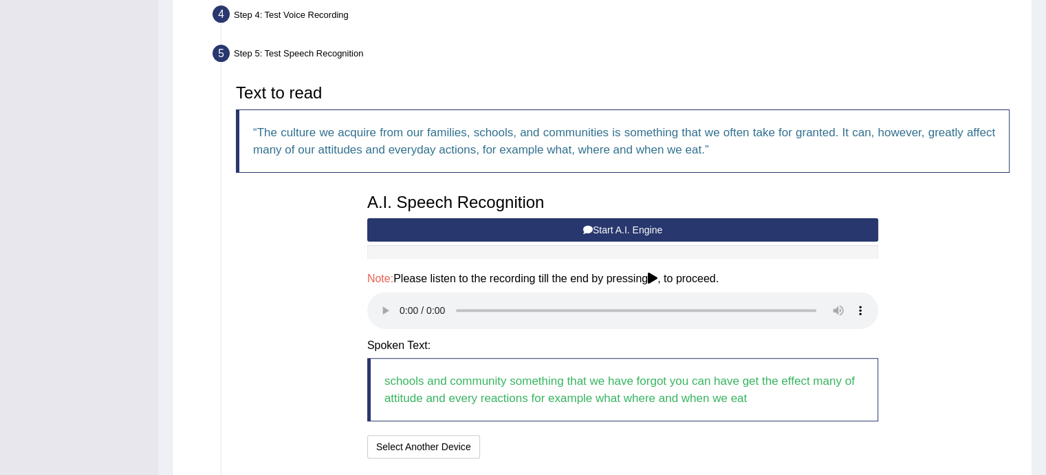
scroll to position [485, 0]
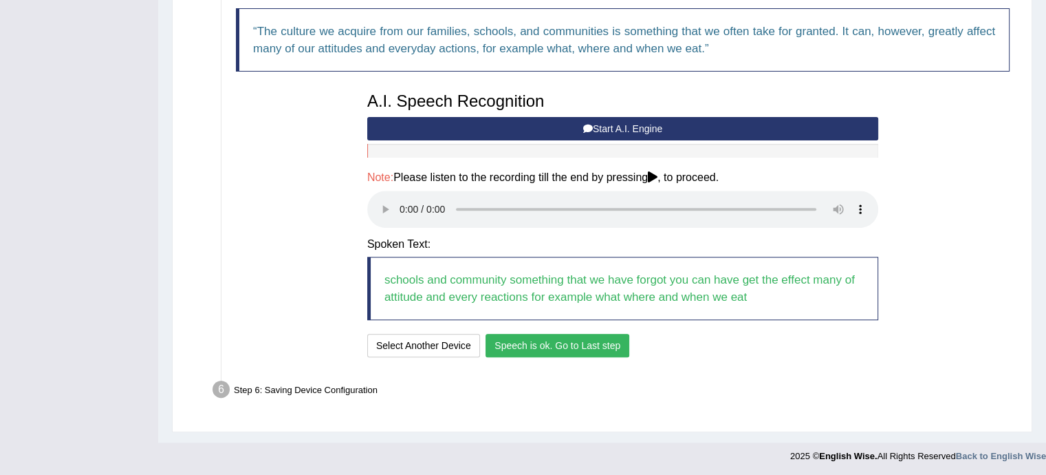
click at [602, 342] on button "Speech is ok. Go to Last step" at bounding box center [558, 345] width 144 height 23
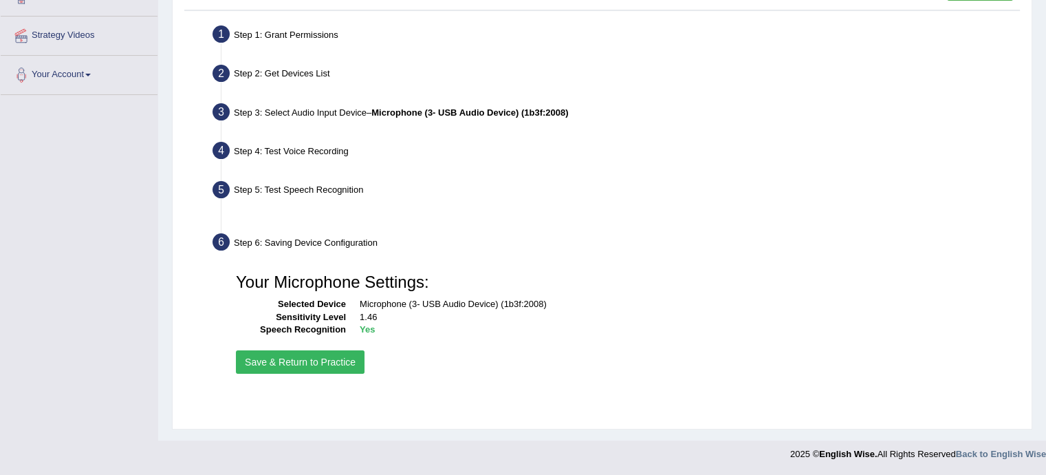
scroll to position [248, 0]
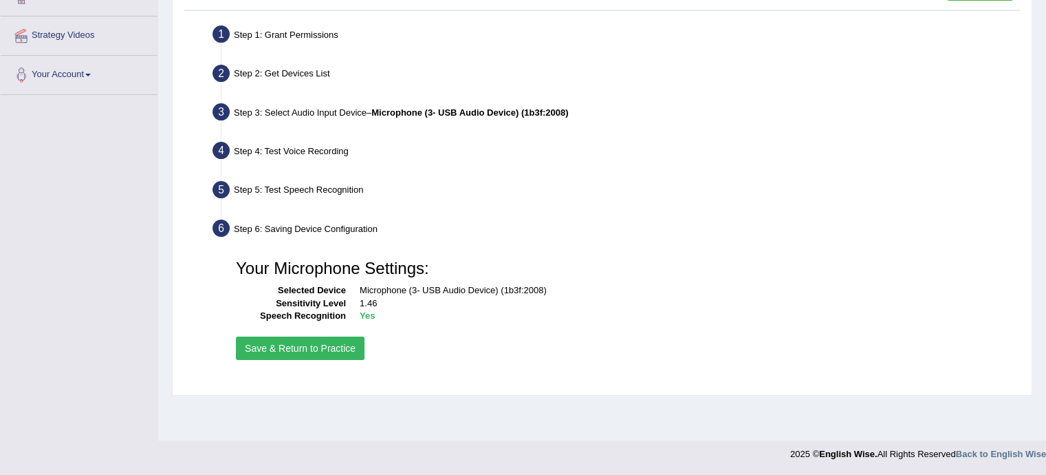
click at [312, 343] on button "Save & Return to Practice" at bounding box center [300, 347] width 129 height 23
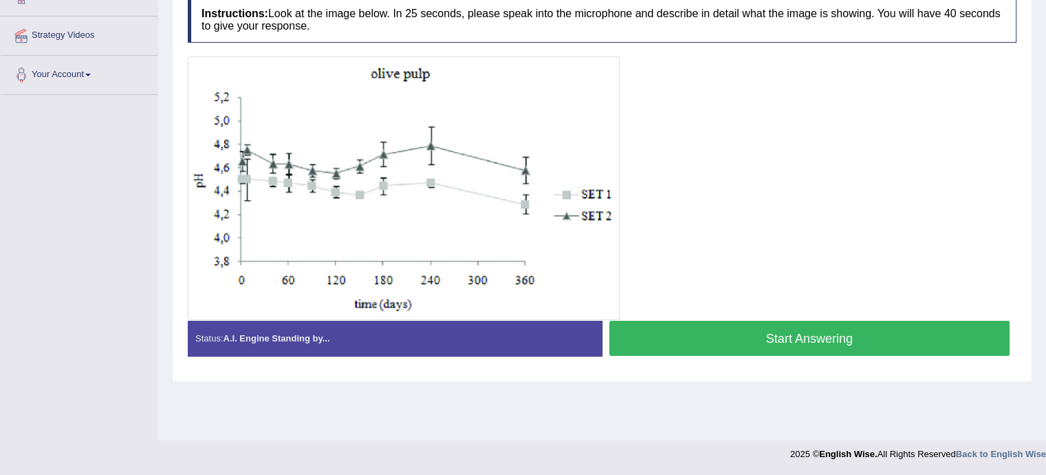
drag, startPoint x: 0, startPoint y: 0, endPoint x: 740, endPoint y: 332, distance: 811.1
click at [740, 332] on button "Start Answering" at bounding box center [809, 337] width 401 height 35
click at [785, 320] on button "Start Answering" at bounding box center [809, 337] width 401 height 35
click at [726, 314] on div at bounding box center [602, 187] width 829 height 263
click at [723, 322] on button "Start Answering" at bounding box center [809, 337] width 401 height 35
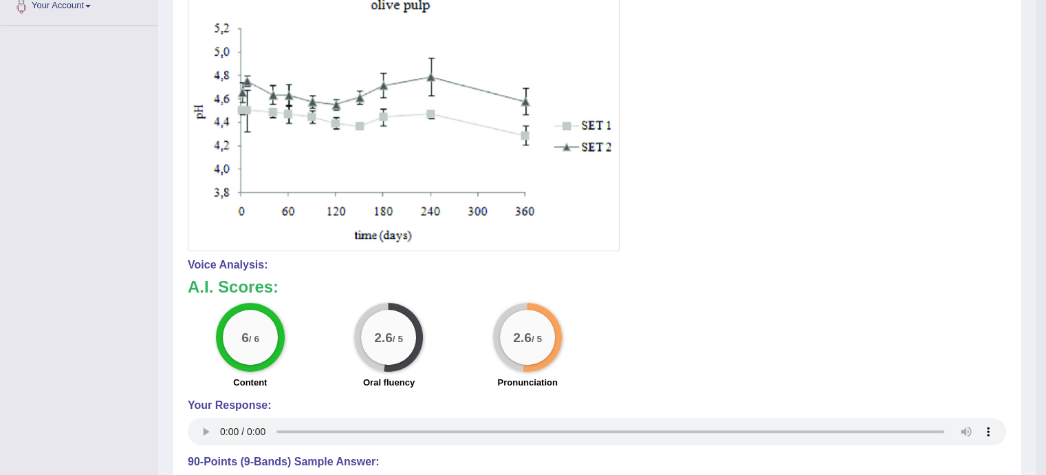
scroll to position [347, 0]
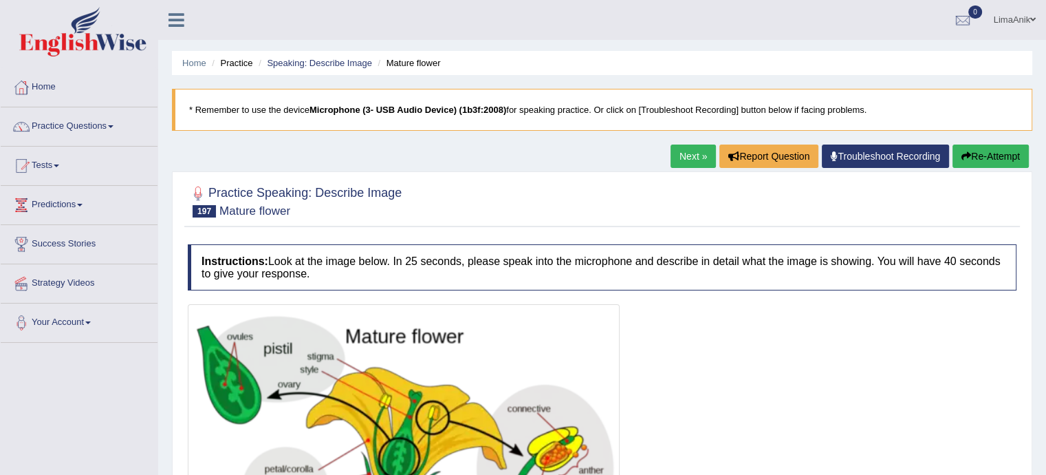
drag, startPoint x: 680, startPoint y: 157, endPoint x: 684, endPoint y: 232, distance: 75.0
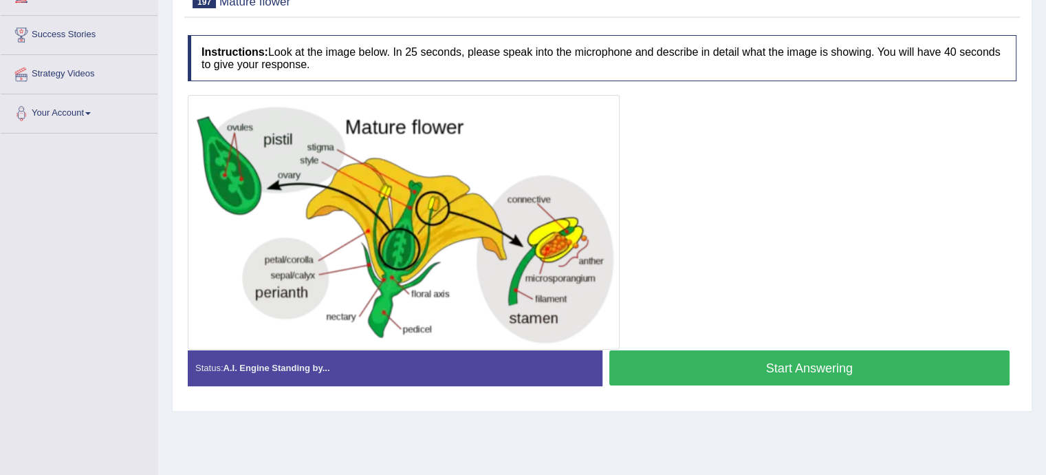
scroll to position [202, 0]
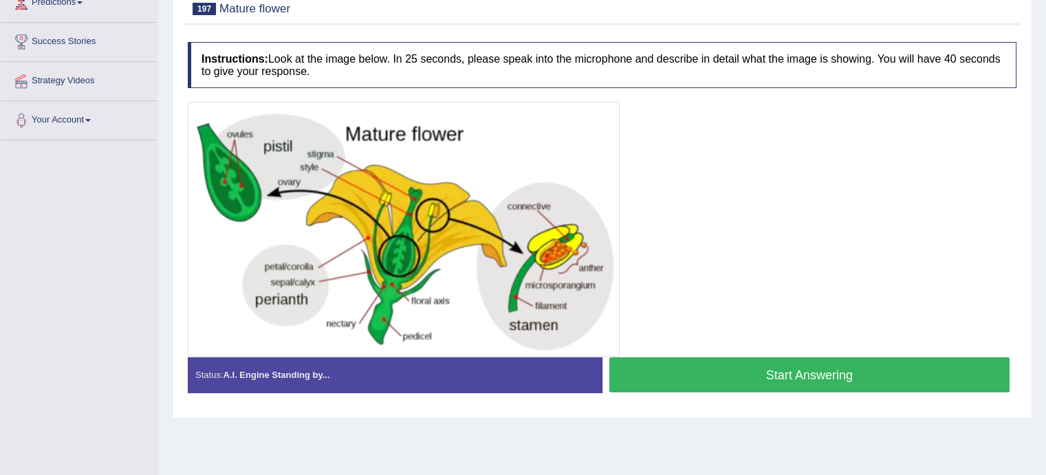
click at [795, 359] on button "Start Answering" at bounding box center [809, 374] width 401 height 35
click at [701, 384] on button "Start Answering" at bounding box center [809, 374] width 401 height 35
click at [719, 357] on button "Start Answering" at bounding box center [809, 374] width 401 height 35
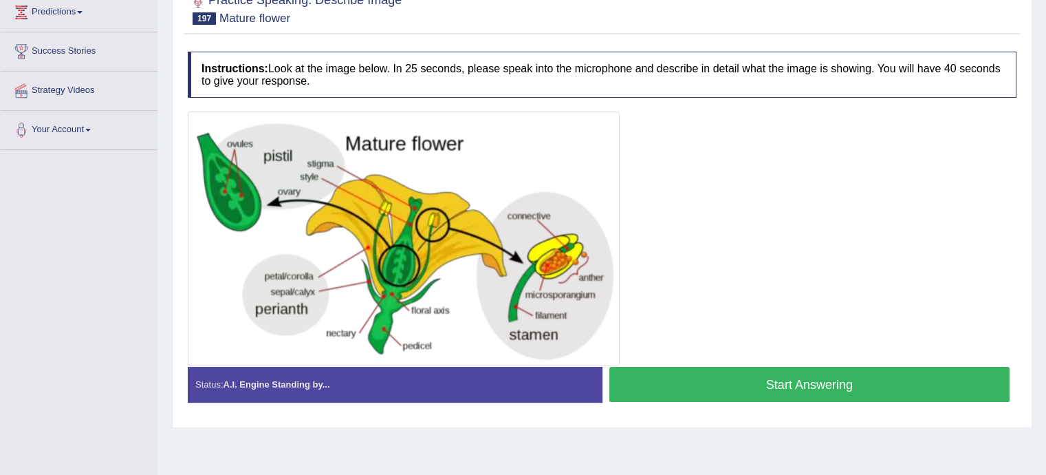
scroll to position [215, 0]
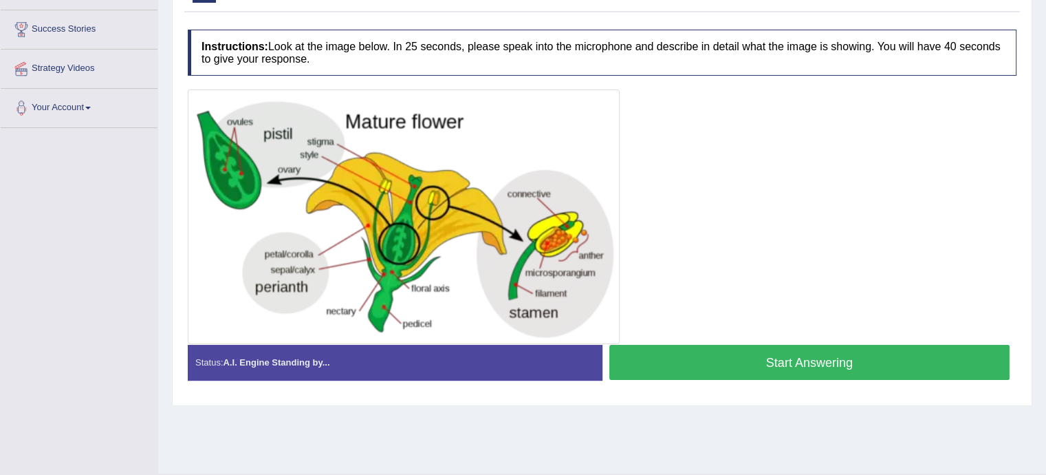
click at [763, 351] on button "Start Answering" at bounding box center [809, 362] width 401 height 35
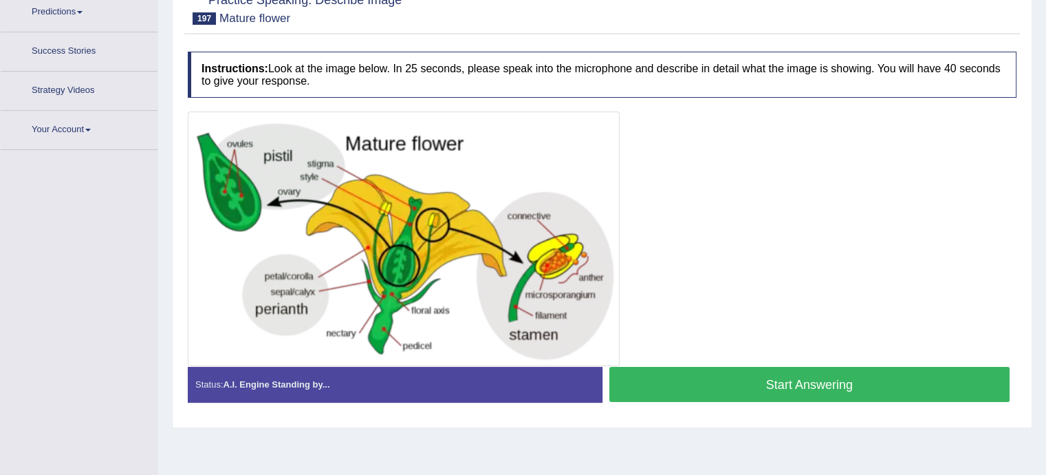
scroll to position [215, 0]
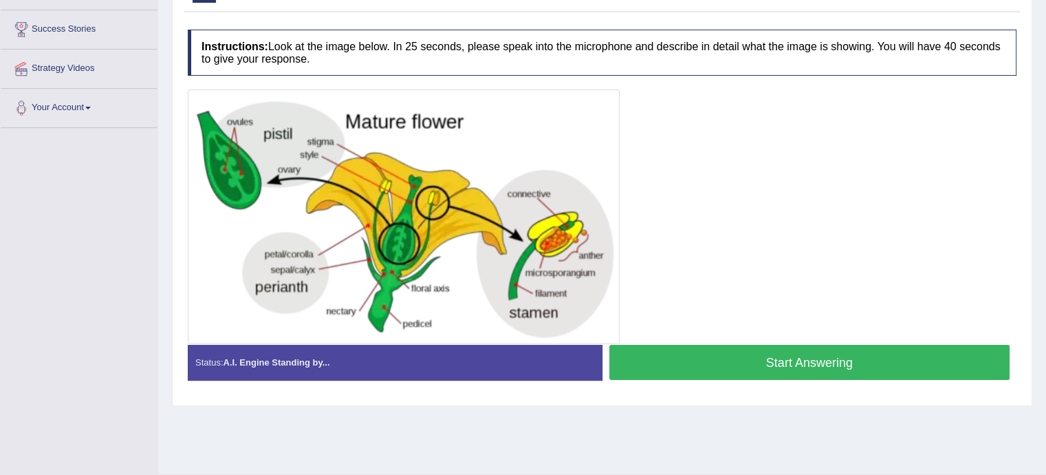
click at [701, 371] on button "Start Answering" at bounding box center [809, 362] width 401 height 35
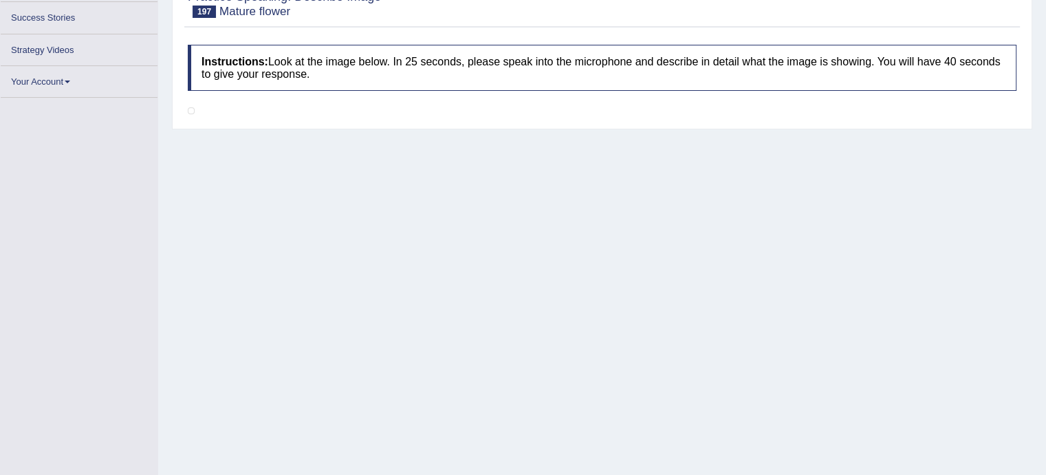
scroll to position [215, 0]
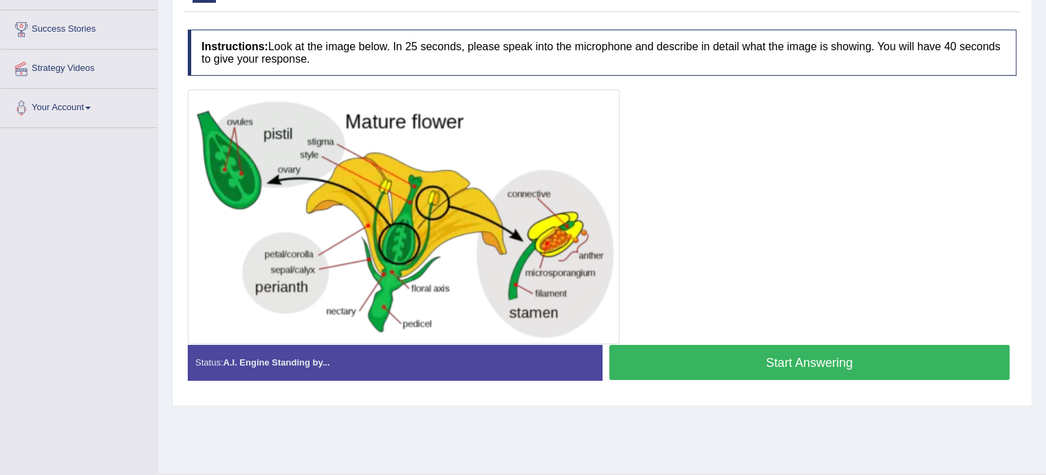
click at [769, 345] on button "Start Answering" at bounding box center [809, 362] width 401 height 35
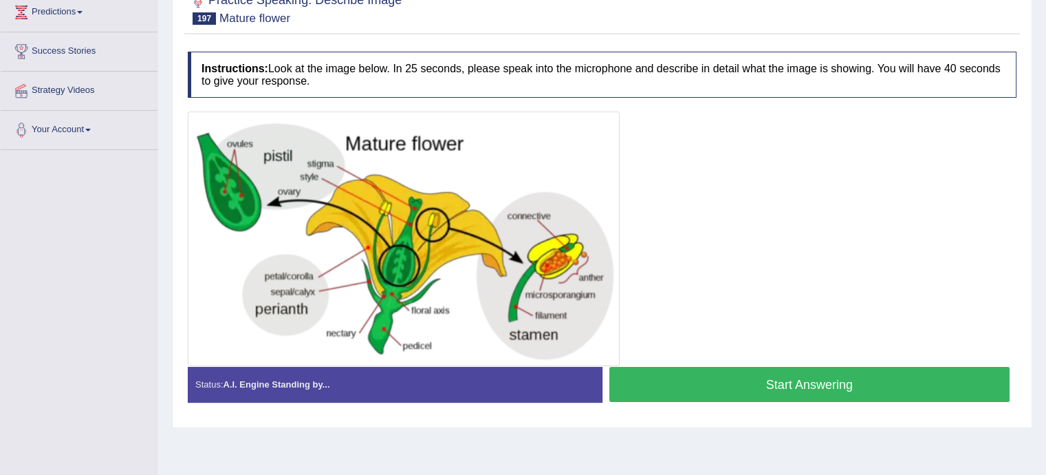
scroll to position [215, 0]
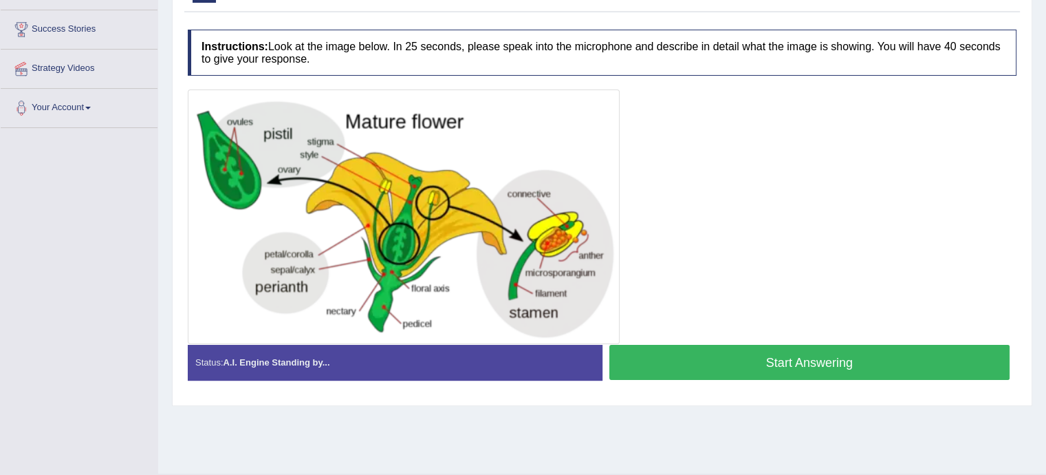
click at [798, 360] on button "Start Answering" at bounding box center [809, 362] width 401 height 35
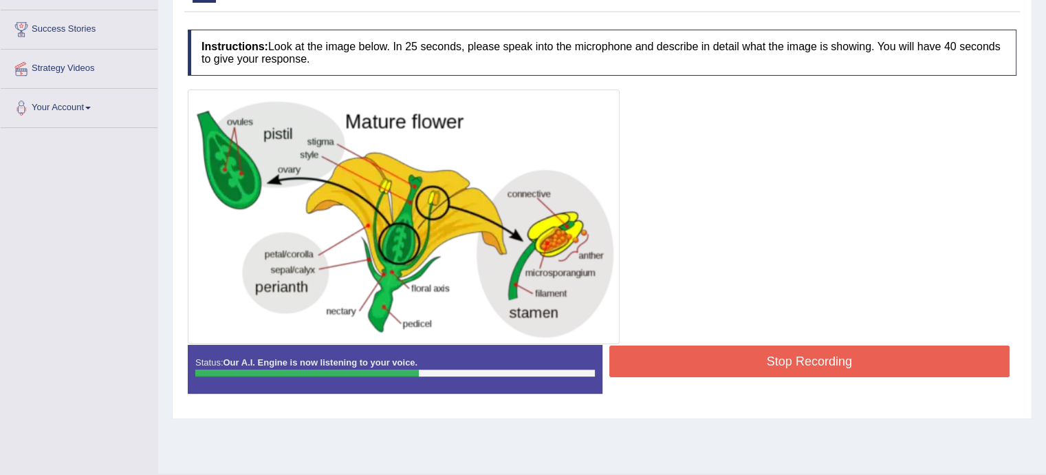
click at [423, 257] on img at bounding box center [403, 217] width 425 height 248
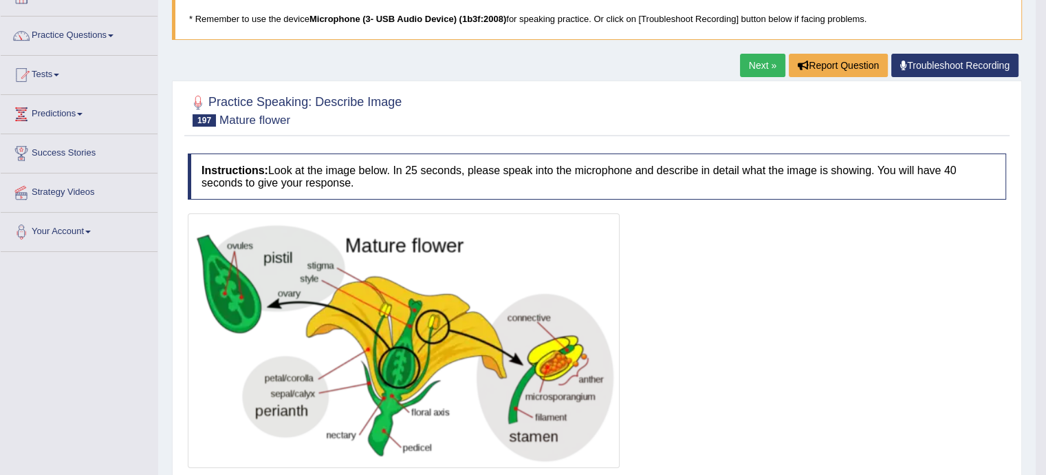
scroll to position [88, 0]
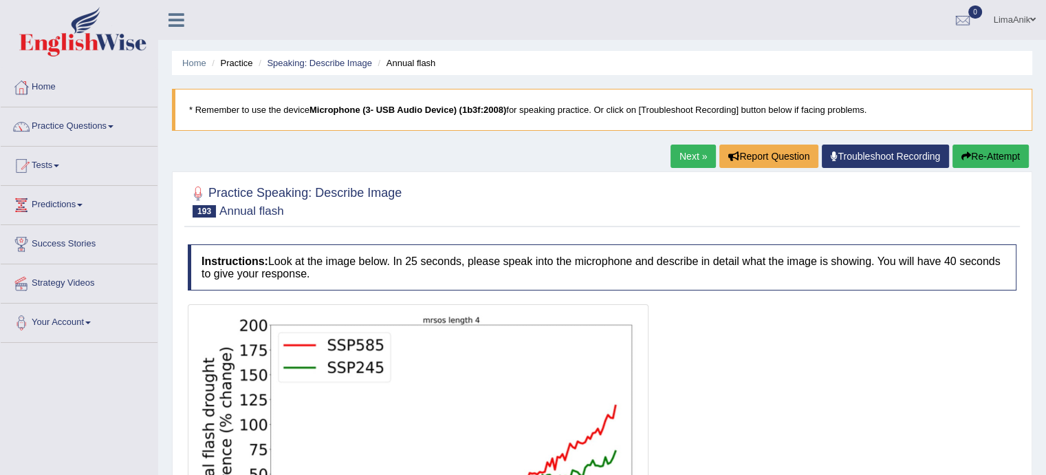
click at [495, 45] on div "Home Practice Speaking: Describe Image Annual flash * Remember to use the devic…" at bounding box center [602, 344] width 888 height 688
click at [515, 14] on ul "LimaAnik Toggle navigation Username: LimaAnik Access Type: Online Subscription:…" at bounding box center [735, 19] width 622 height 39
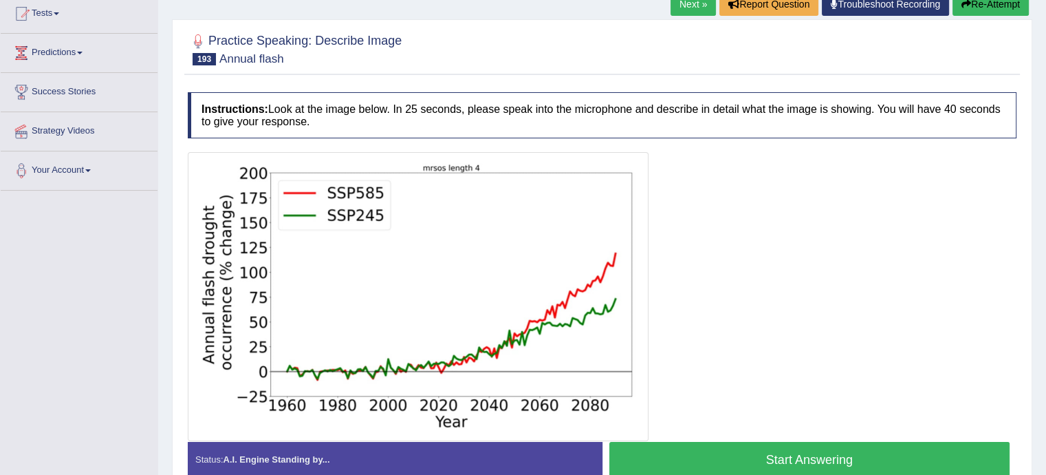
scroll to position [226, 0]
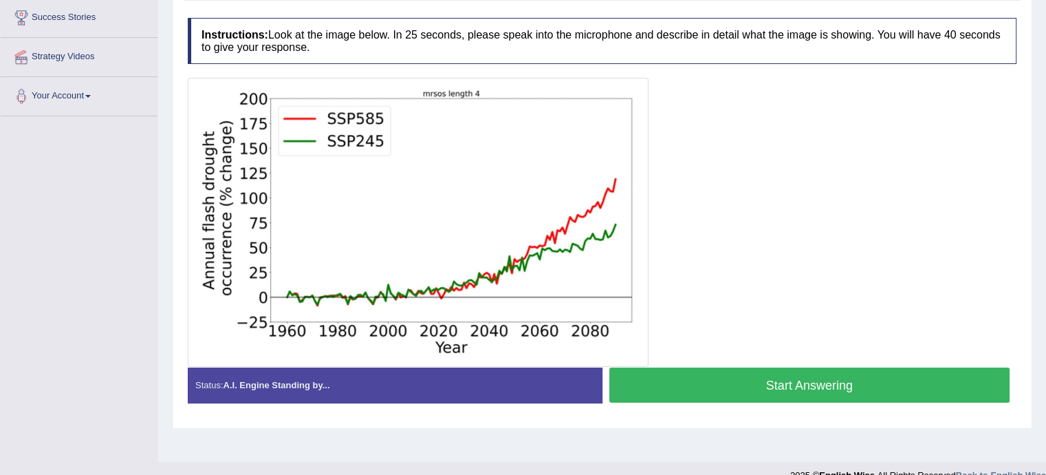
click at [789, 367] on button "Start Answering" at bounding box center [809, 384] width 401 height 35
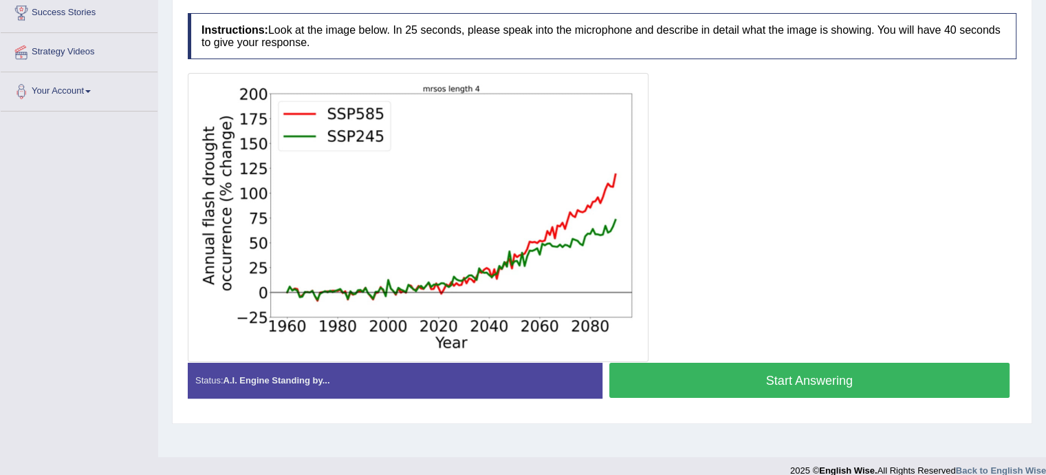
click at [722, 373] on button "Start Answering" at bounding box center [809, 379] width 401 height 35
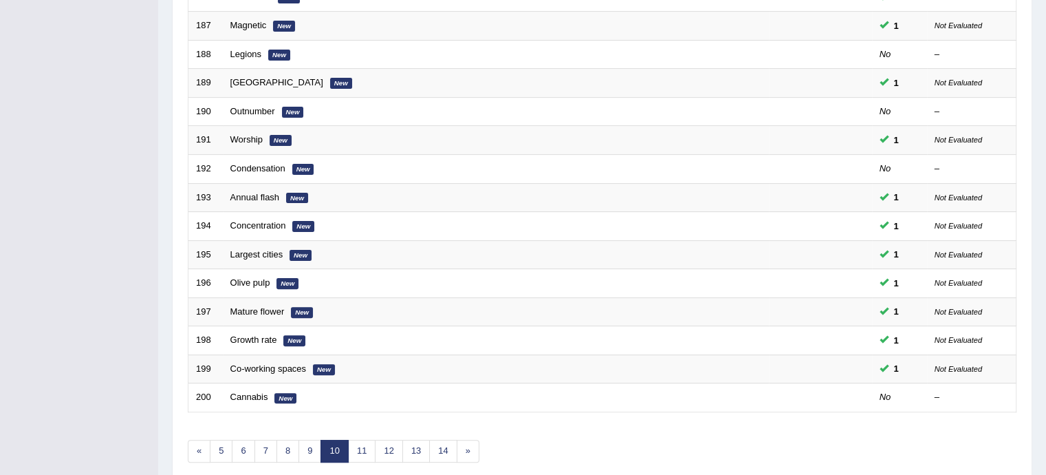
scroll to position [358, 0]
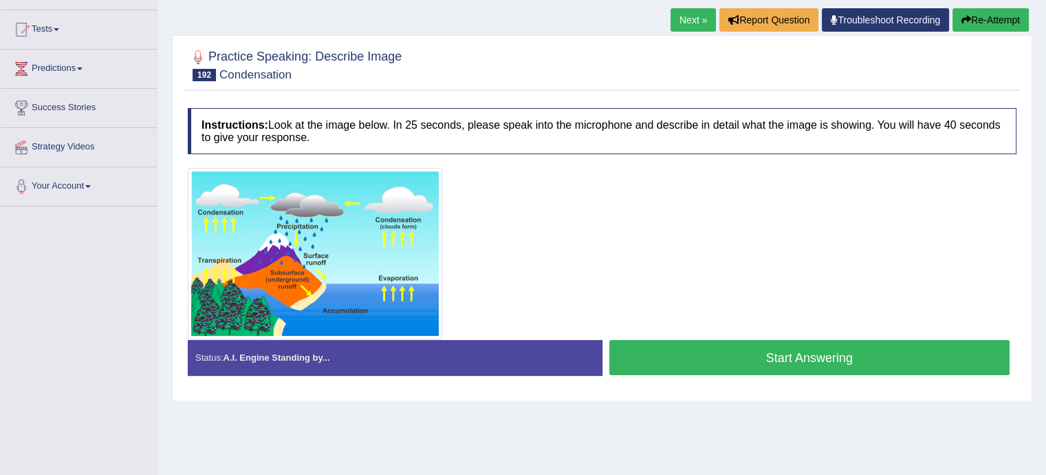
scroll to position [140, 0]
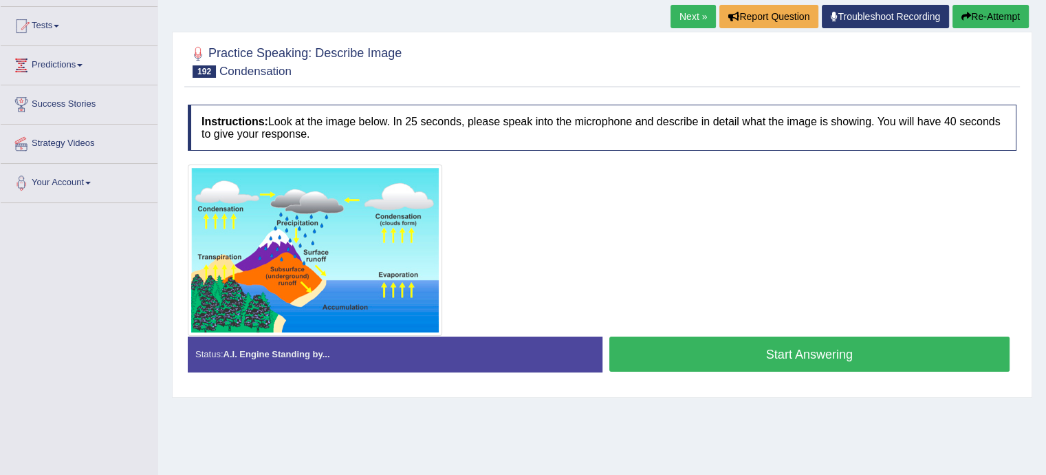
click at [755, 339] on button "Start Answering" at bounding box center [809, 353] width 401 height 35
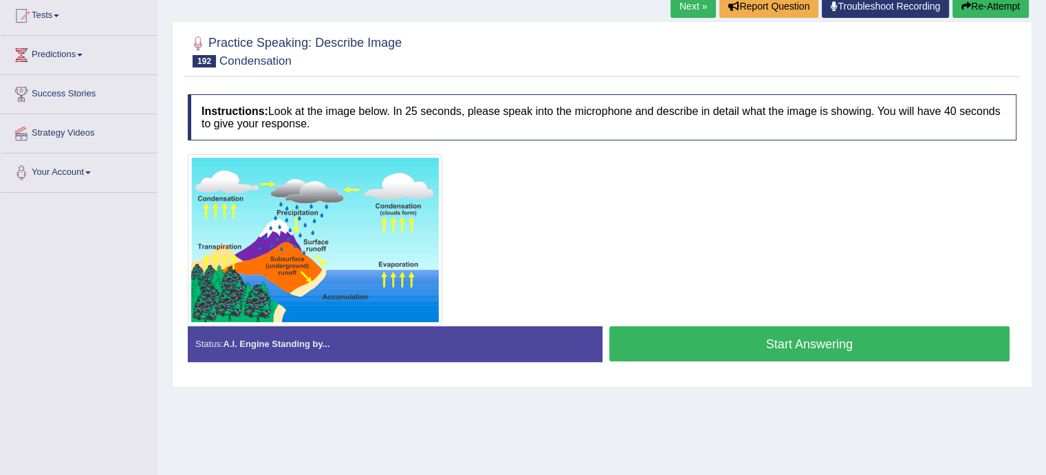
click at [712, 345] on button "Start Answering" at bounding box center [809, 343] width 401 height 35
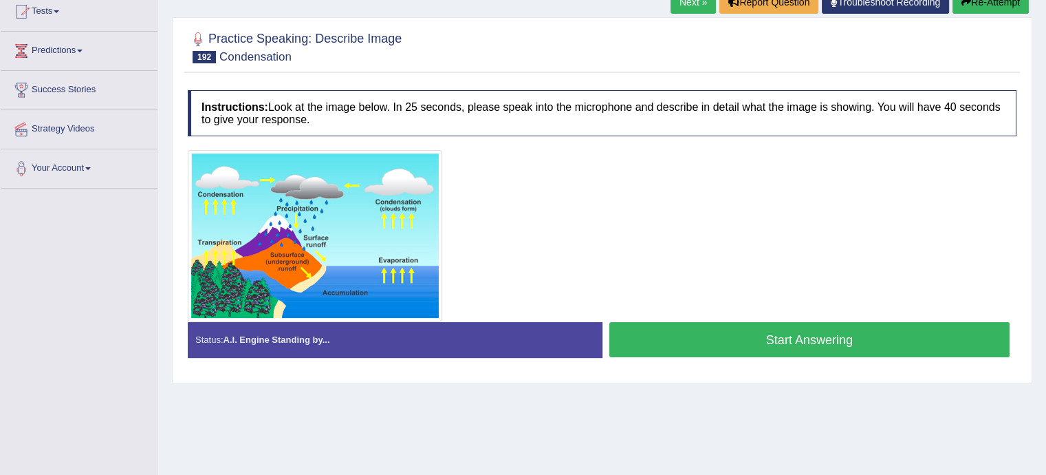
click at [709, 331] on button "Start Answering" at bounding box center [809, 339] width 401 height 35
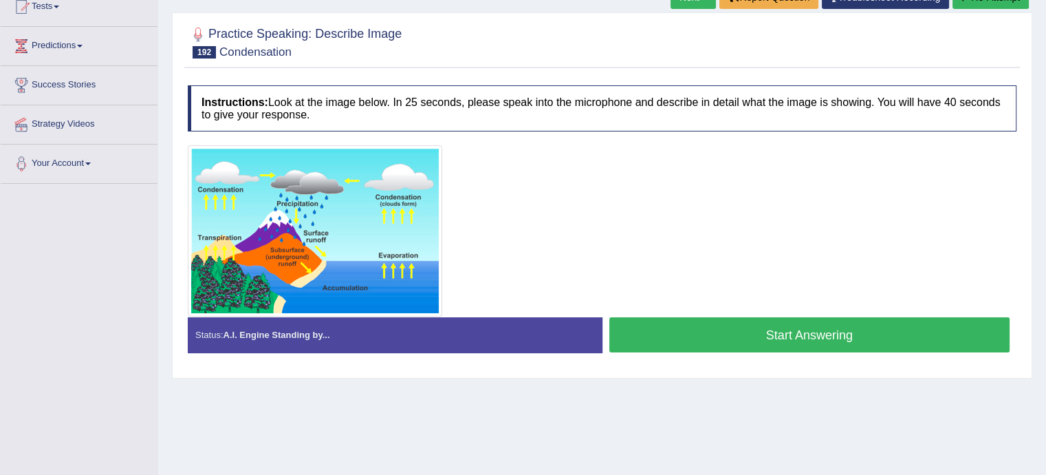
click at [688, 328] on button "Start Answering" at bounding box center [809, 334] width 401 height 35
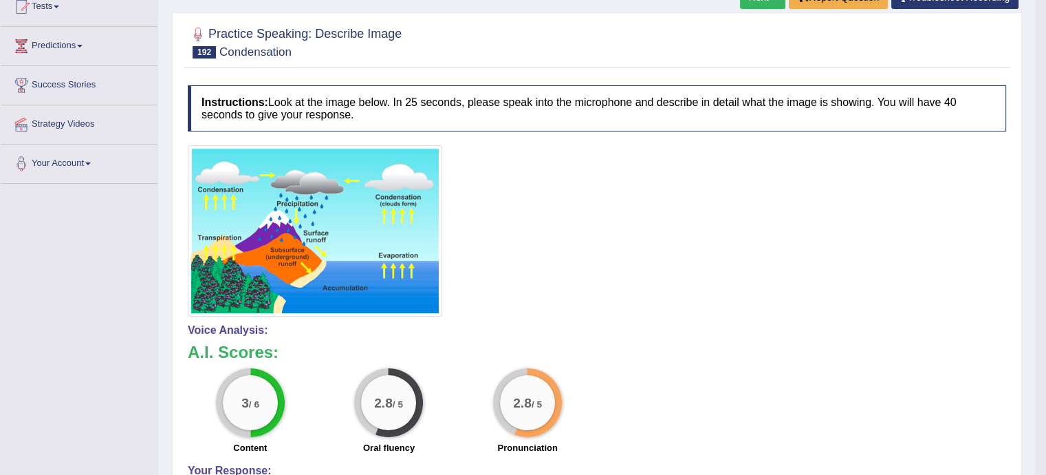
scroll to position [289, 0]
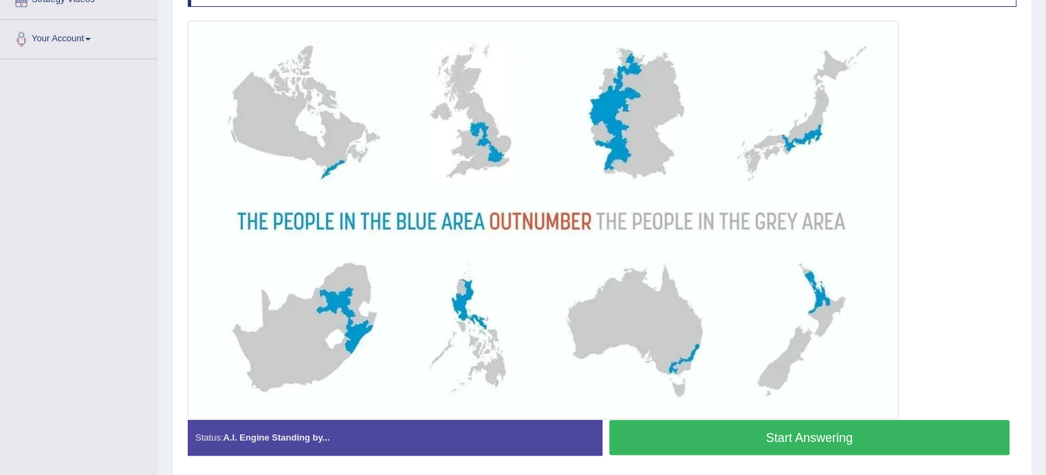
scroll to position [284, 0]
click at [814, 447] on button "Start Answering" at bounding box center [809, 436] width 401 height 35
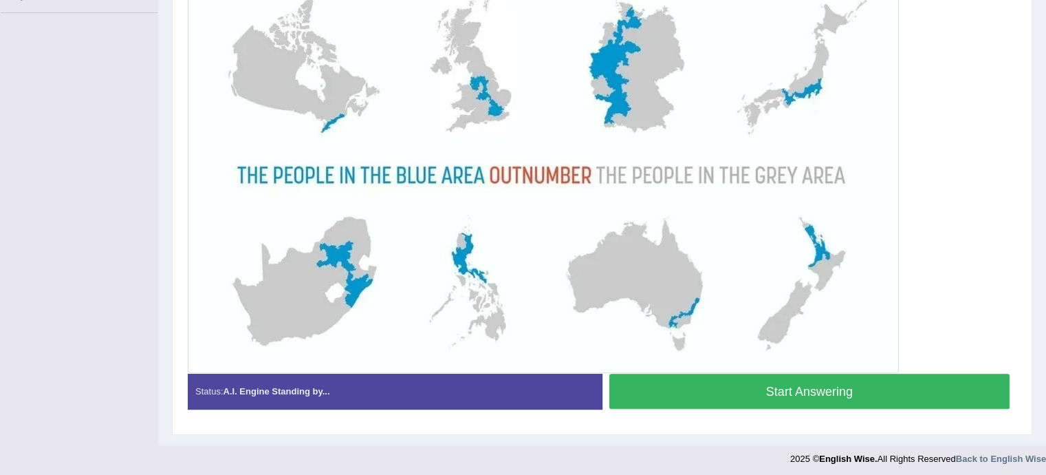
click at [787, 392] on button "Start Answering" at bounding box center [809, 390] width 401 height 35
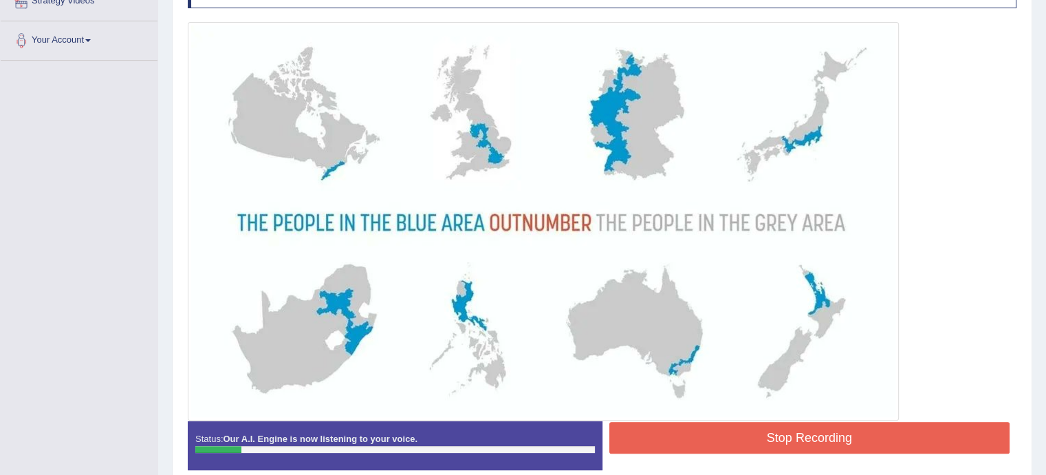
scroll to position [314, 0]
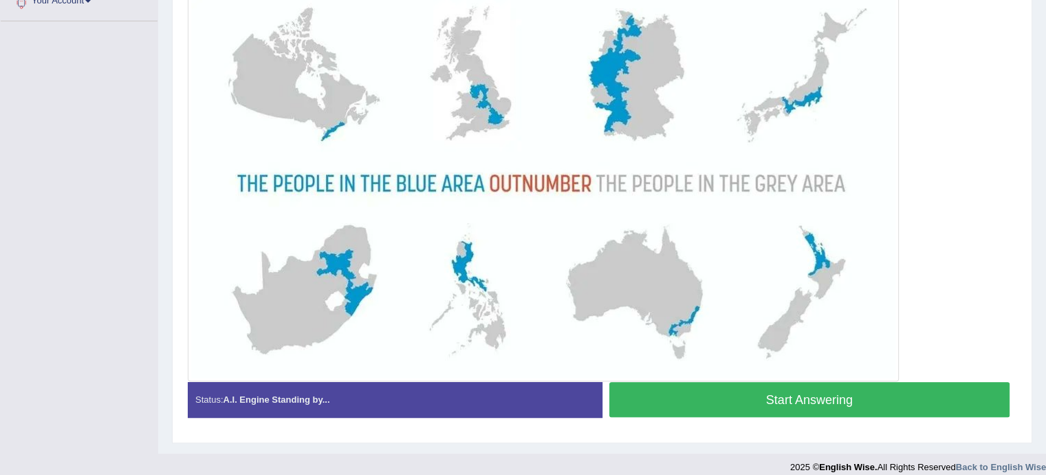
scroll to position [314, 0]
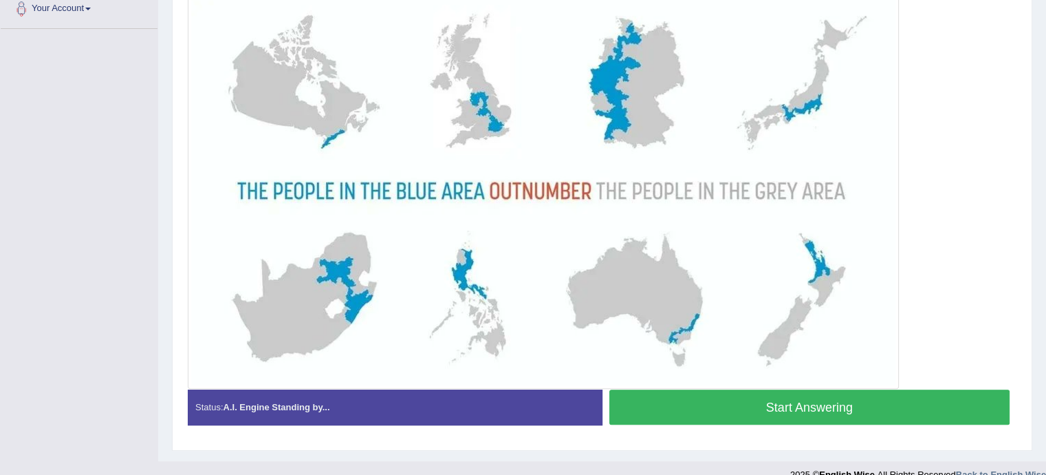
click at [742, 391] on button "Start Answering" at bounding box center [809, 406] width 401 height 35
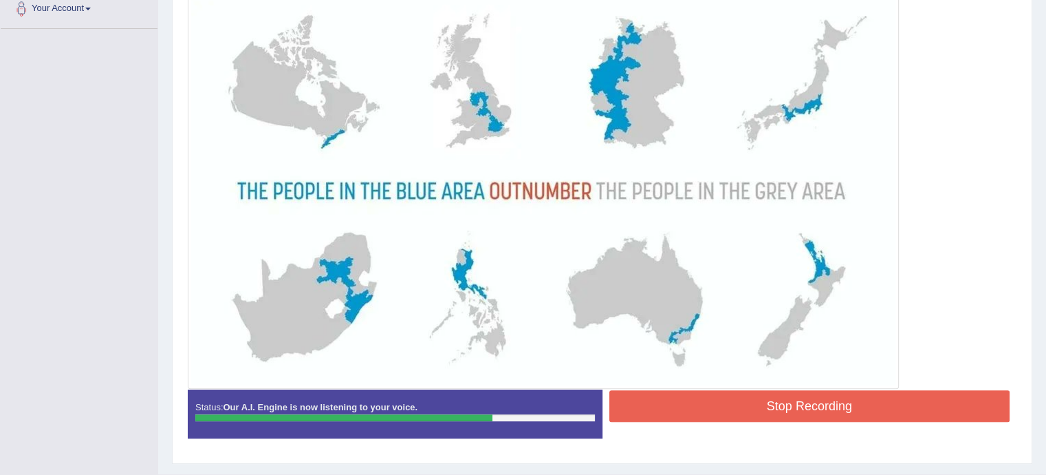
click at [710, 400] on button "Stop Recording" at bounding box center [809, 406] width 401 height 32
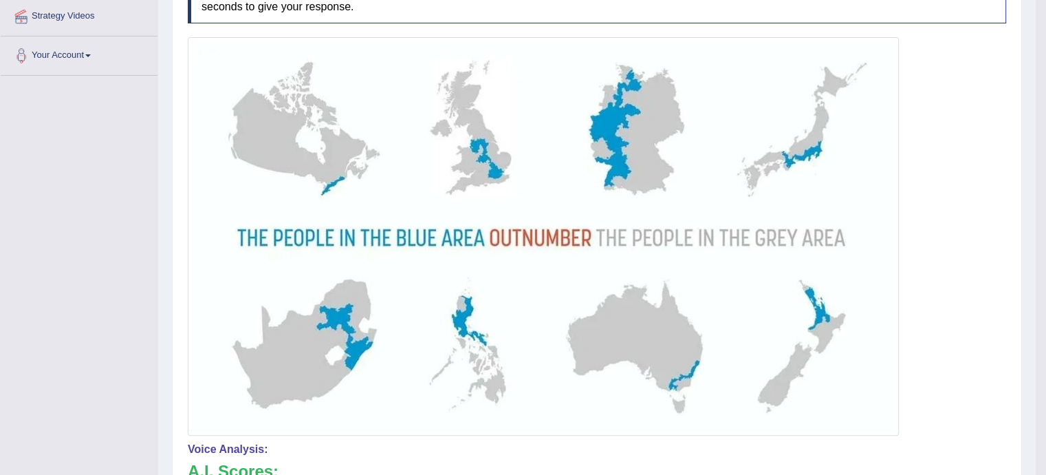
scroll to position [195, 0]
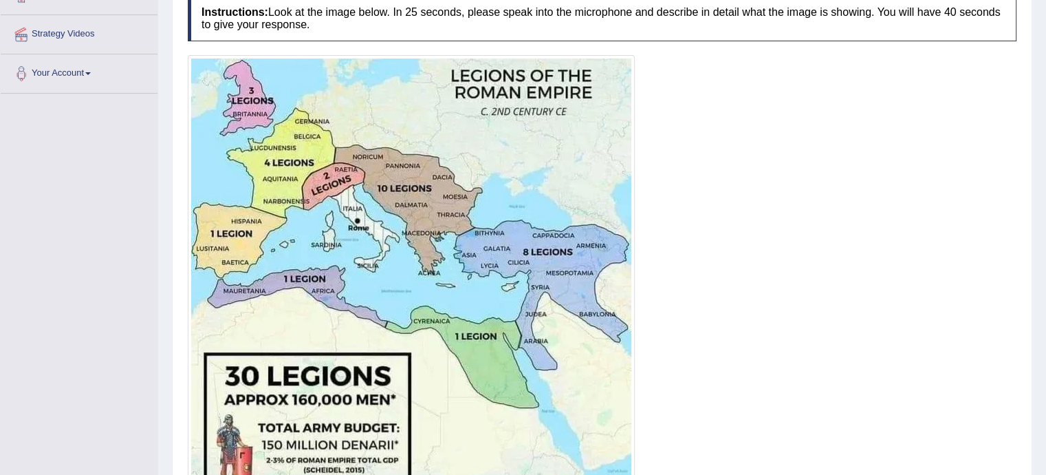
scroll to position [290, 0]
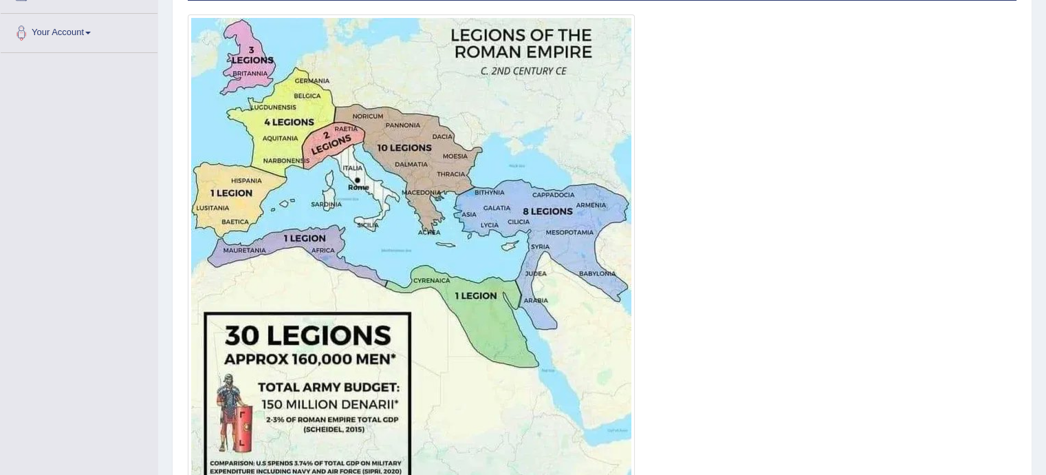
click at [337, 83] on img at bounding box center [411, 259] width 440 height 483
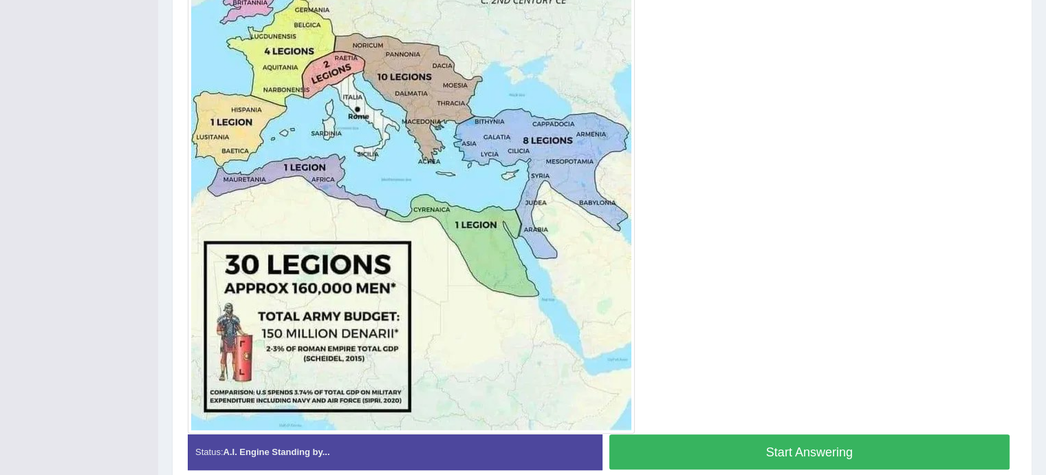
scroll to position [369, 0]
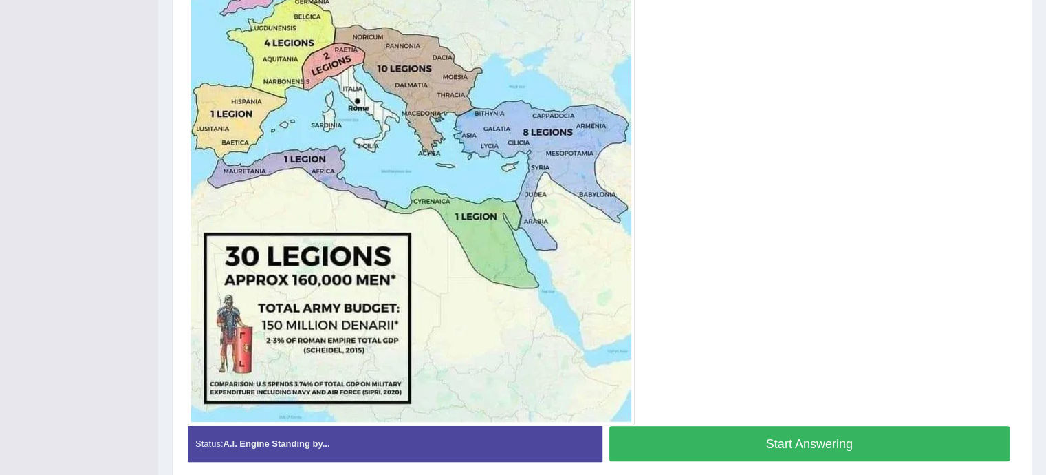
click at [845, 426] on button "Start Answering" at bounding box center [809, 443] width 401 height 35
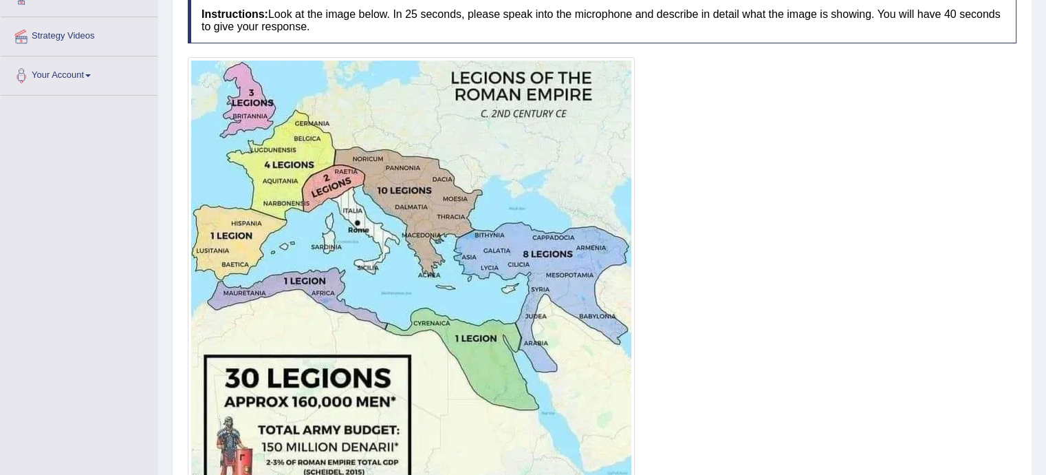
scroll to position [256, 0]
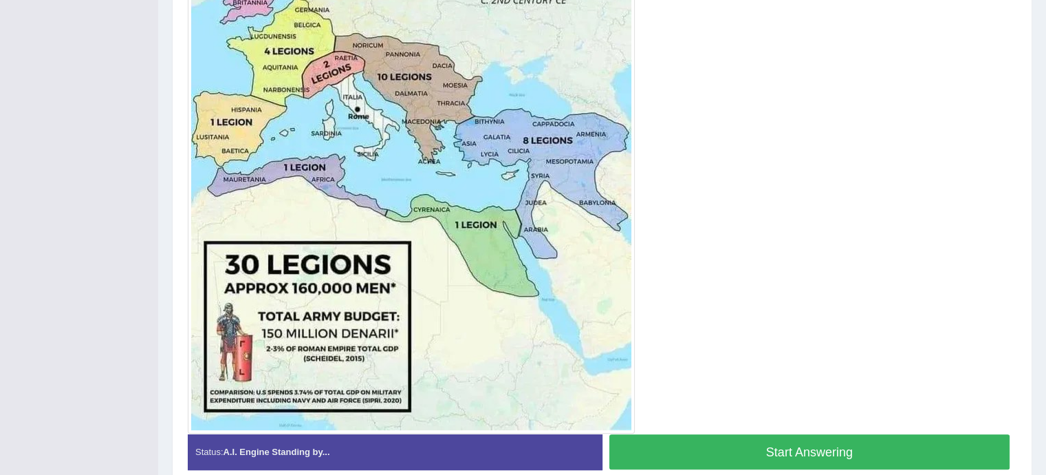
scroll to position [365, 0]
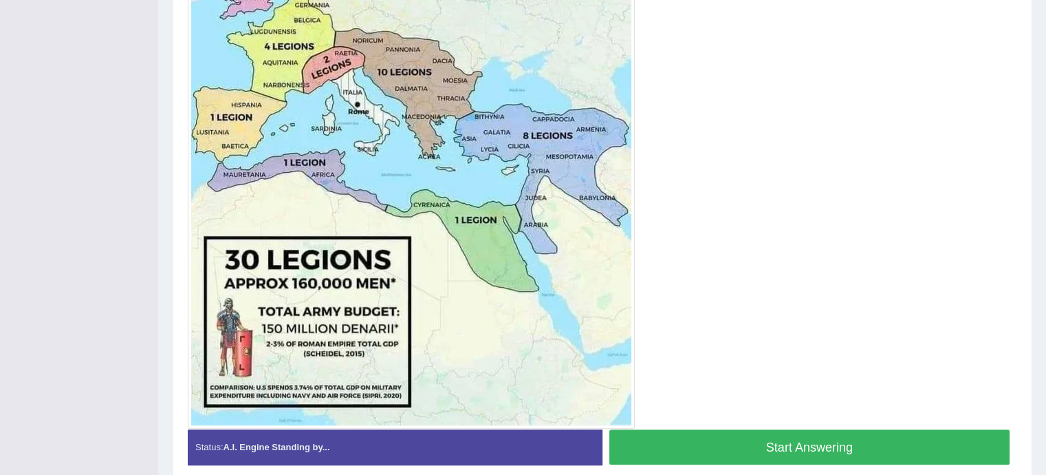
click at [792, 441] on button "Start Answering" at bounding box center [809, 446] width 401 height 35
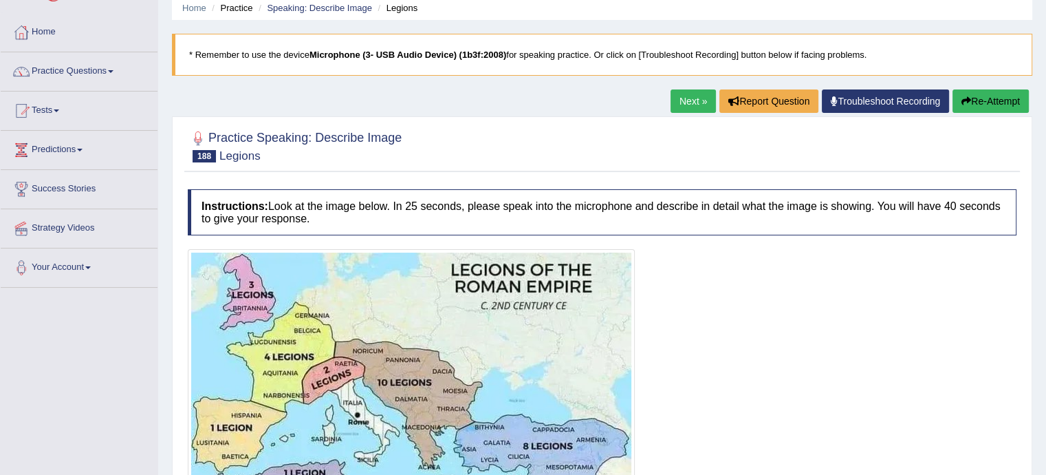
scroll to position [52, 0]
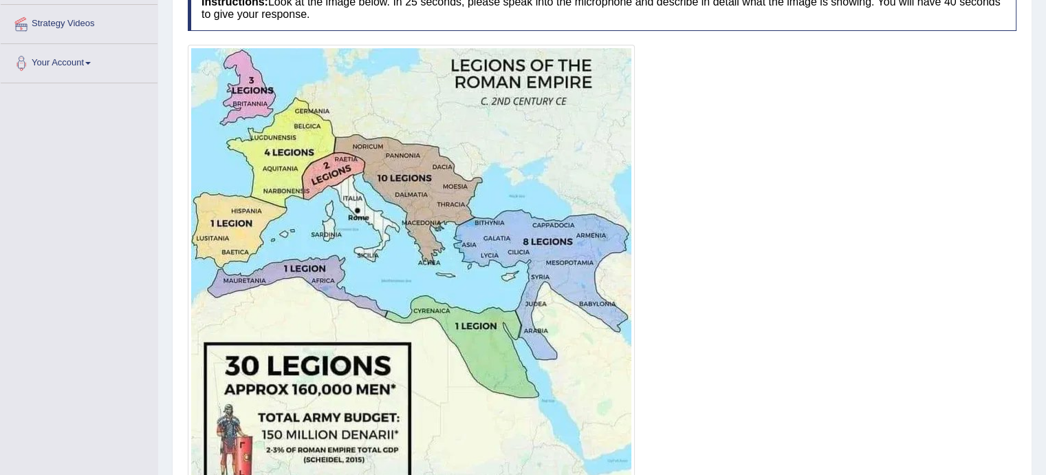
scroll to position [424, 0]
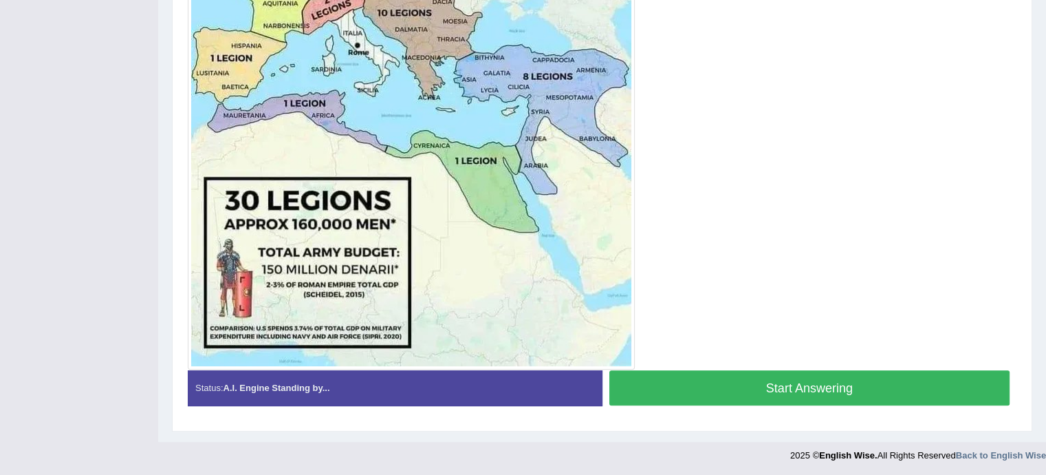
click at [886, 380] on button "Start Answering" at bounding box center [809, 387] width 401 height 35
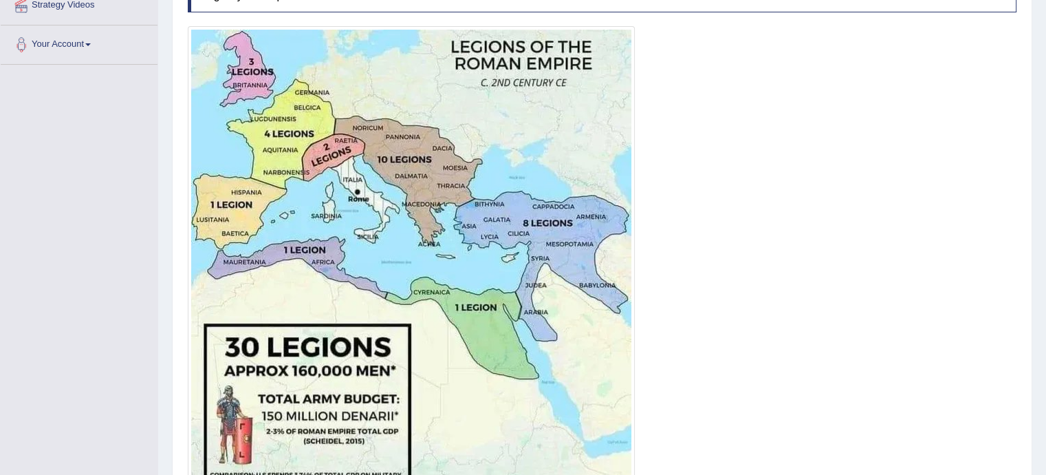
scroll to position [195, 0]
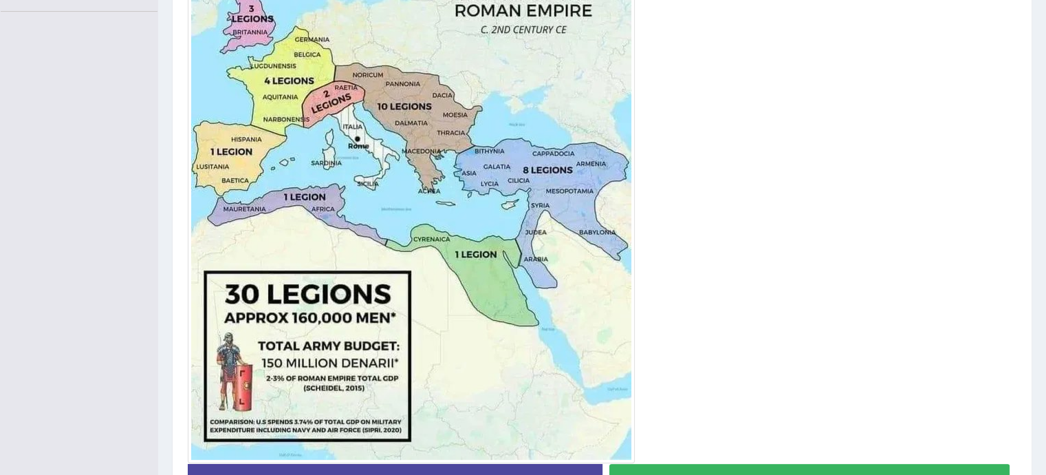
scroll to position [334, 0]
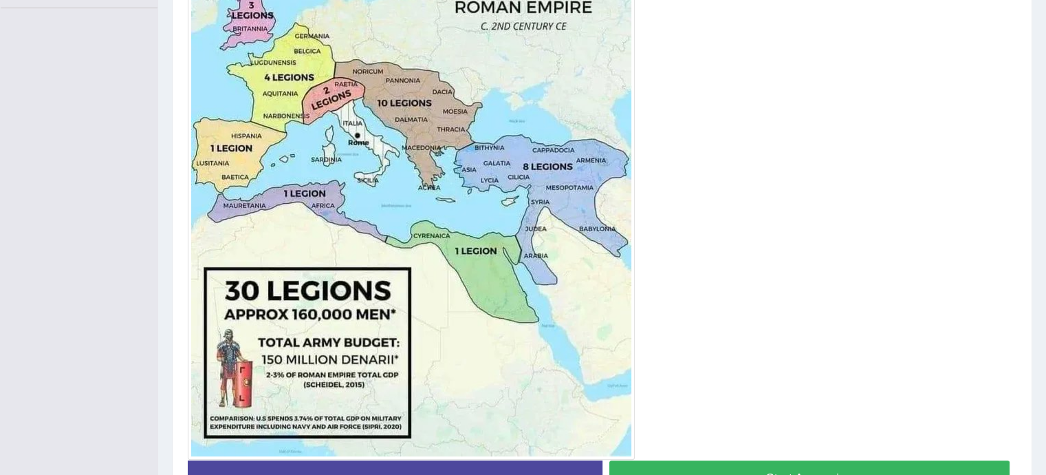
click at [847, 472] on button "Start Answering" at bounding box center [809, 477] width 401 height 35
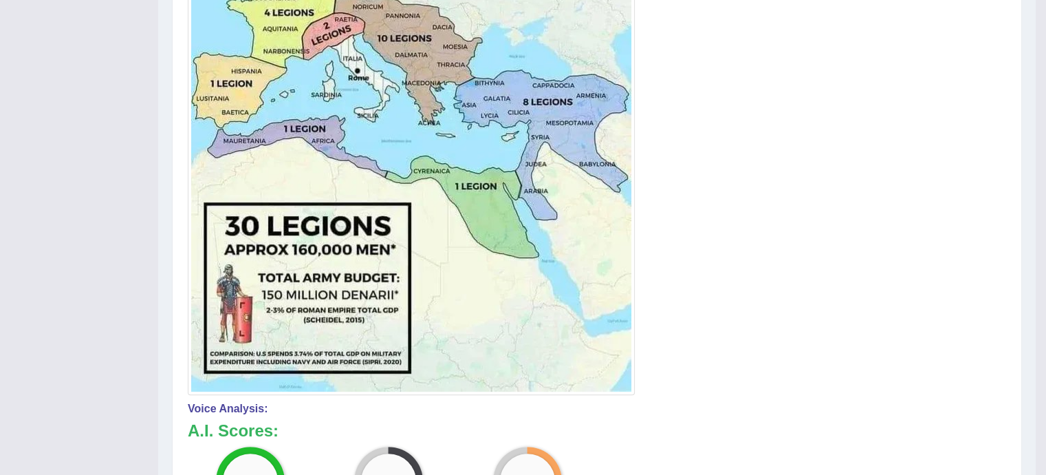
scroll to position [545, 0]
